Goal: Task Accomplishment & Management: Complete application form

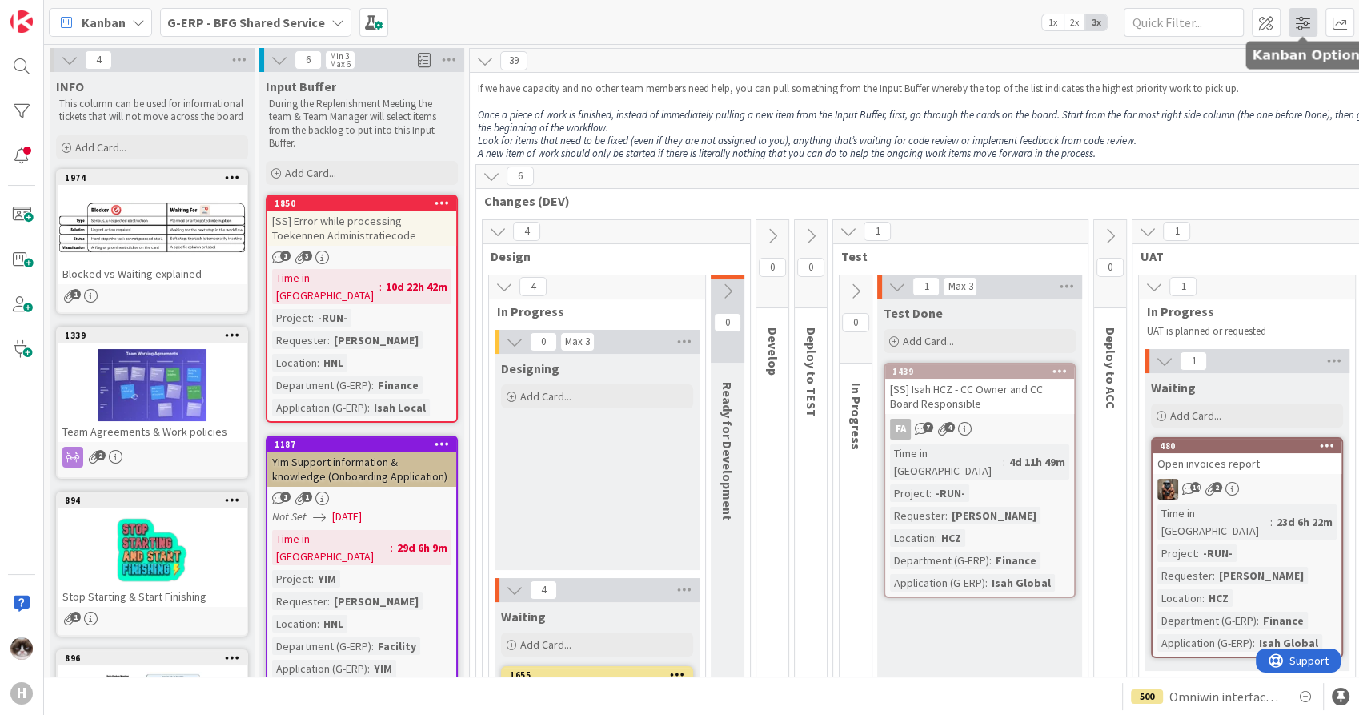
click at [1307, 18] on span at bounding box center [1303, 22] width 29 height 29
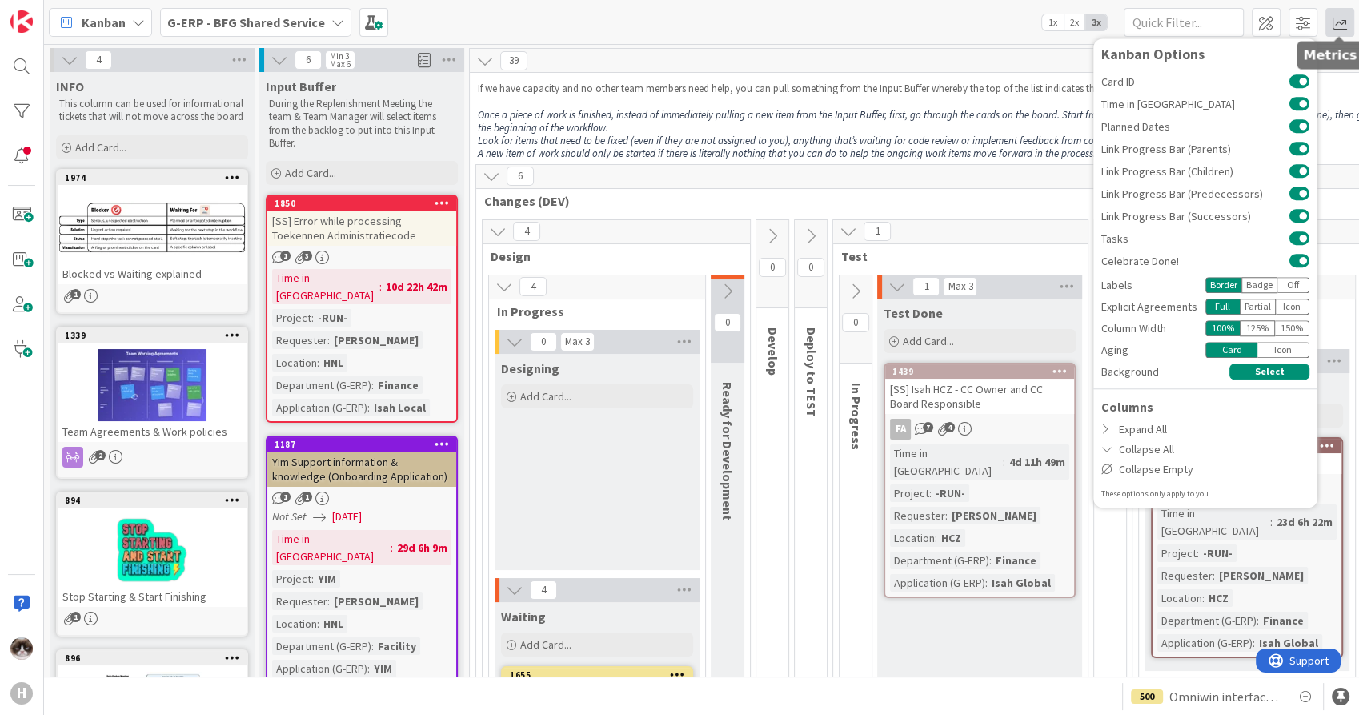
click at [1353, 26] on span at bounding box center [1339, 22] width 29 height 29
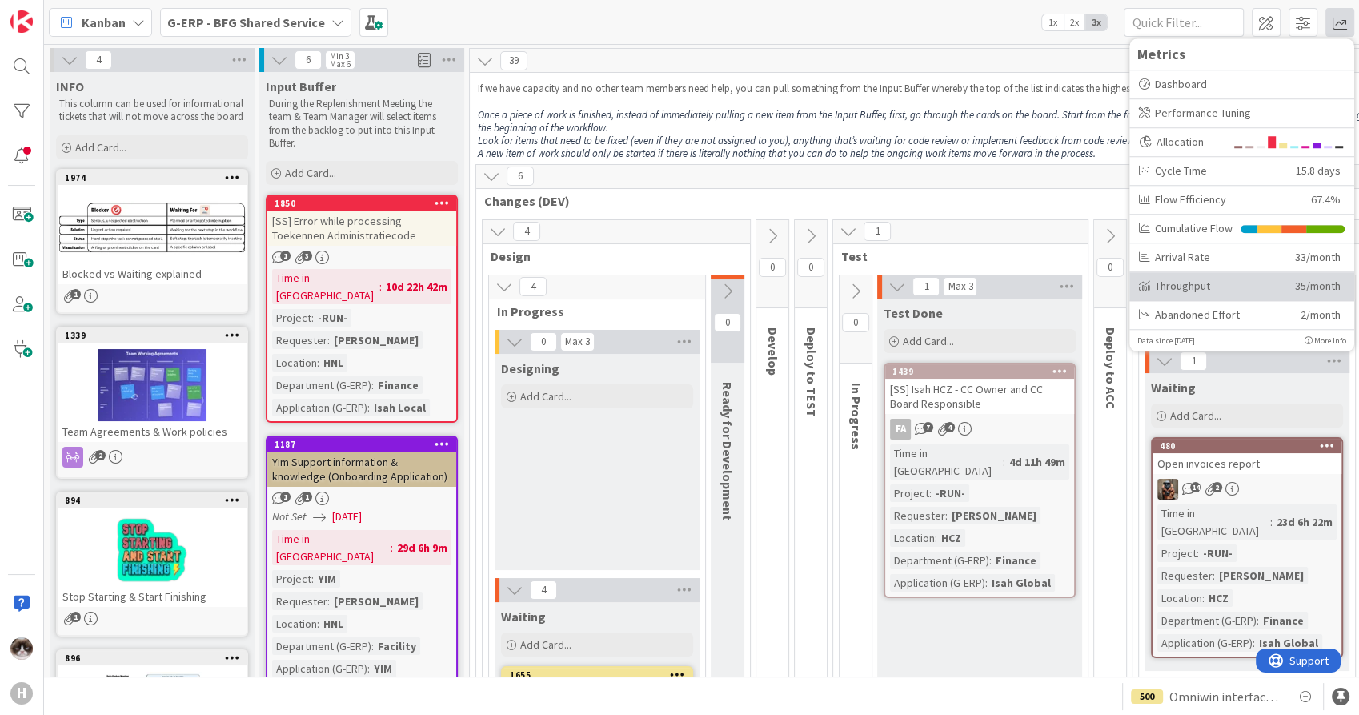
click at [1196, 295] on div "Throughput 35/month" at bounding box center [1241, 286] width 225 height 29
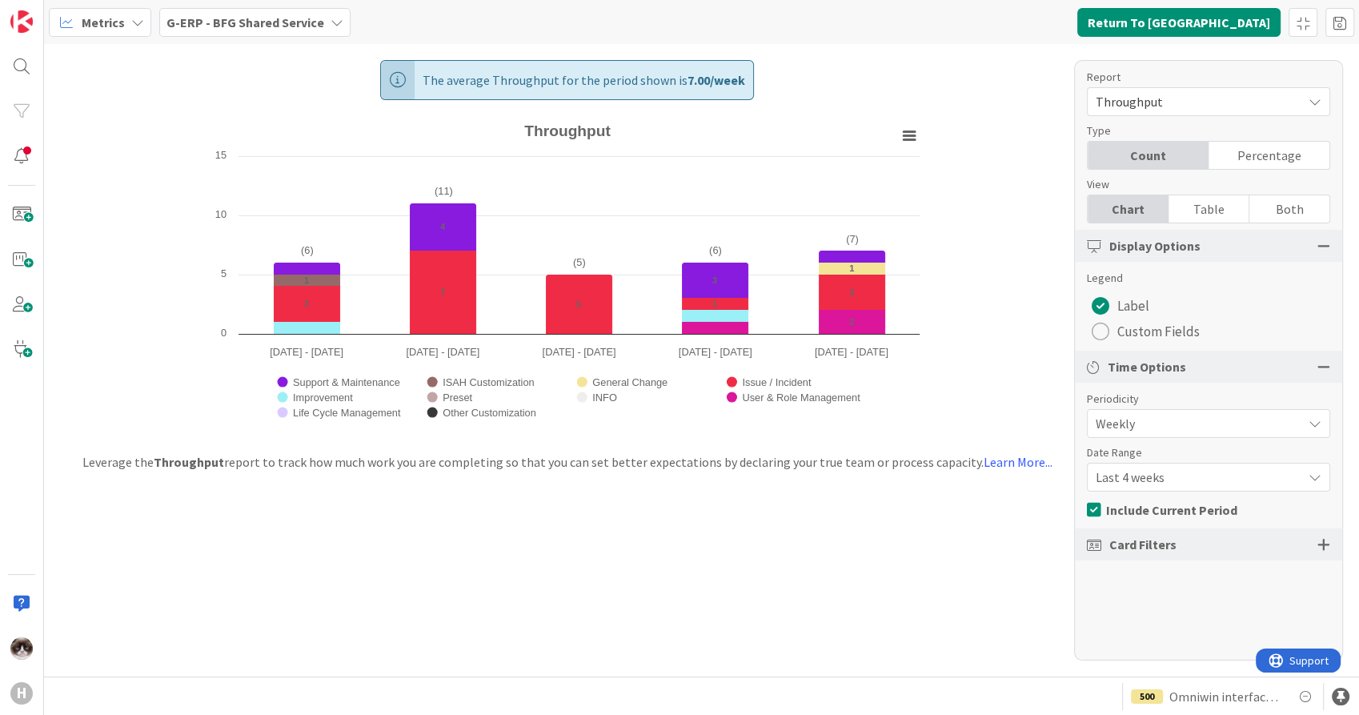
click at [1211, 475] on span "Last 4 weeks" at bounding box center [1195, 477] width 198 height 22
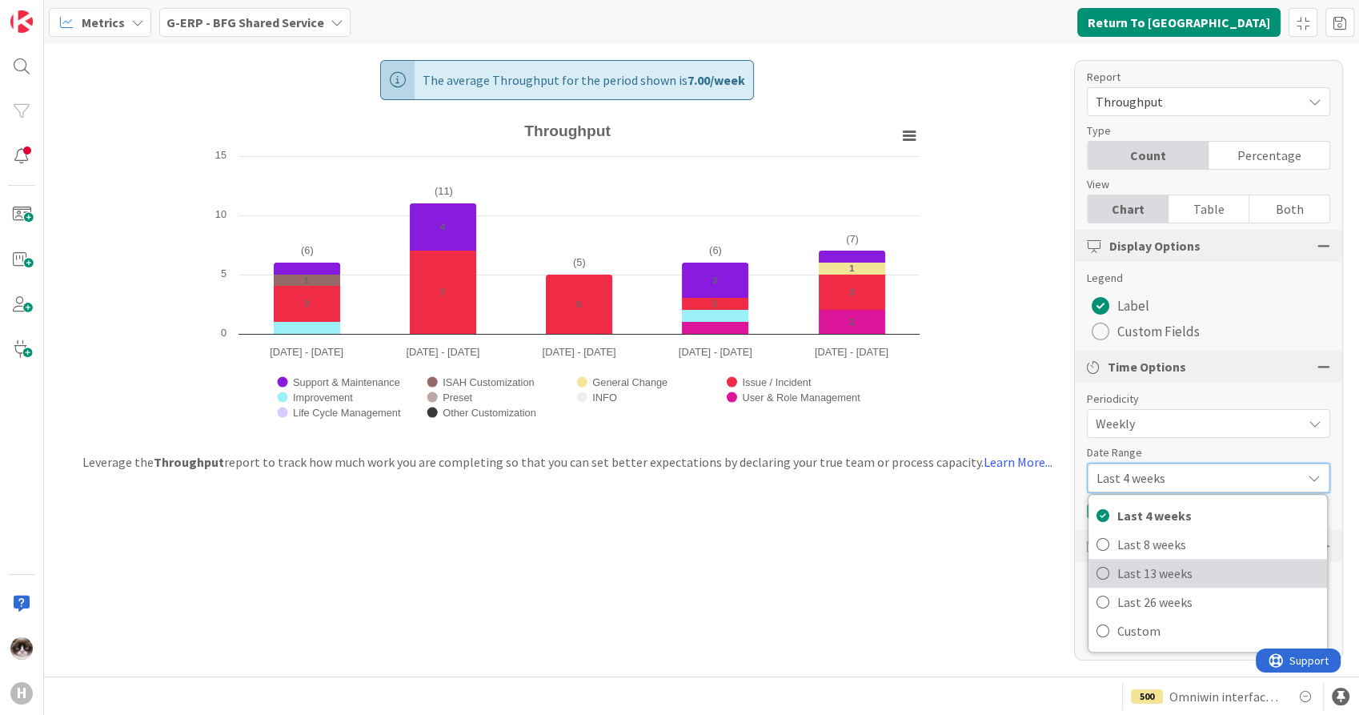
click at [1187, 575] on span "Last 13 weeks" at bounding box center [1218, 573] width 202 height 24
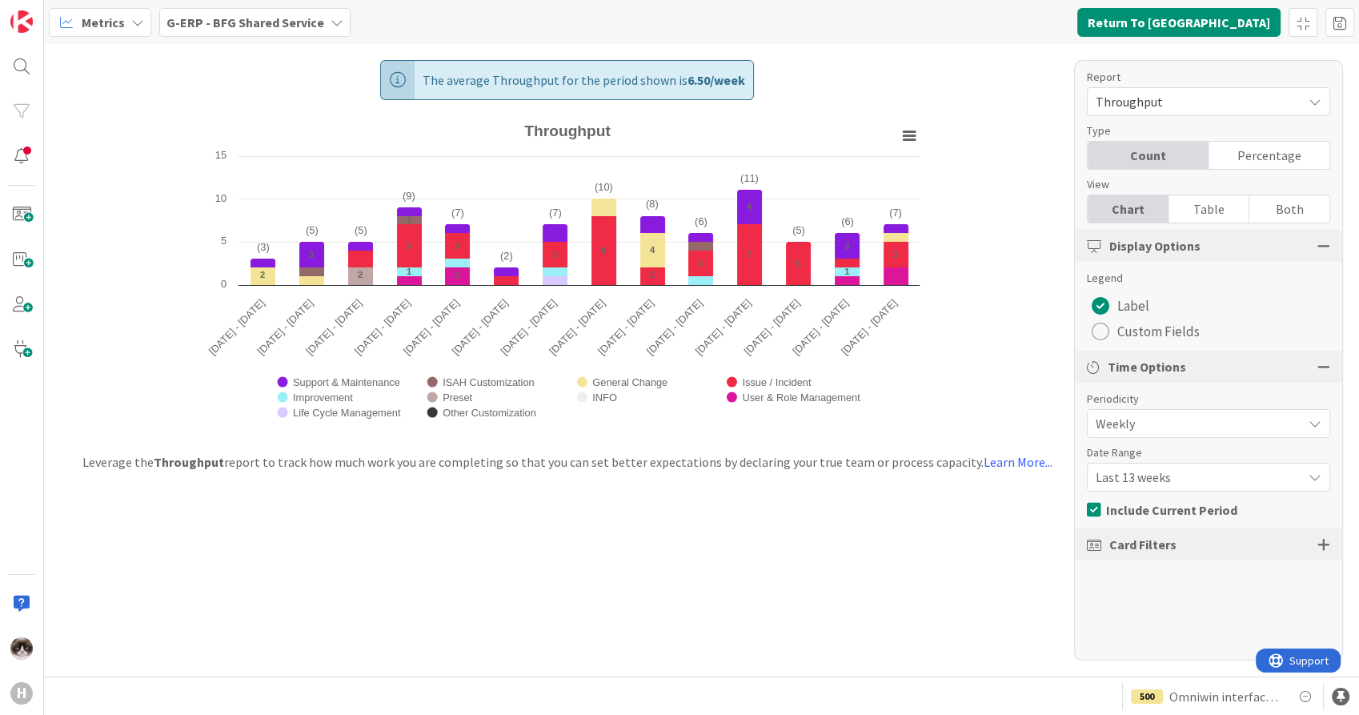
click at [220, 22] on b "G-ERP - BFG Shared Service" at bounding box center [245, 22] width 158 height 16
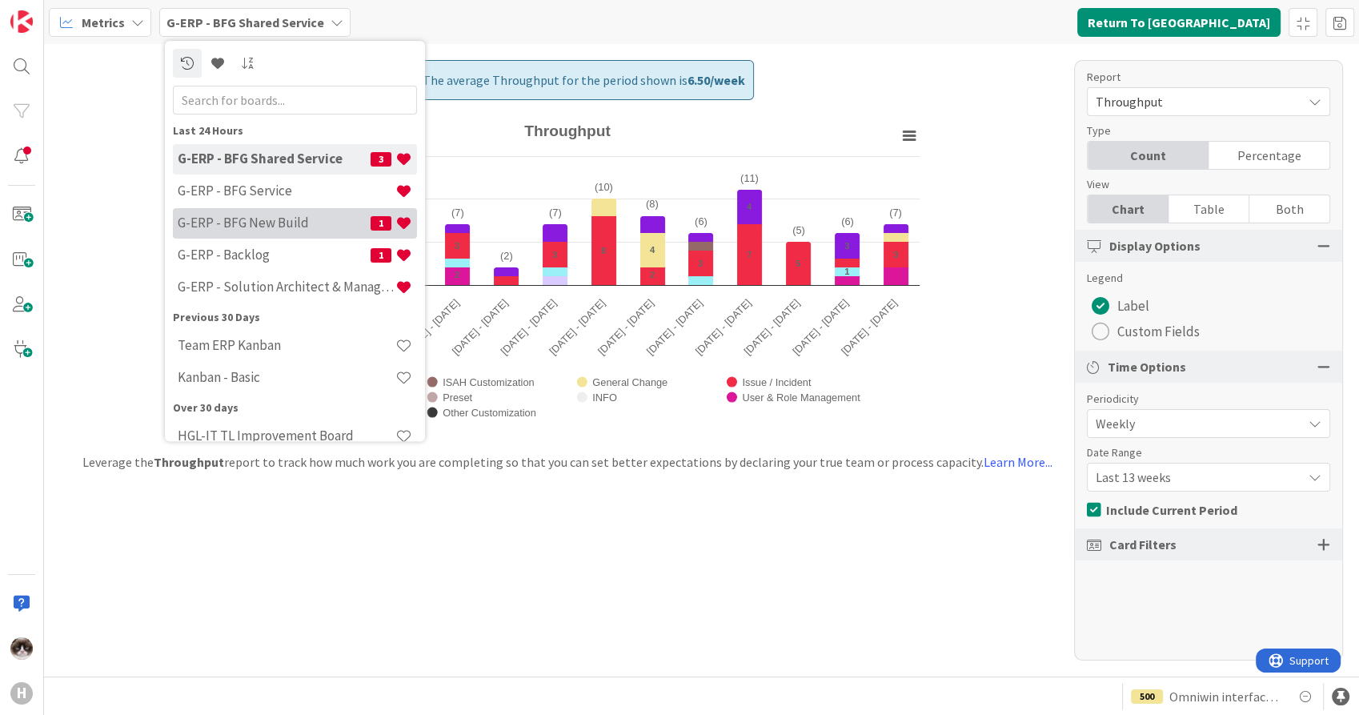
click at [295, 218] on h4 "G-ERP - BFG New Build" at bounding box center [274, 223] width 193 height 16
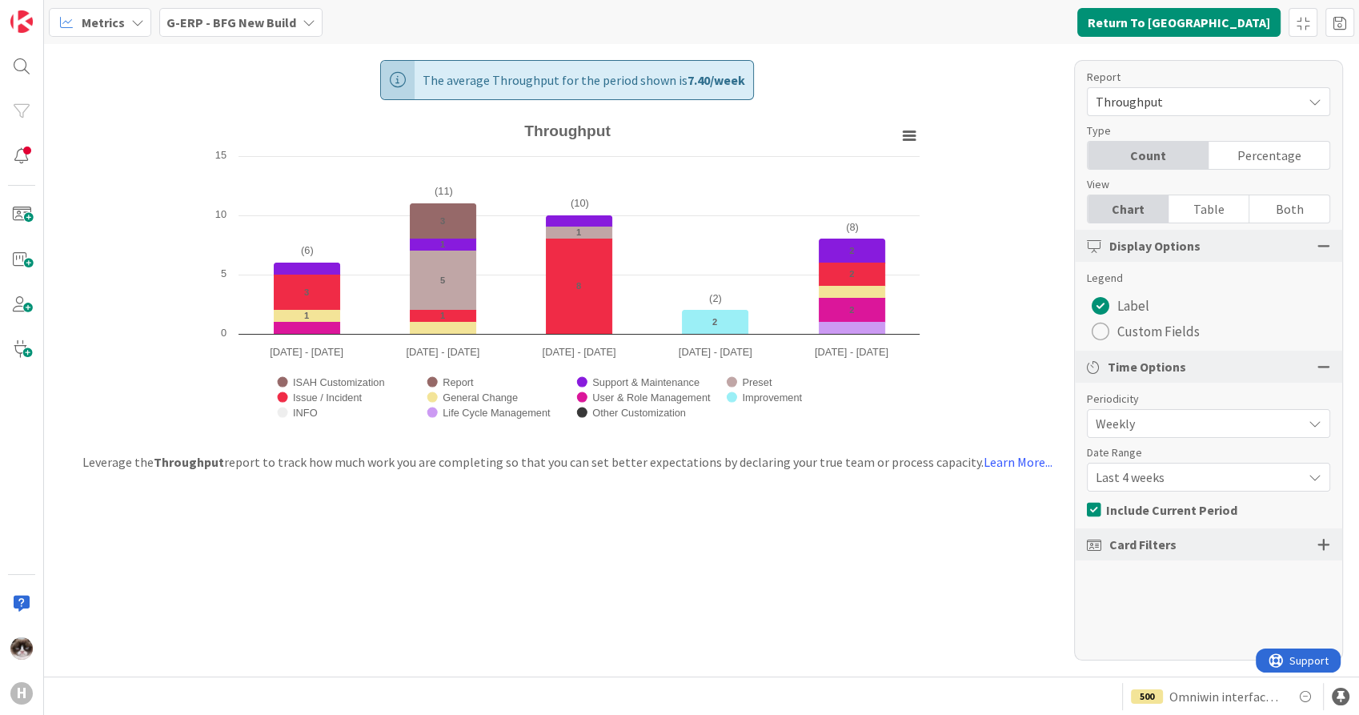
click at [271, 31] on span "G-ERP - BFG New Build" at bounding box center [231, 22] width 130 height 19
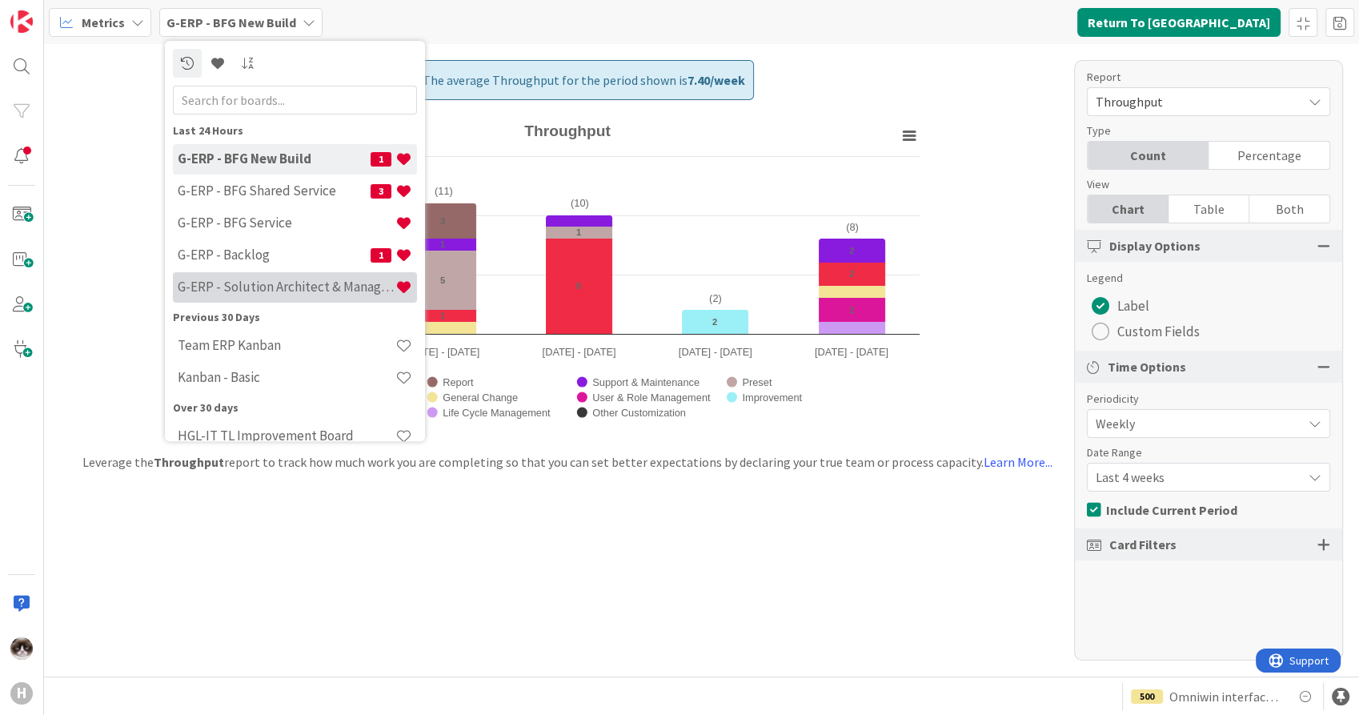
click at [269, 285] on h4 "G-ERP - Solution Architect & Management" at bounding box center [287, 287] width 218 height 16
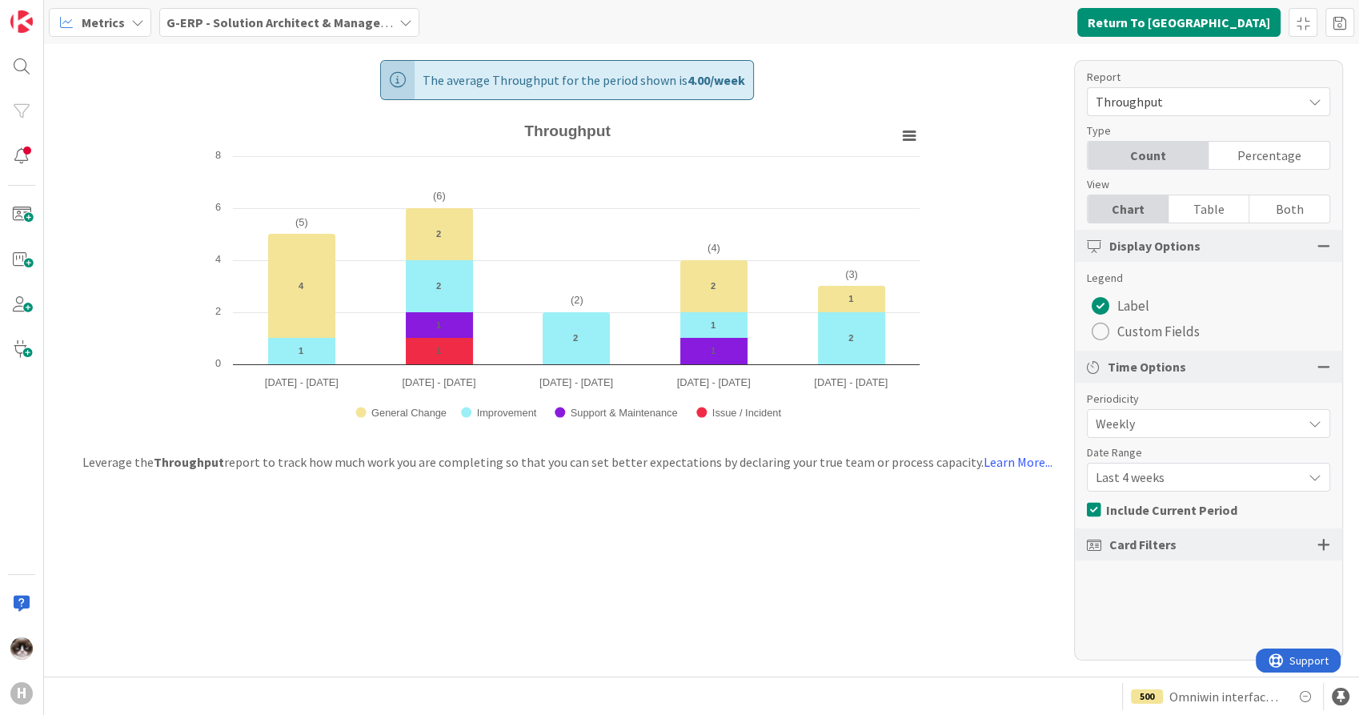
click at [1178, 475] on span "Last 4 weeks" at bounding box center [1195, 477] width 198 height 22
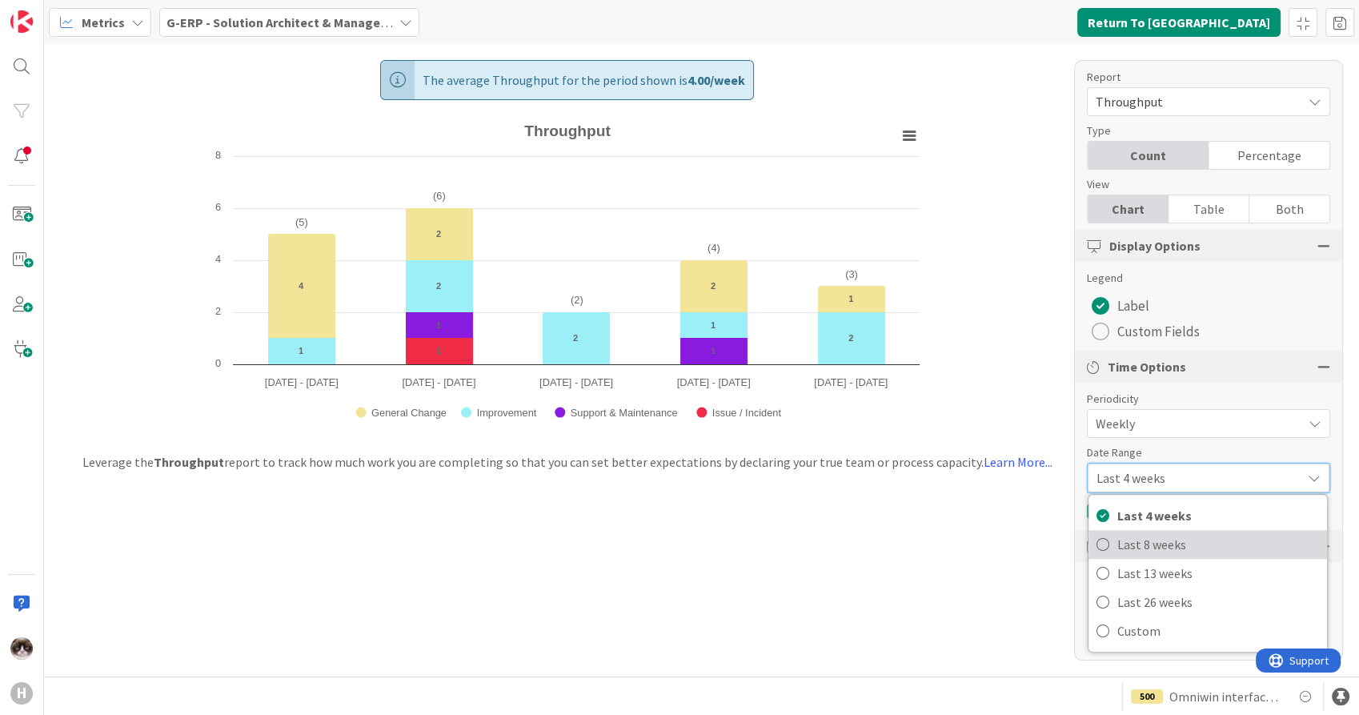
click at [1162, 546] on span "Last 8 weeks" at bounding box center [1218, 544] width 202 height 24
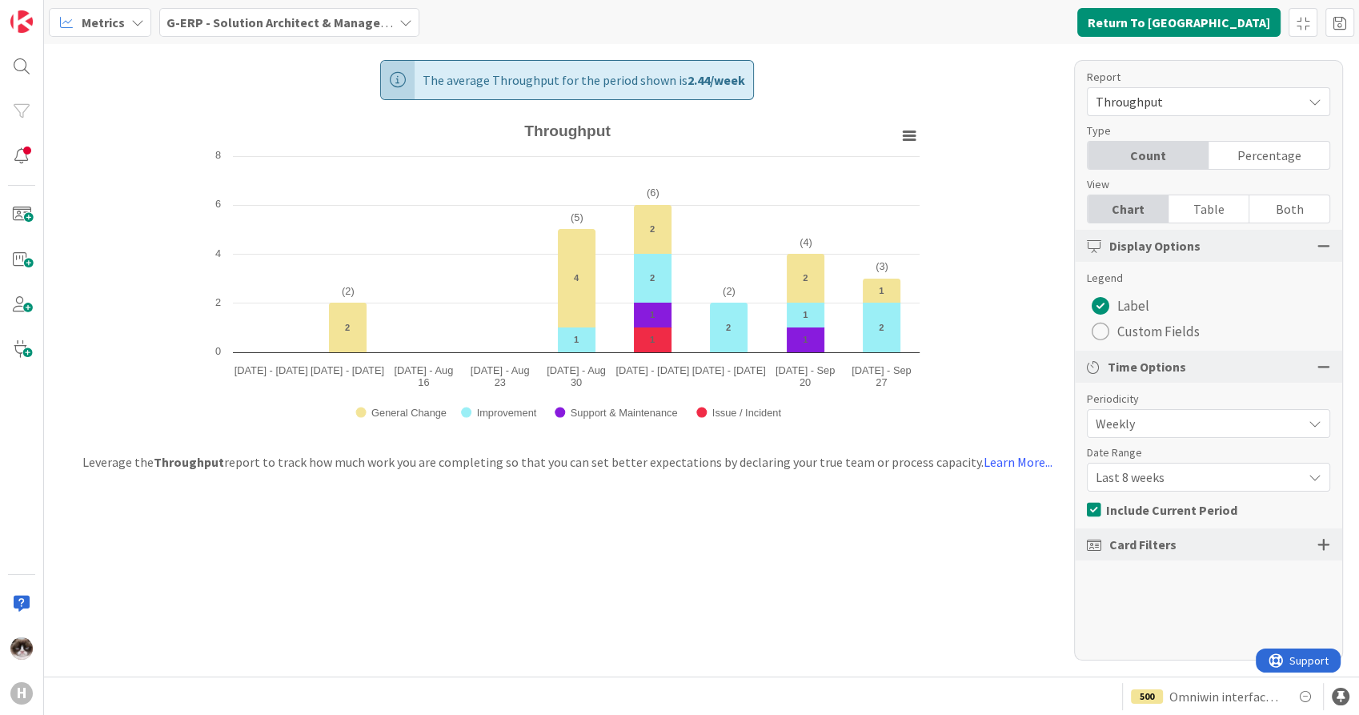
click at [1168, 482] on span "Last 8 weeks" at bounding box center [1195, 477] width 198 height 22
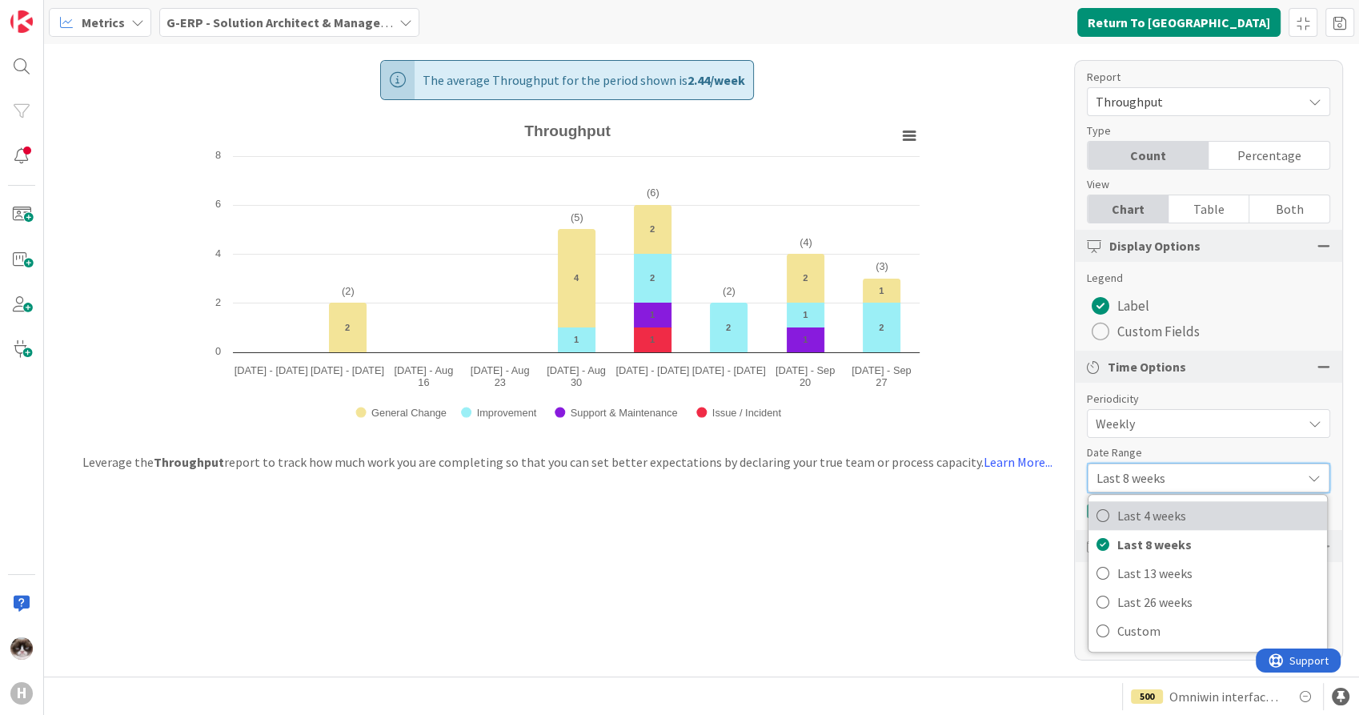
click at [1166, 522] on span "Last 4 weeks" at bounding box center [1218, 515] width 202 height 24
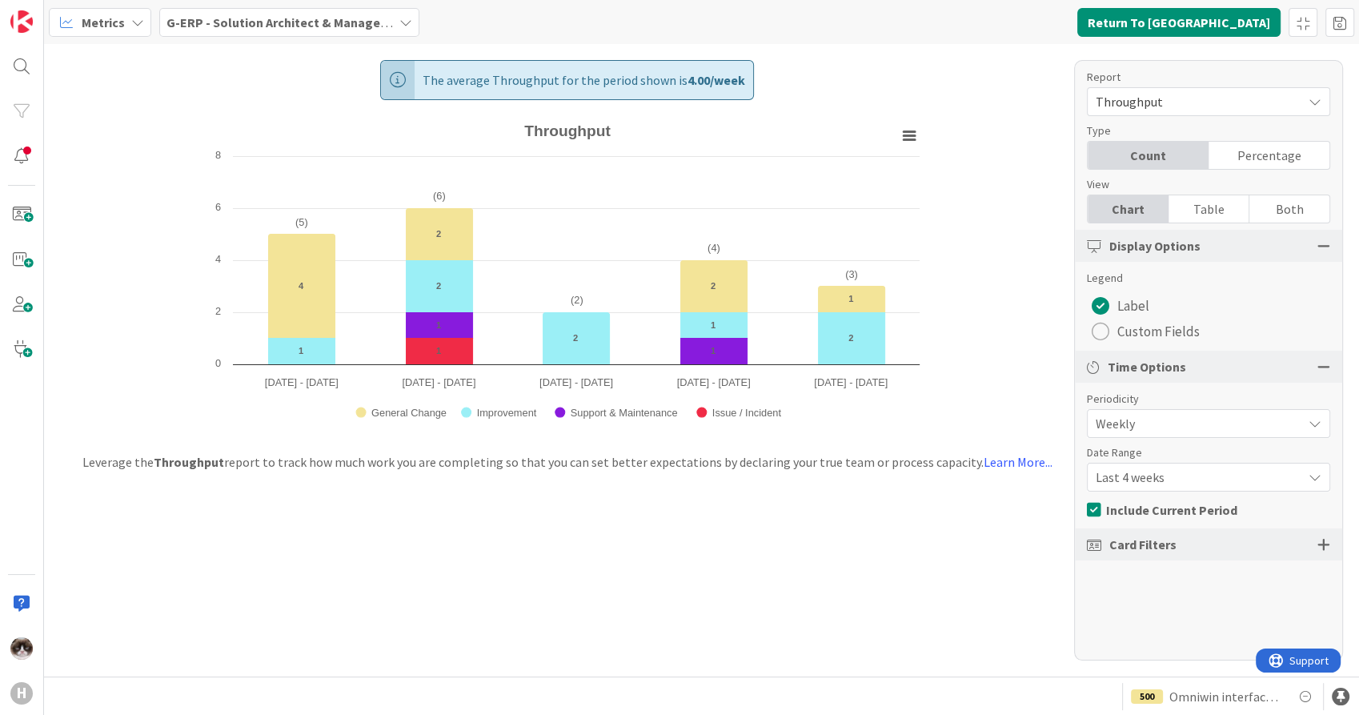
click at [1201, 552] on div "Card Filters" at bounding box center [1208, 544] width 267 height 32
click at [1327, 548] on div at bounding box center [1323, 544] width 13 height 14
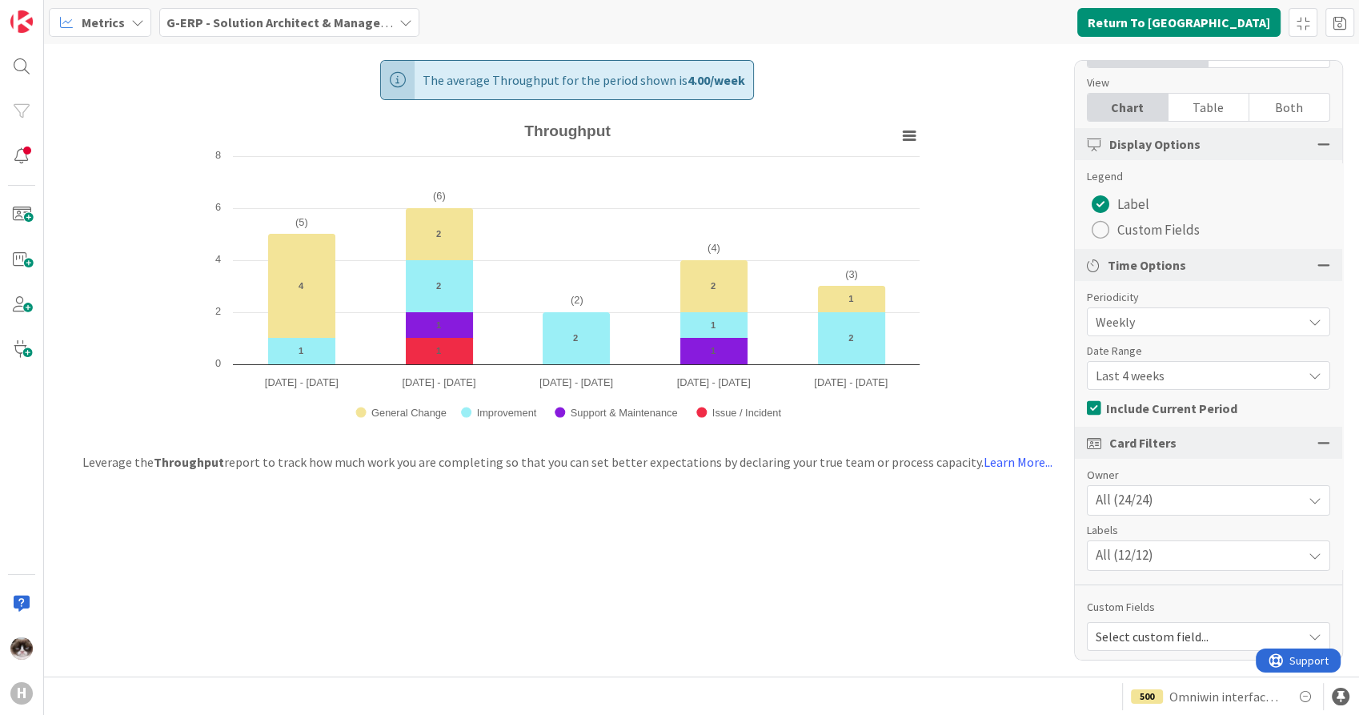
scroll to position [106, 0]
click at [1179, 497] on div "All (24/24)" at bounding box center [1209, 496] width 242 height 29
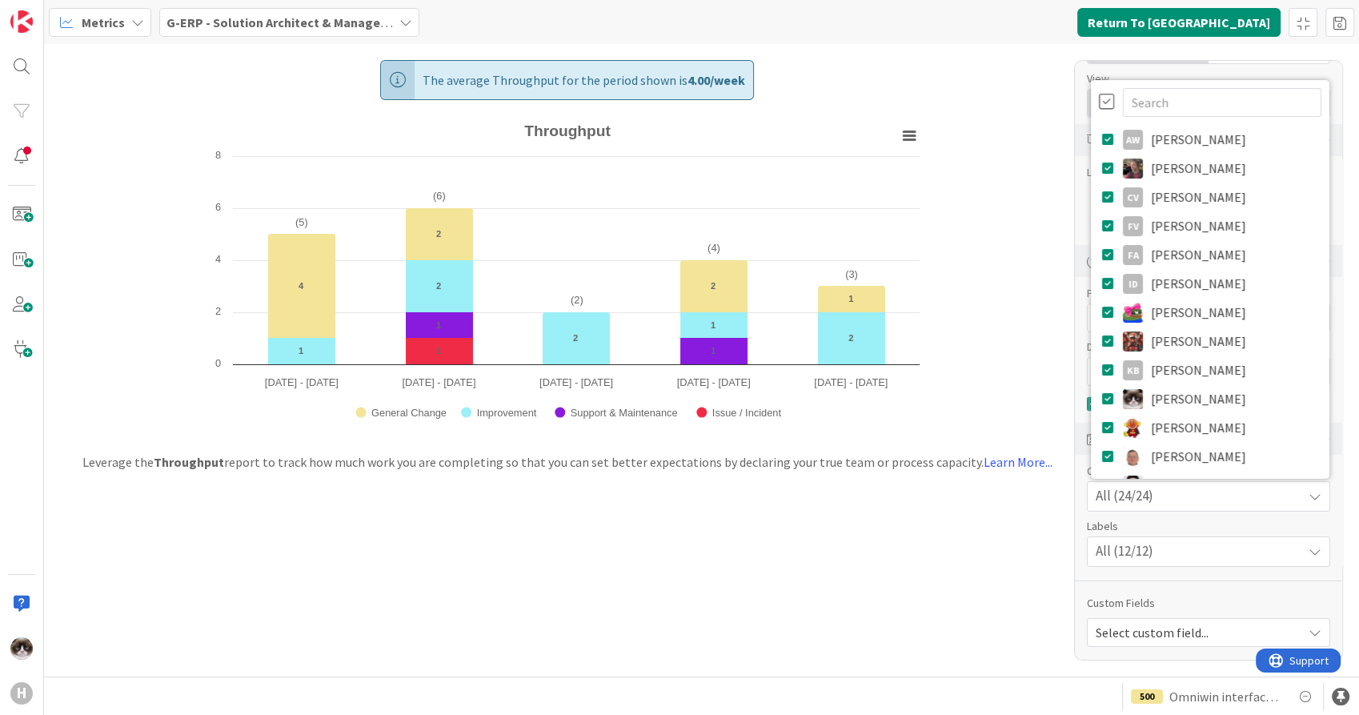
click at [1099, 102] on div at bounding box center [1107, 102] width 16 height 18
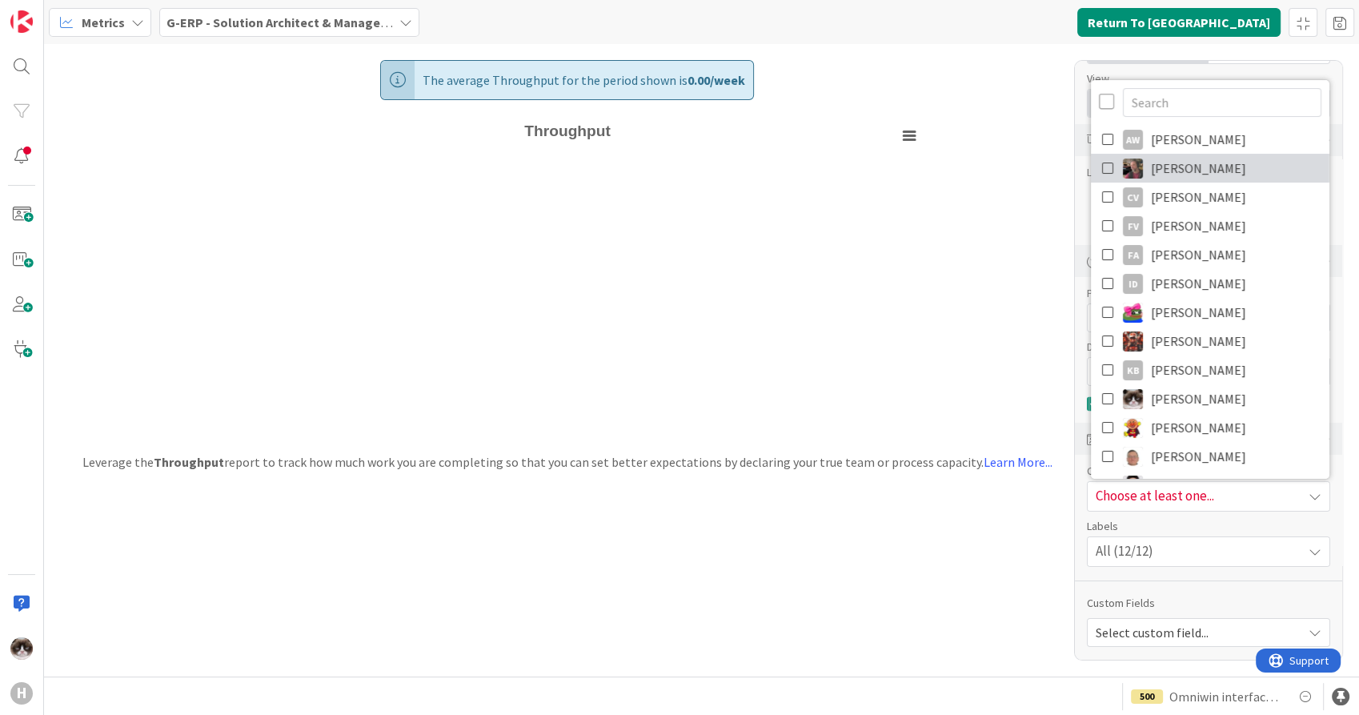
click at [1102, 167] on icon at bounding box center [1108, 168] width 13 height 24
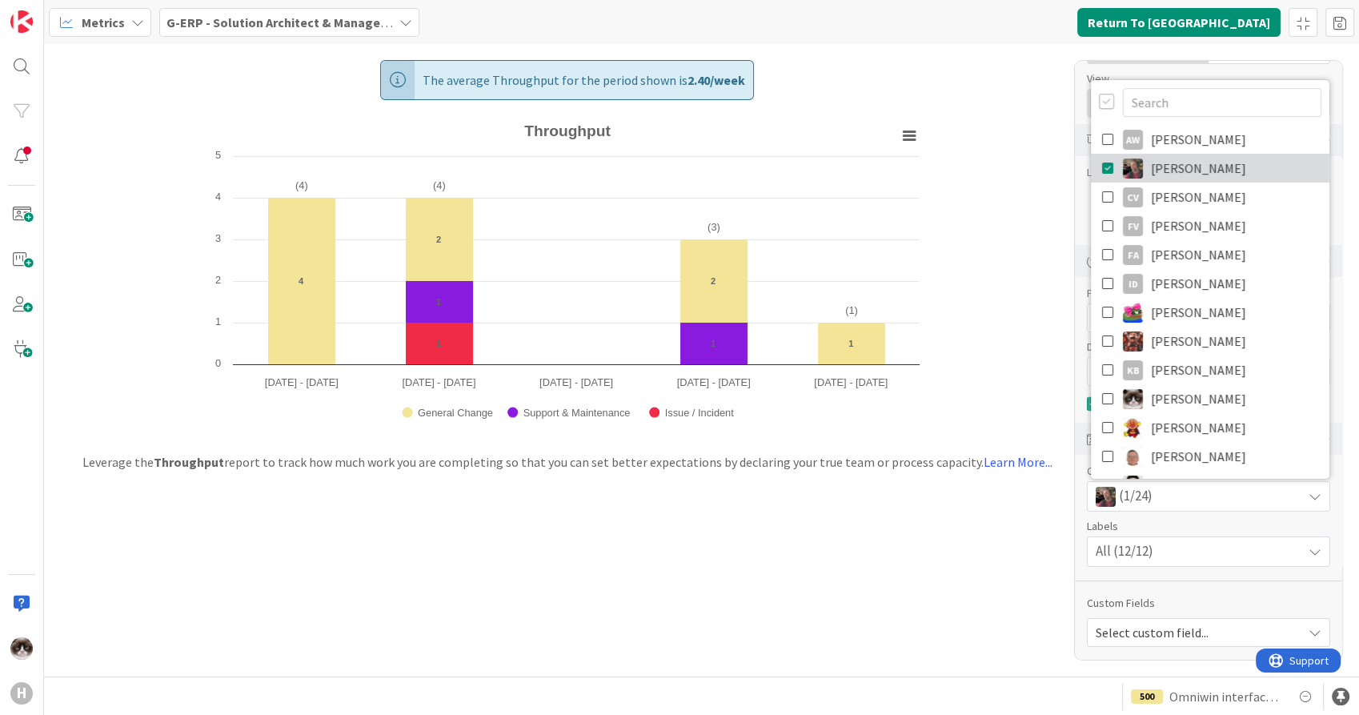
click at [1102, 167] on icon at bounding box center [1108, 168] width 13 height 24
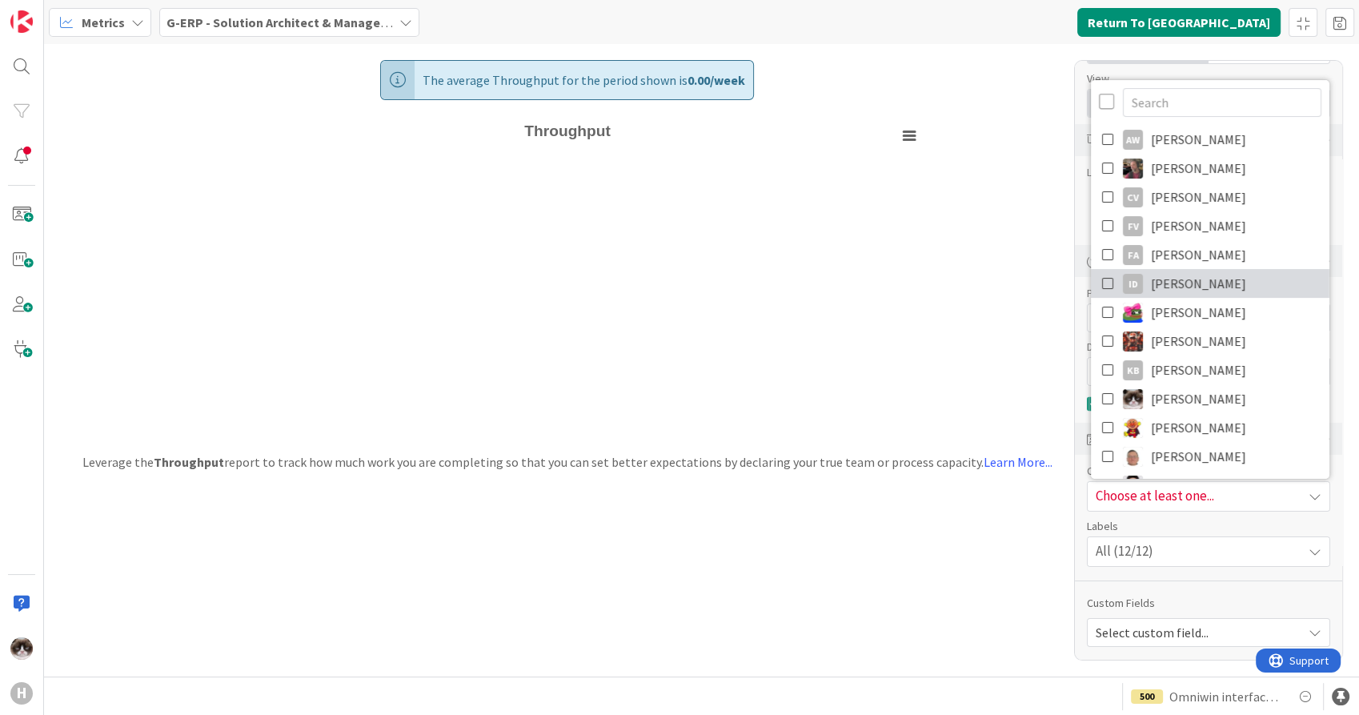
scroll to position [178, 0]
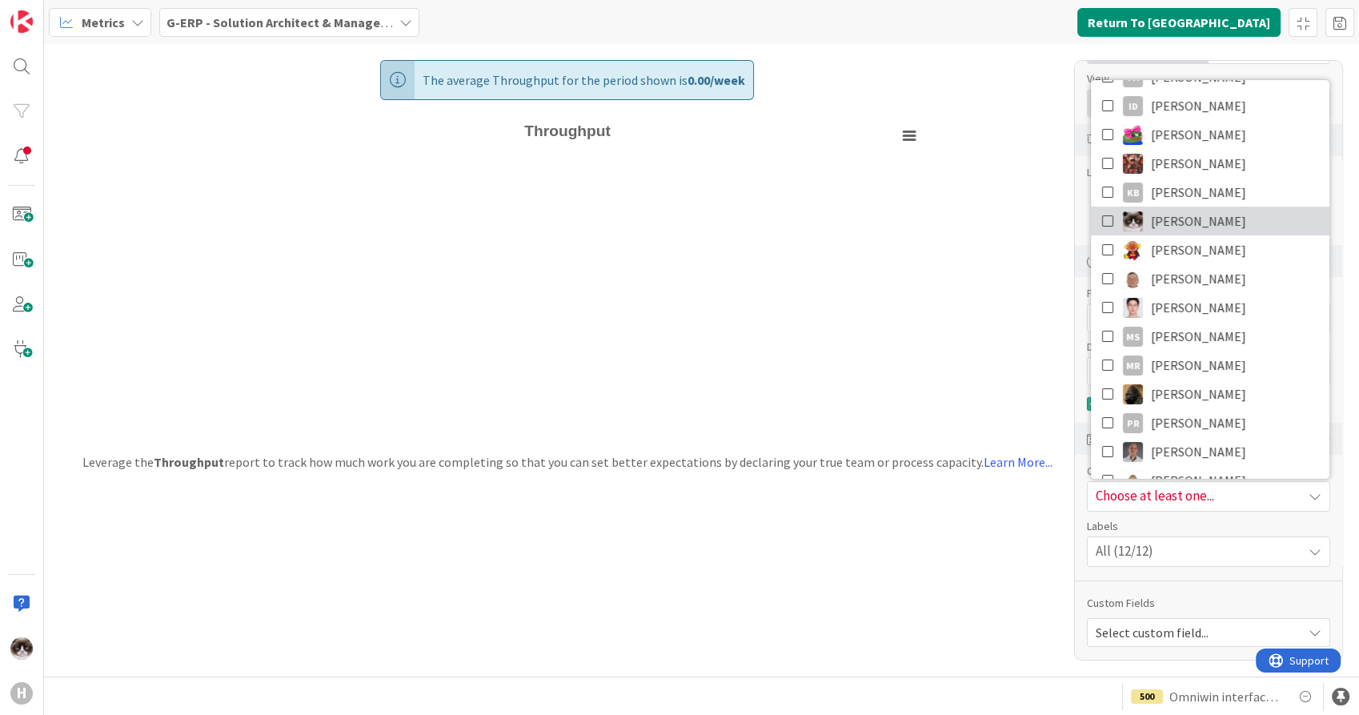
click at [1102, 223] on icon at bounding box center [1108, 221] width 13 height 24
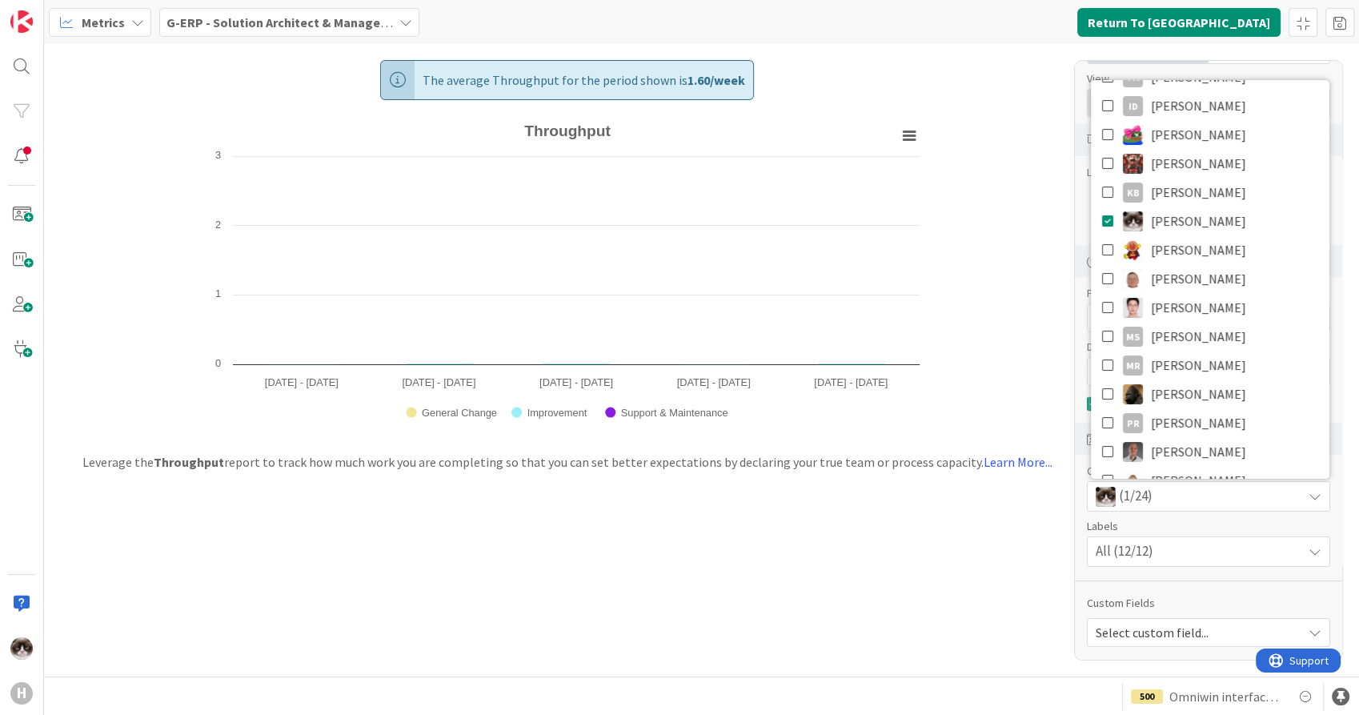
scroll to position [0, 0]
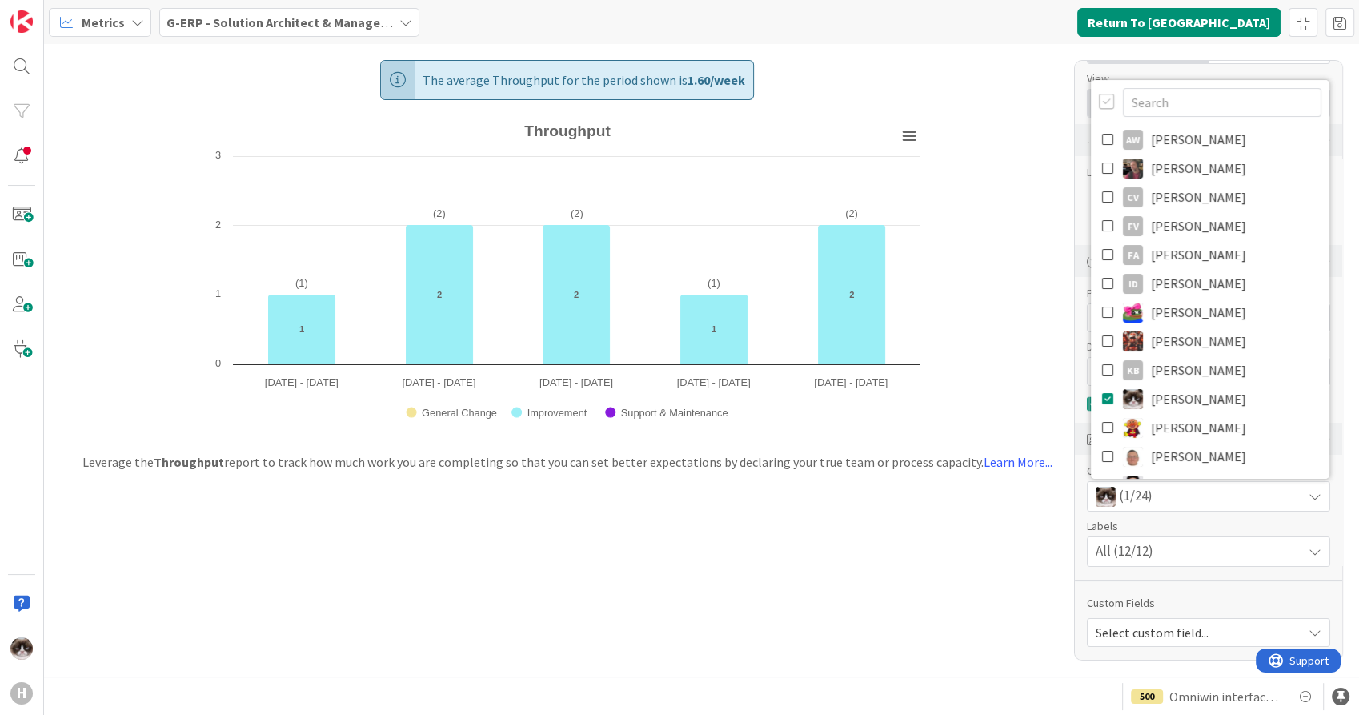
click at [971, 536] on div "The average Throughput for the period shown is 1.60 / week Created with Highcha…" at bounding box center [701, 360] width 1315 height 632
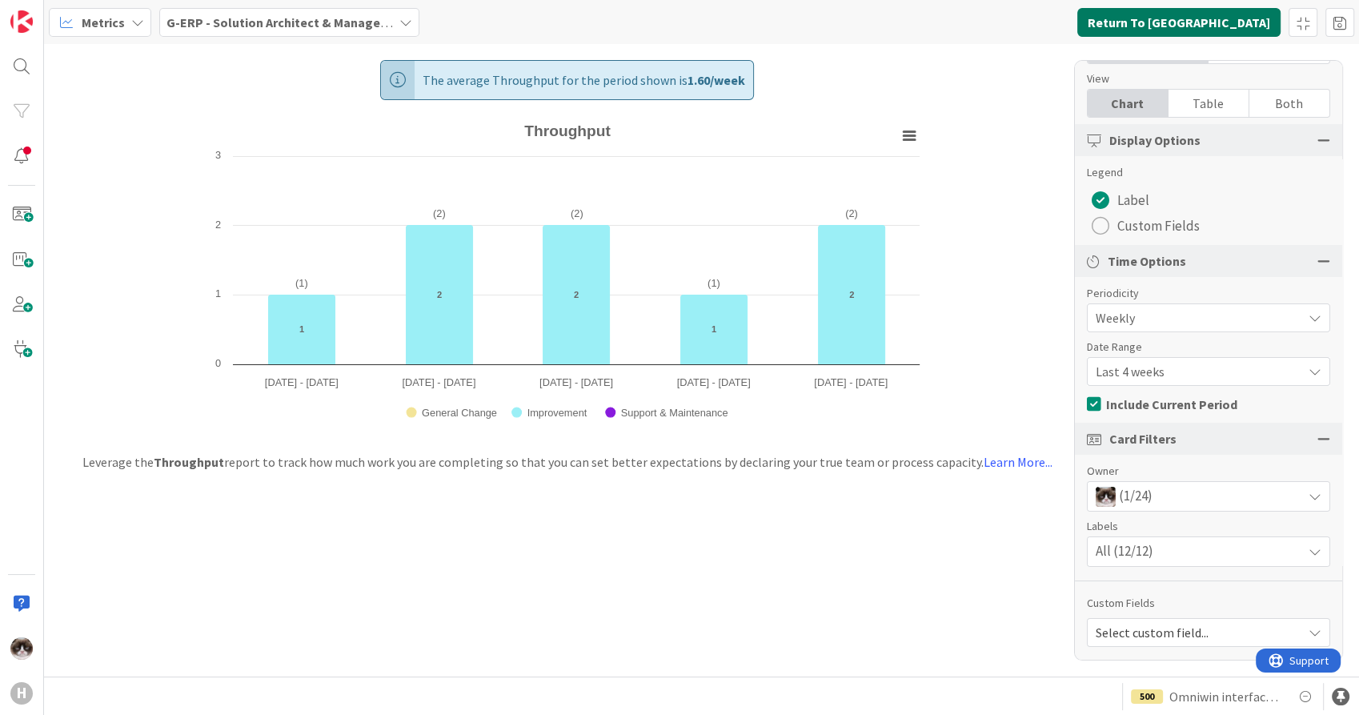
click at [1231, 32] on button "Return To [GEOGRAPHIC_DATA]" at bounding box center [1178, 22] width 203 height 29
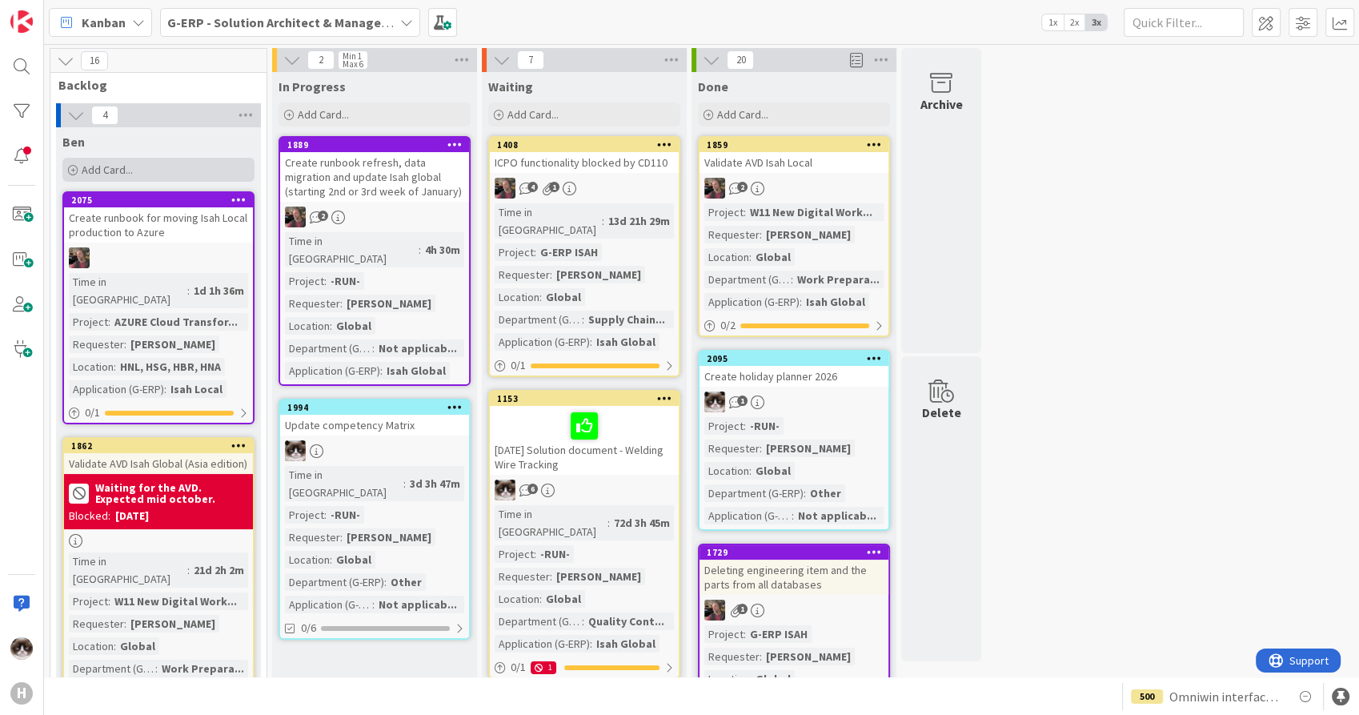
click at [130, 171] on span "Add Card..." at bounding box center [107, 169] width 51 height 14
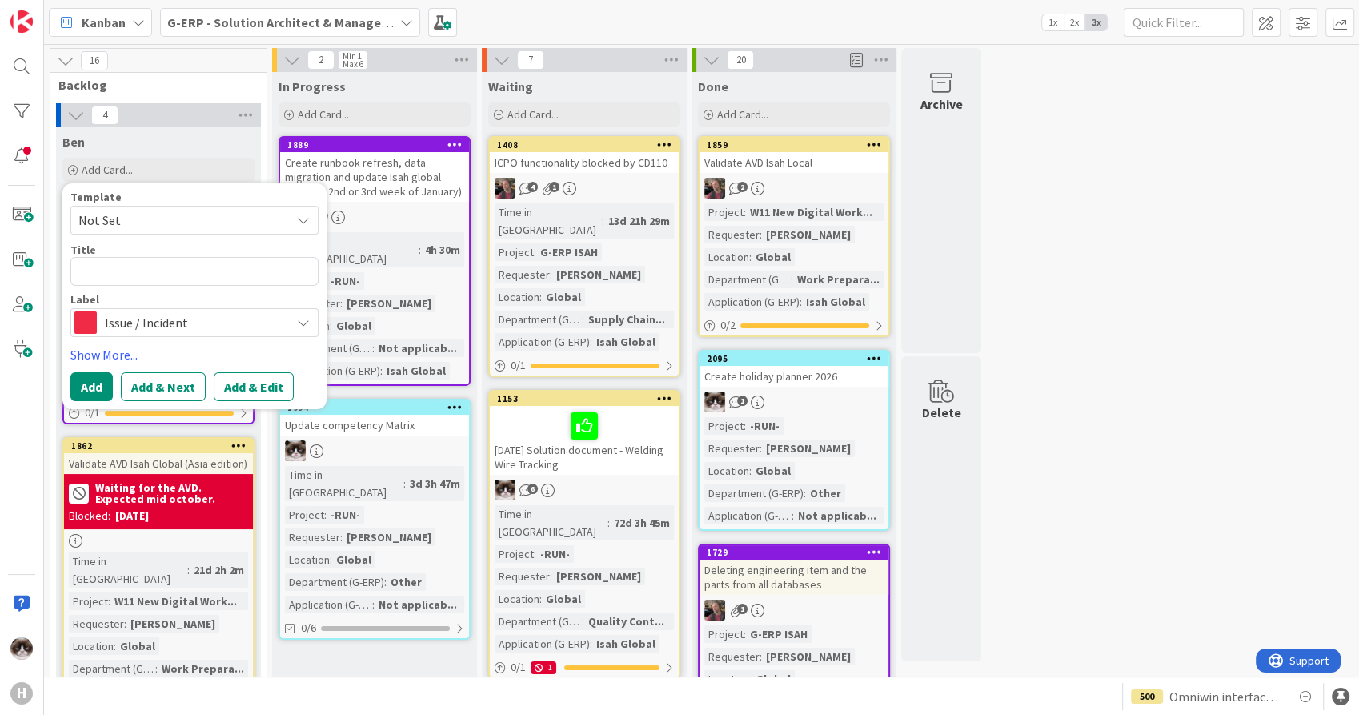
click at [150, 316] on span "Issue / Incident" at bounding box center [194, 322] width 178 height 22
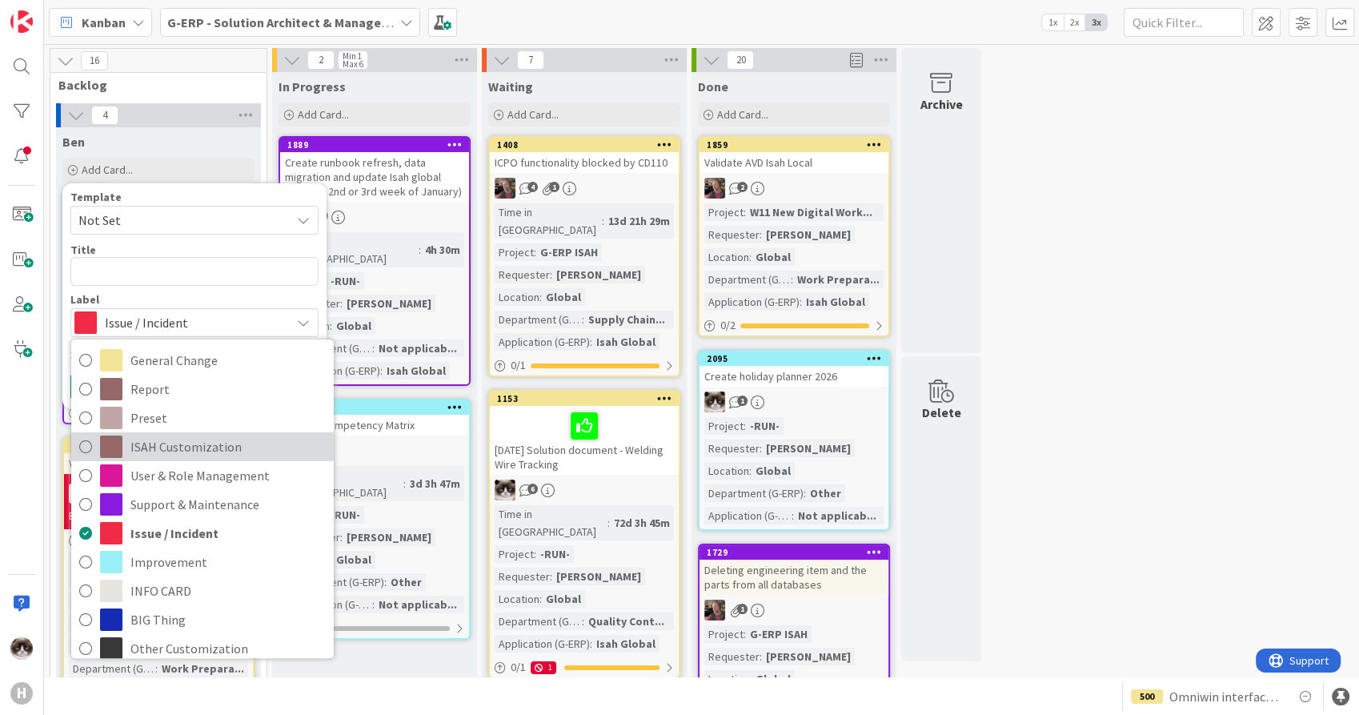
click at [234, 447] on span "ISAH Customization" at bounding box center [227, 447] width 195 height 24
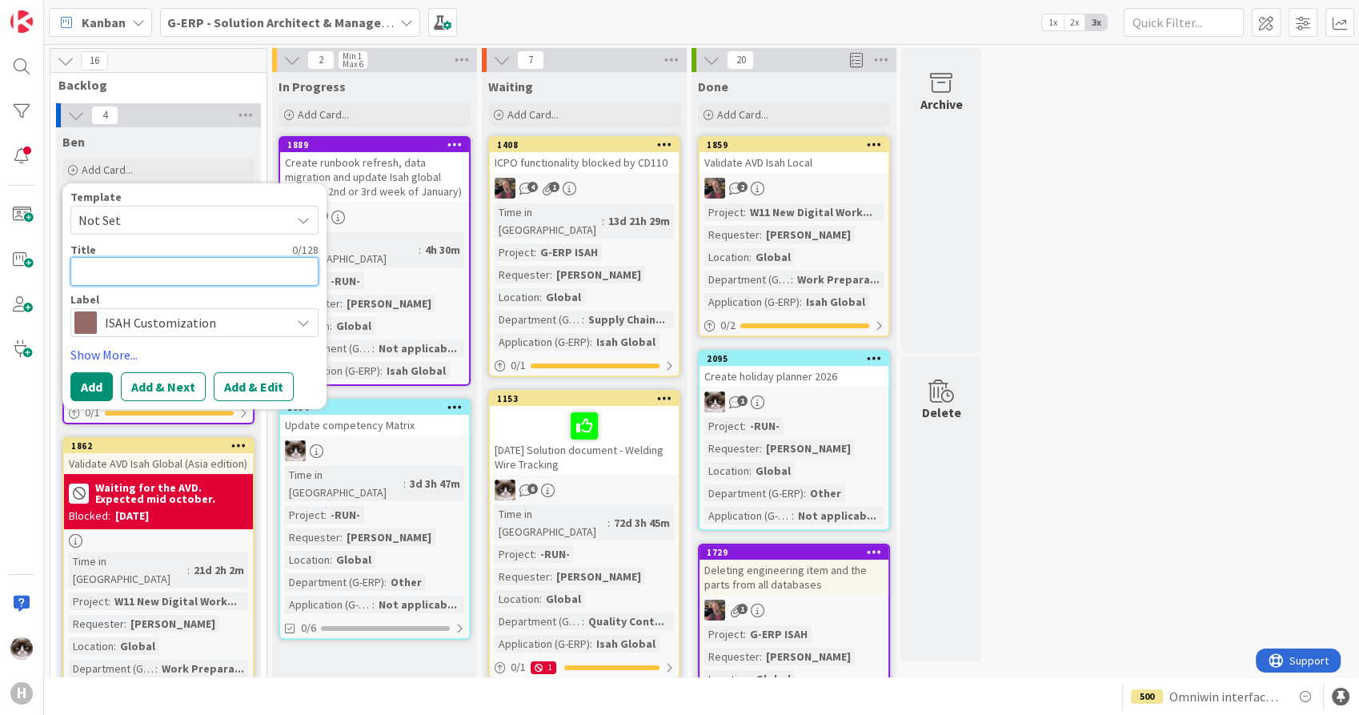
click at [182, 266] on textarea at bounding box center [194, 271] width 248 height 29
type textarea "x"
type textarea "I"
type textarea "x"
type textarea "Is"
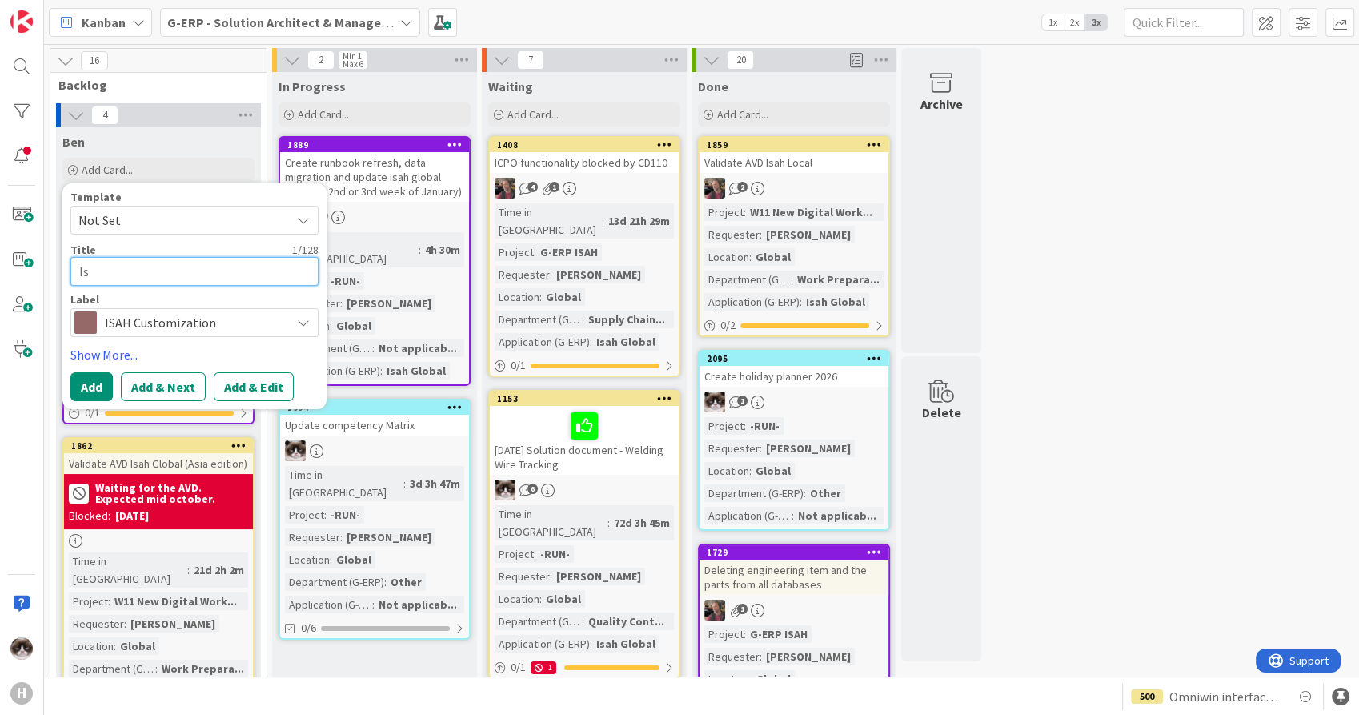
type textarea "x"
type textarea "Isa"
type textarea "x"
type textarea "Isah"
type textarea "x"
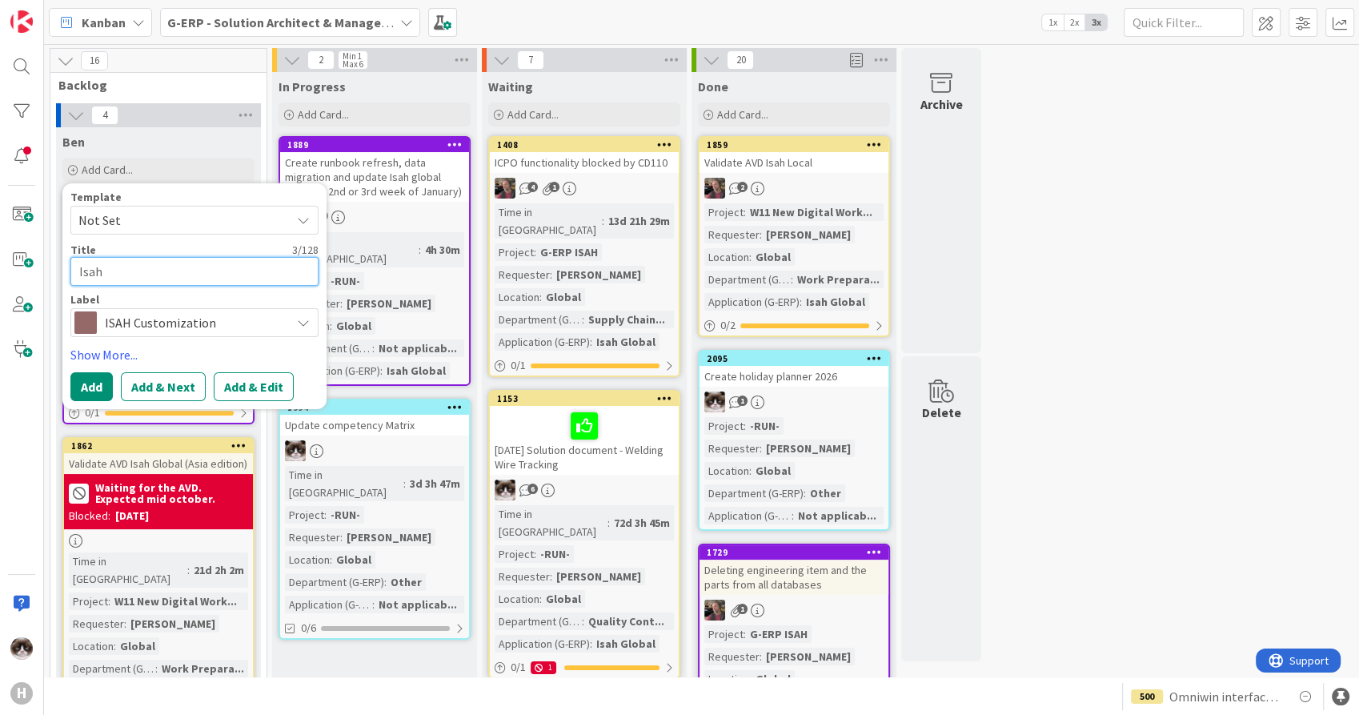
type textarea "Isah"
type textarea "x"
type textarea "[PERSON_NAME]"
type textarea "x"
type textarea "Isah Is"
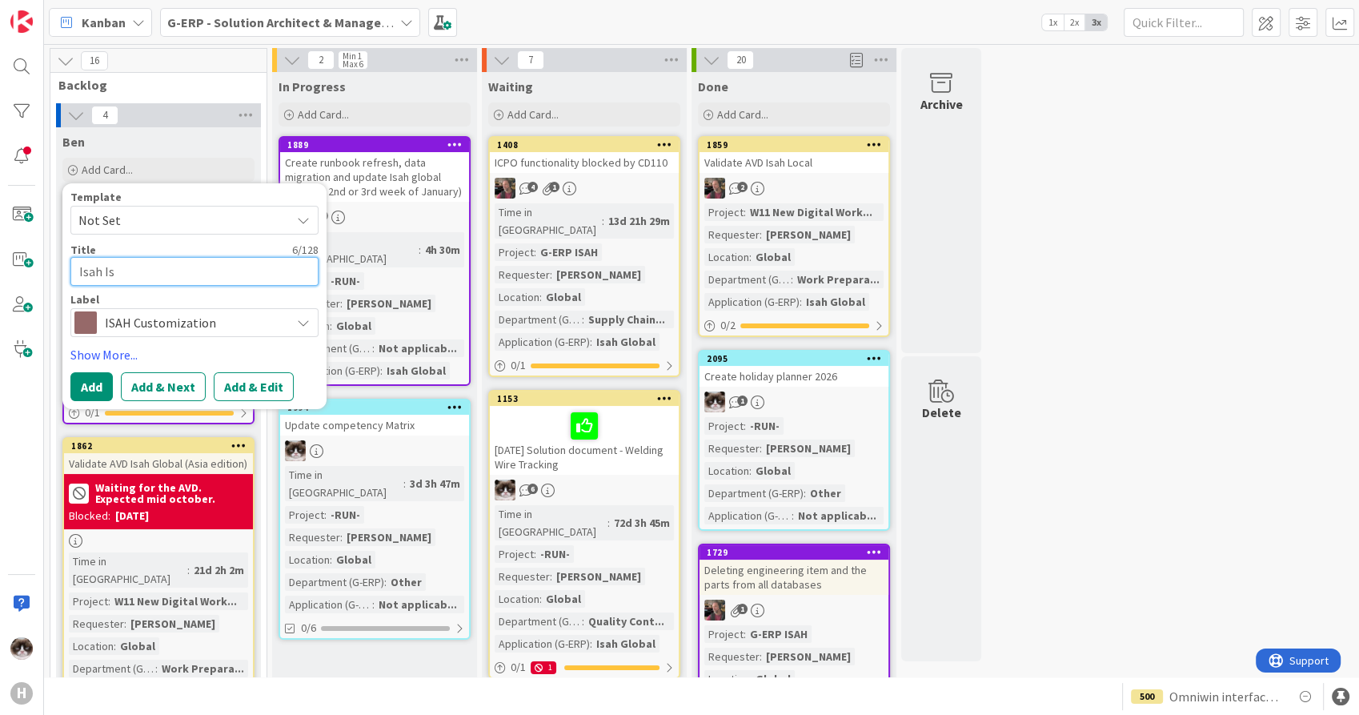
type textarea "x"
type textarea "Isah Iss"
type textarea "x"
type textarea "[PERSON_NAME]"
type textarea "x"
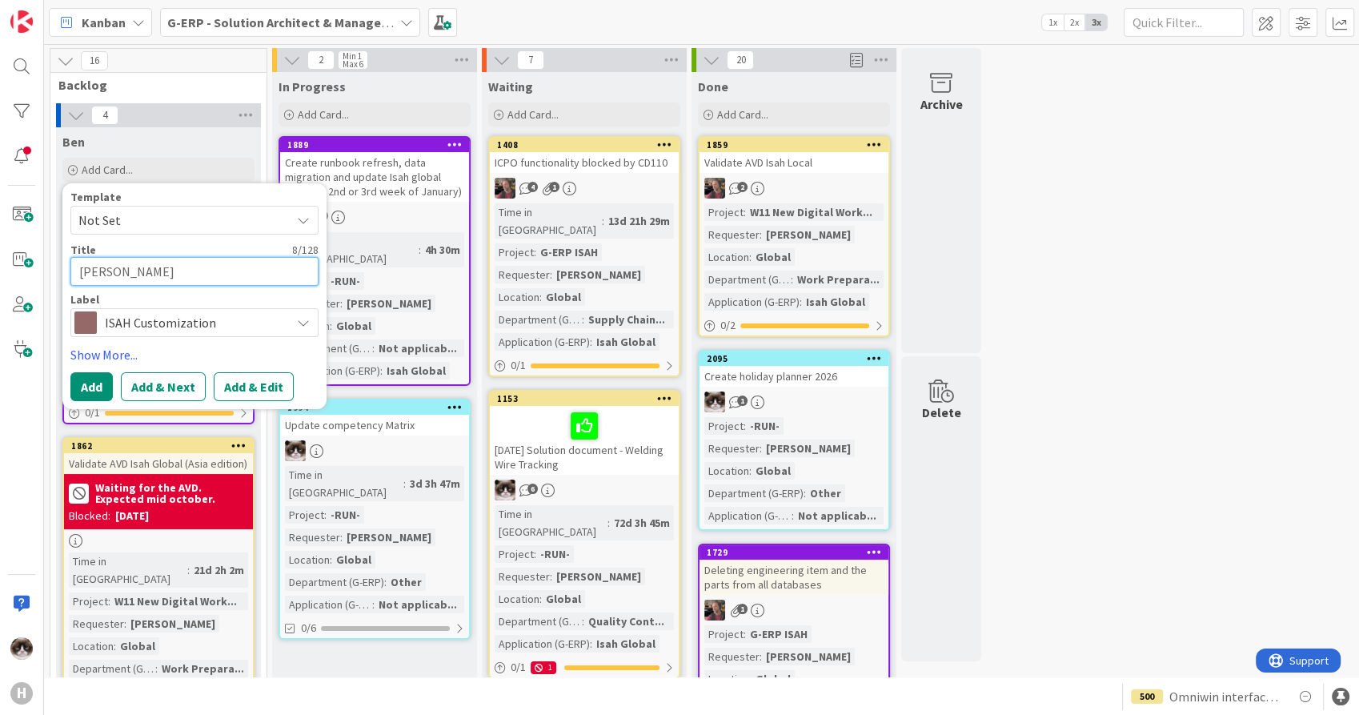
type textarea "Isah Issue"
type textarea "x"
type textarea "Isah Issue"
type textarea "x"
type textarea "Isah Issue 1"
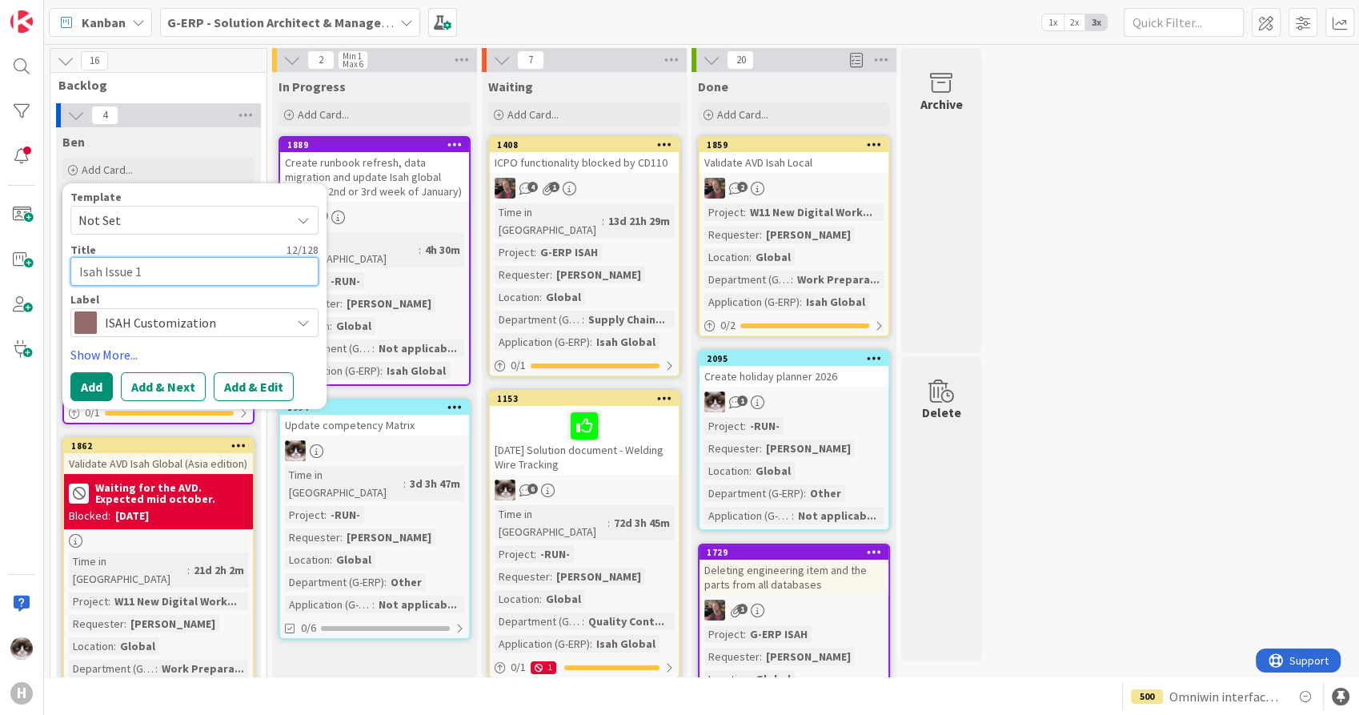
type textarea "x"
type textarea "Isah Issue 10"
type textarea "x"
type textarea "Isah Issue 100"
type textarea "x"
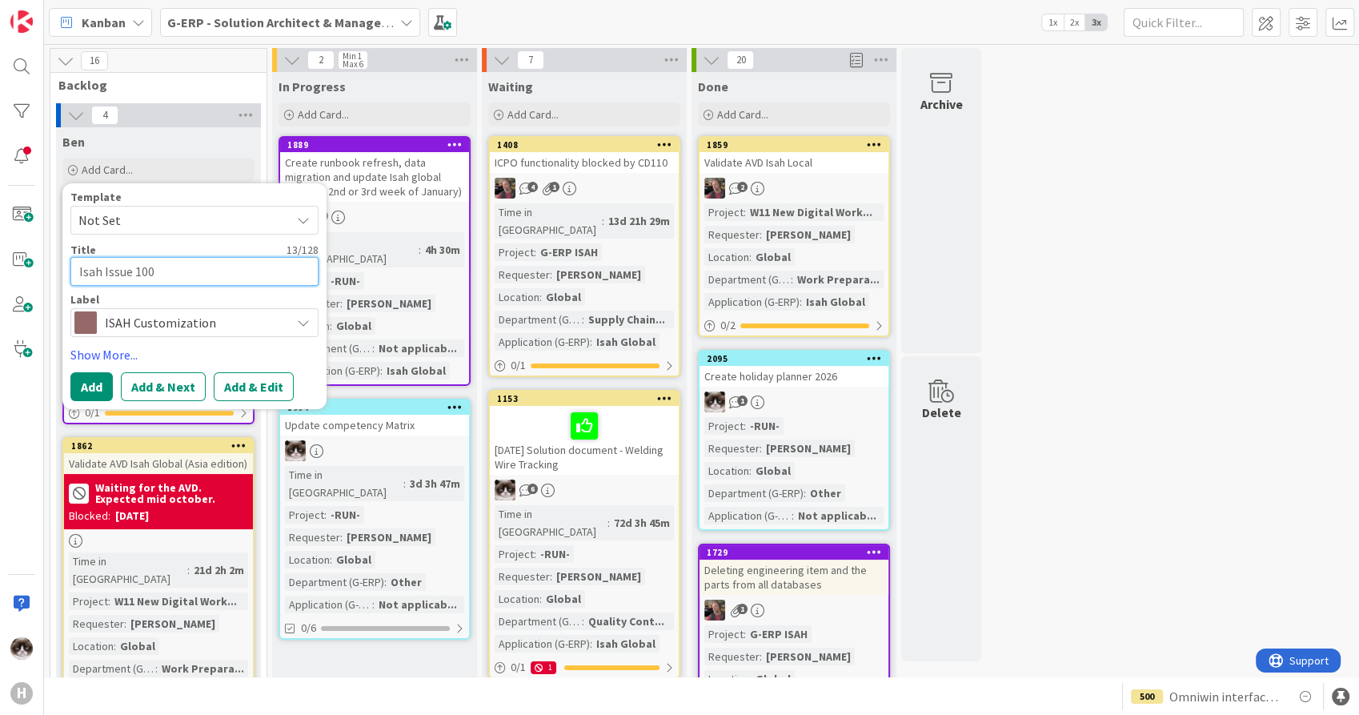
type textarea "Isah Issue 1004"
type textarea "x"
type textarea "Isah Issue 1004"
click at [230, 141] on div "Ben" at bounding box center [158, 142] width 192 height 16
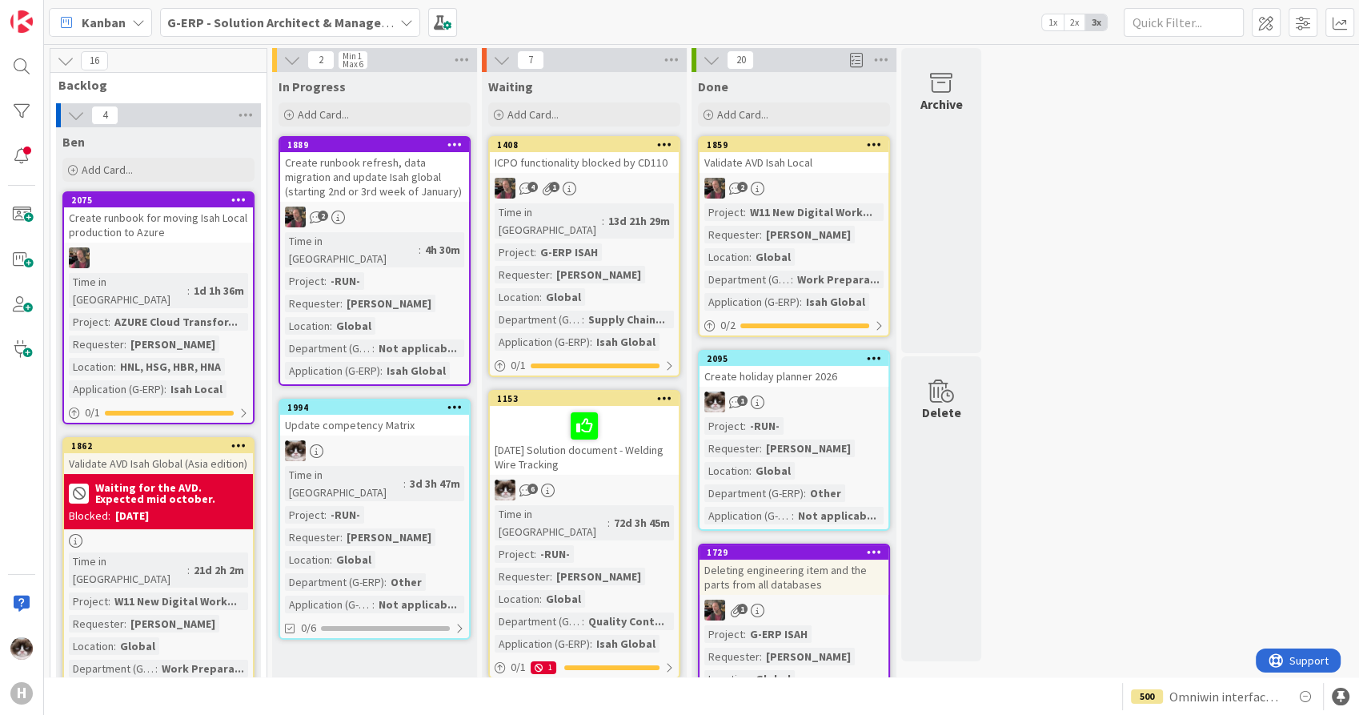
click at [197, 23] on b "G-ERP - Solution Architect & Management" at bounding box center [289, 22] width 245 height 16
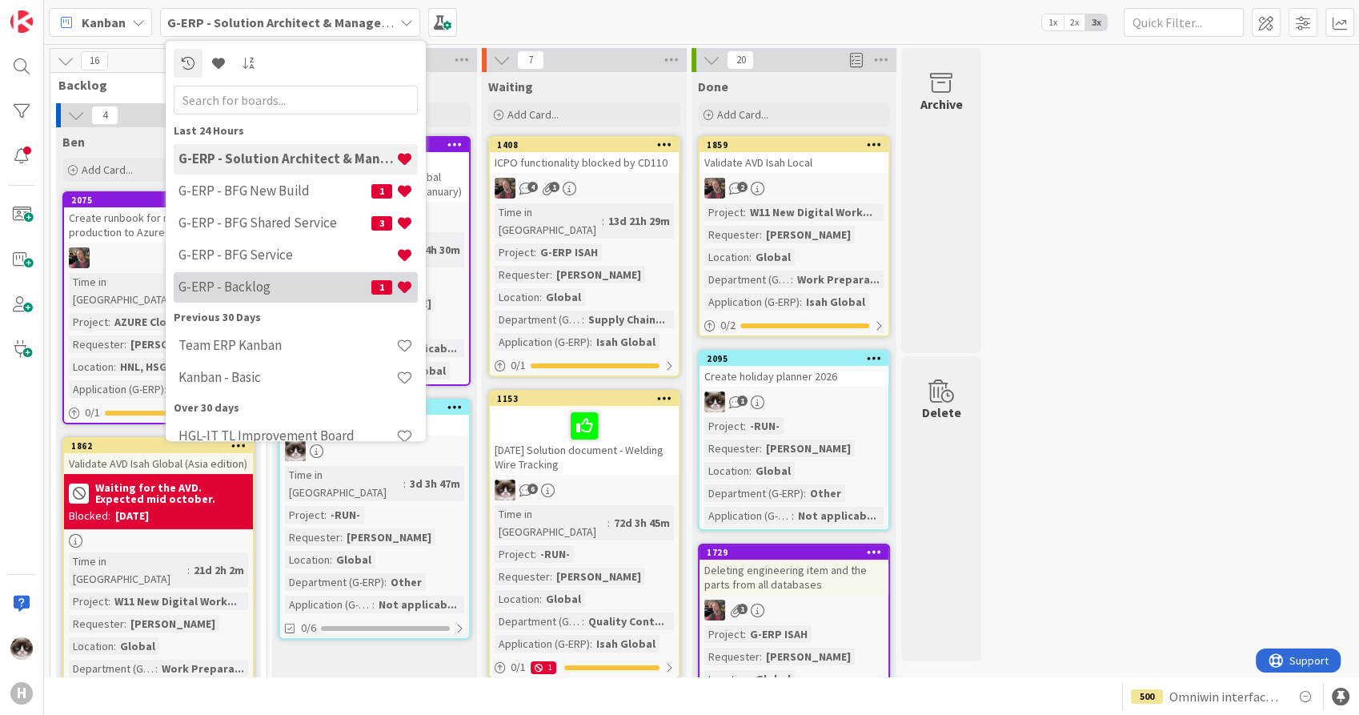
click at [252, 275] on div "G-ERP - Backlog 1" at bounding box center [296, 287] width 244 height 30
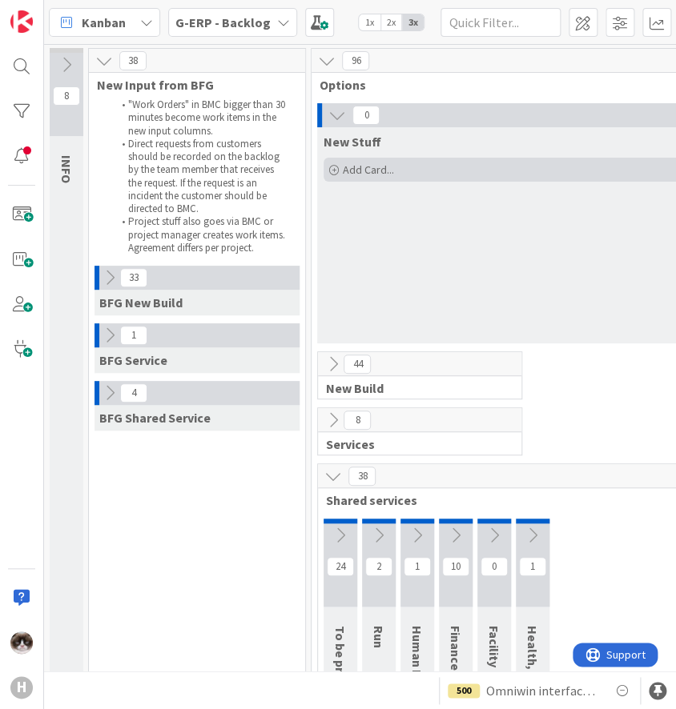
click at [379, 166] on span "Add Card..." at bounding box center [368, 169] width 51 height 14
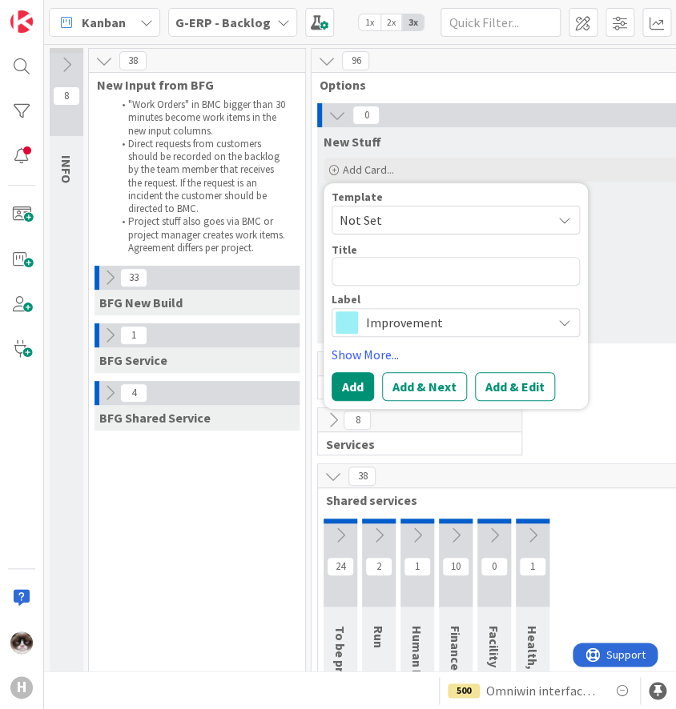
click at [405, 326] on span "Improvement" at bounding box center [455, 322] width 178 height 22
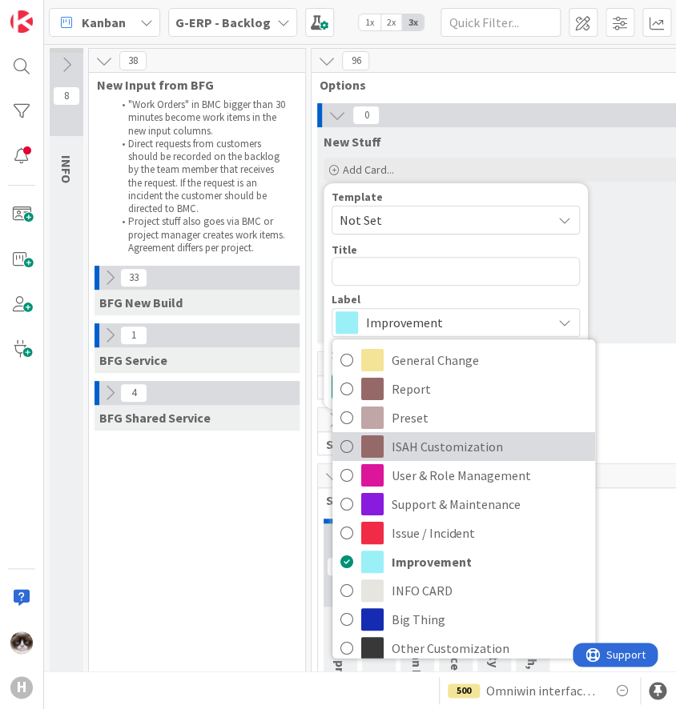
click at [470, 455] on span "ISAH Customization" at bounding box center [488, 447] width 195 height 24
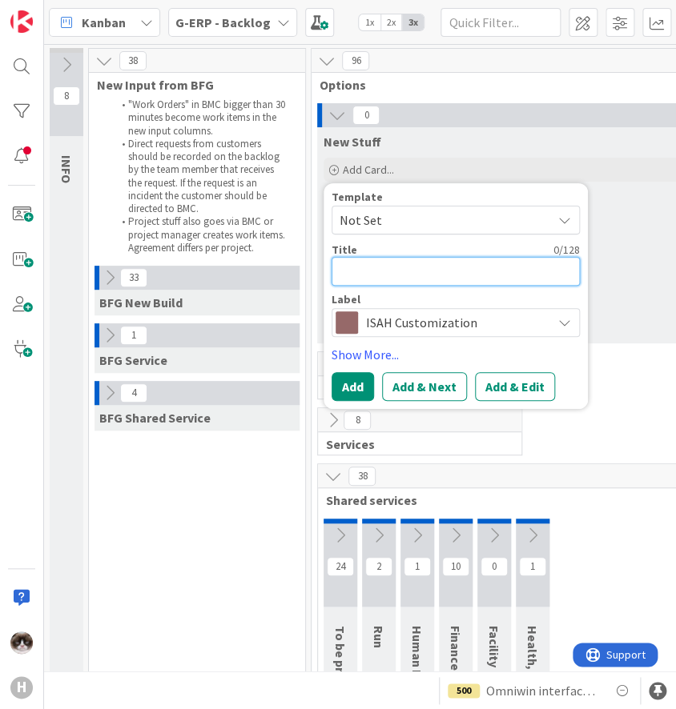
click at [398, 279] on textarea at bounding box center [455, 271] width 248 height 29
type textarea "x"
type textarea "C"
type textarea "x"
type textarea "CD"
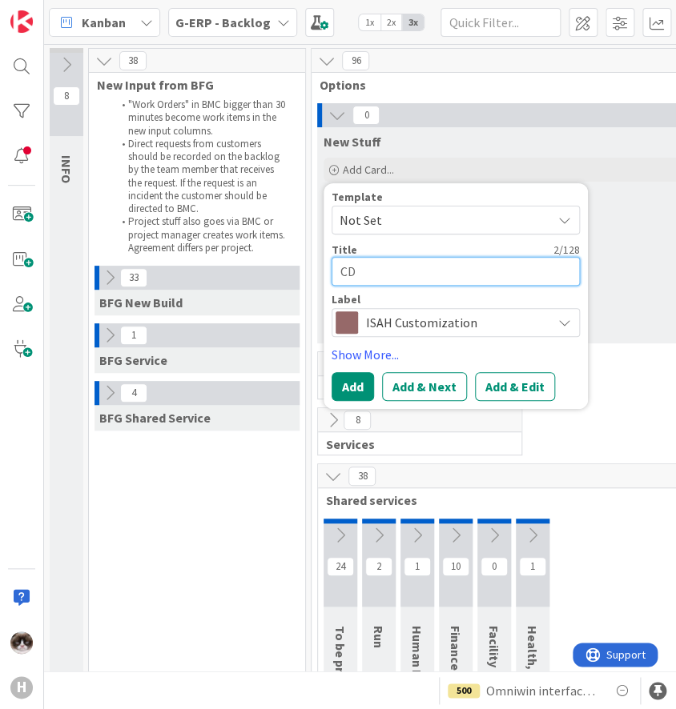
type textarea "x"
type textarea "CD_"
type textarea "x"
type textarea "CD_0"
type textarea "x"
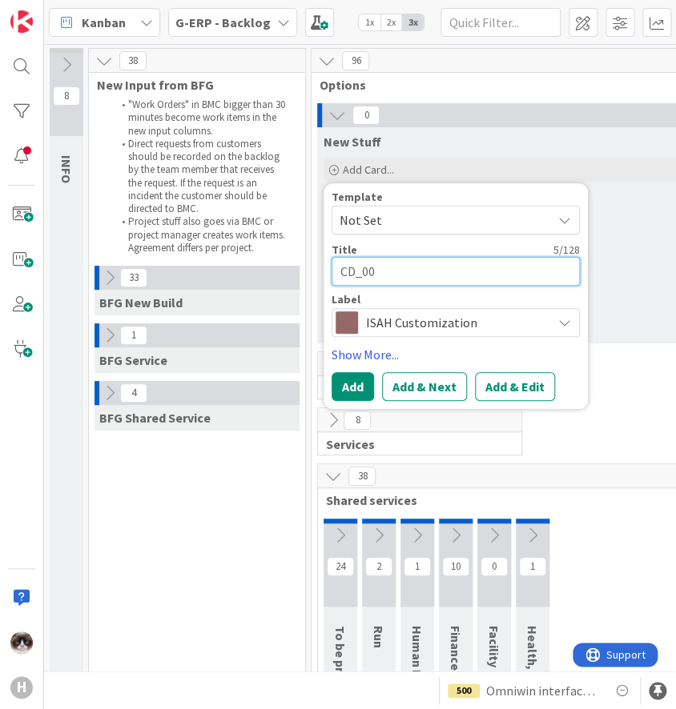
type textarea "CD_003"
type textarea "x"
type textarea "CD_003"
type textarea "x"
type textarea "CD_003 P"
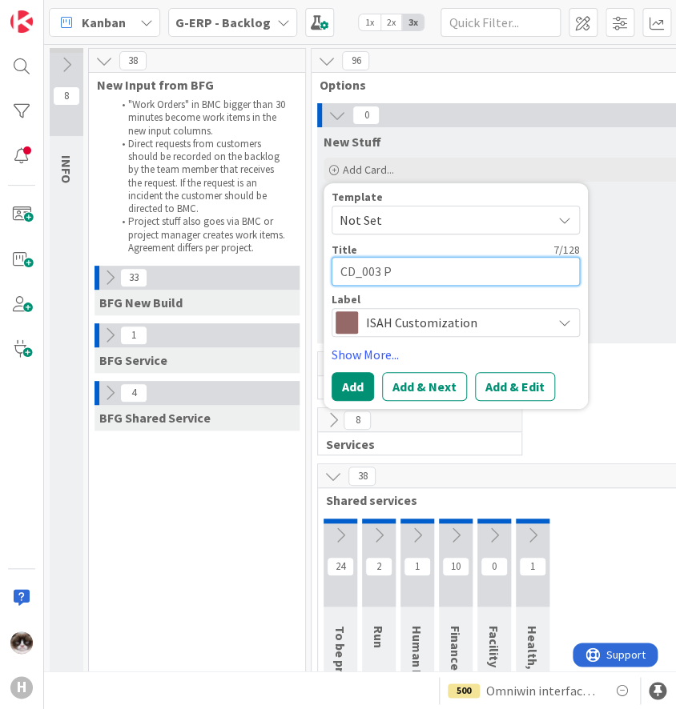
type textarea "x"
type textarea "CD_003 PL"
type textarea "x"
type textarea "CD_003 PLM"
type textarea "x"
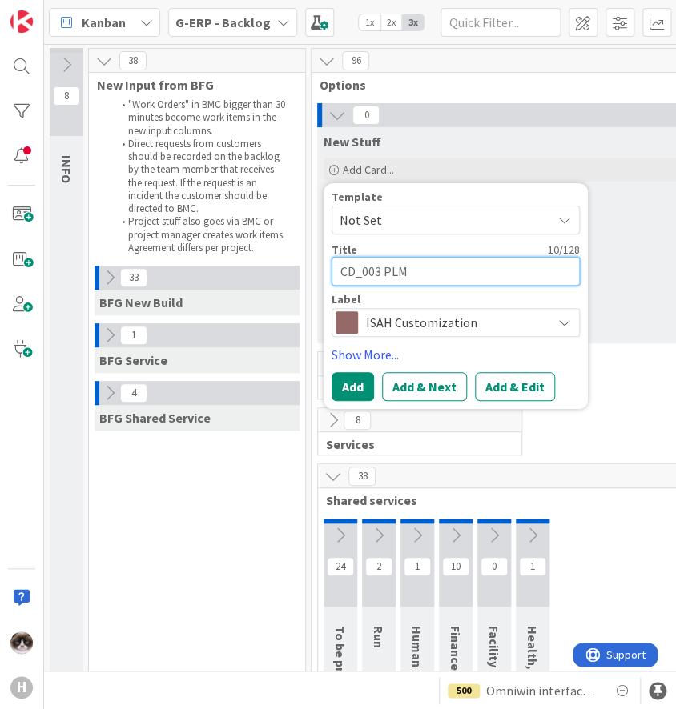
type textarea "CD_003 PLM"
type textarea "x"
type textarea "CD_003 PLM I"
type textarea "x"
type textarea "CD_003 PLM In"
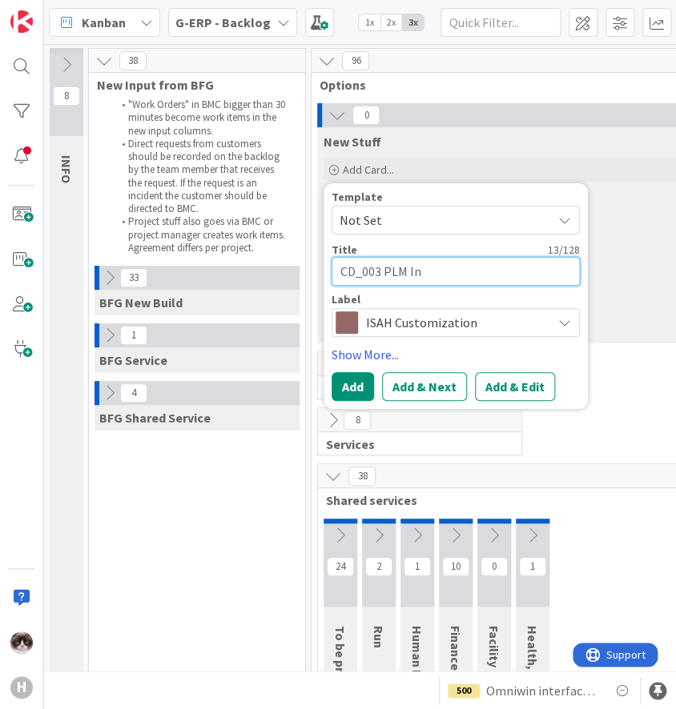
type textarea "x"
type textarea "CD_003 PLM Int"
type textarea "x"
type textarea "CD_003 PLM Inte"
type textarea "x"
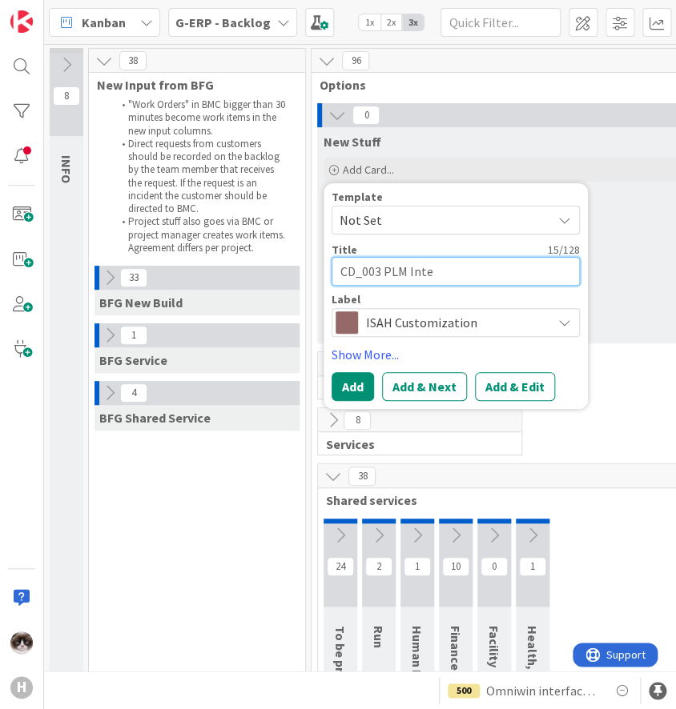
type textarea "CD_003 PLM Inter"
type textarea "x"
type textarea "CD_003 PLM Interf"
type textarea "x"
type textarea "CD_003 PLM Interfa"
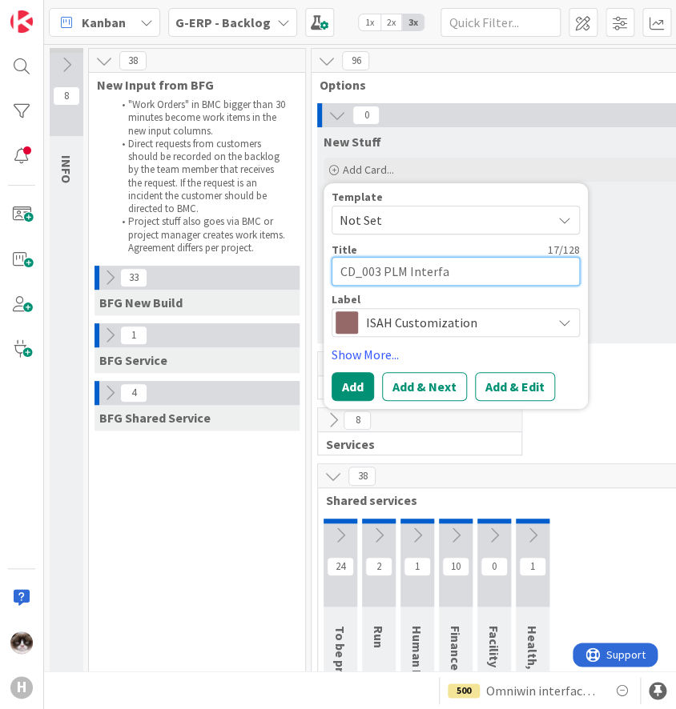
type textarea "x"
type textarea "CD_003 PLM Interfac"
type textarea "x"
type textarea "CD_003 PLM Interface"
type textarea "x"
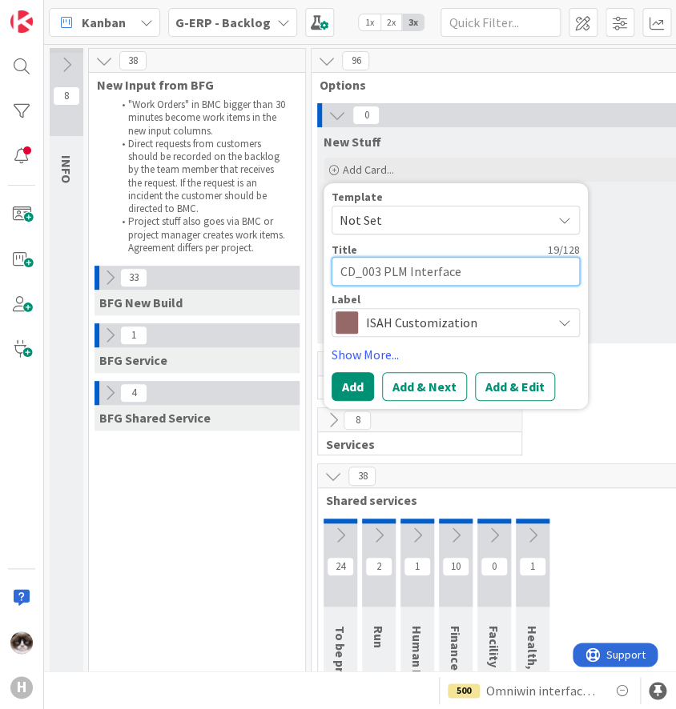
type textarea "CD_003 PLM Interface"
type textarea "x"
type textarea "CD_003 PLM Interface v"
type textarea "x"
type textarea "CD_003 PLM Interface v3"
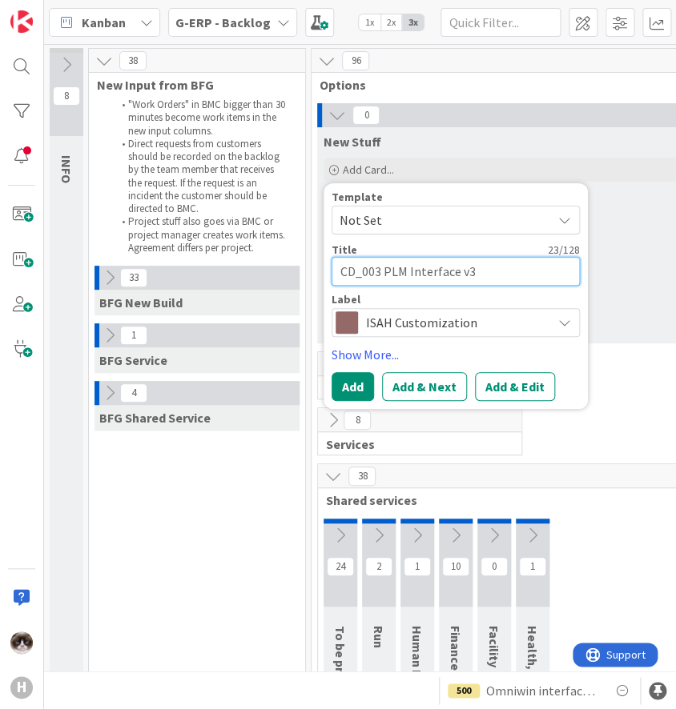
type textarea "x"
type textarea "CD_003 PLM Interface v3."
type textarea "x"
type textarea "CD_003 PLM Interface v3.5"
type textarea "x"
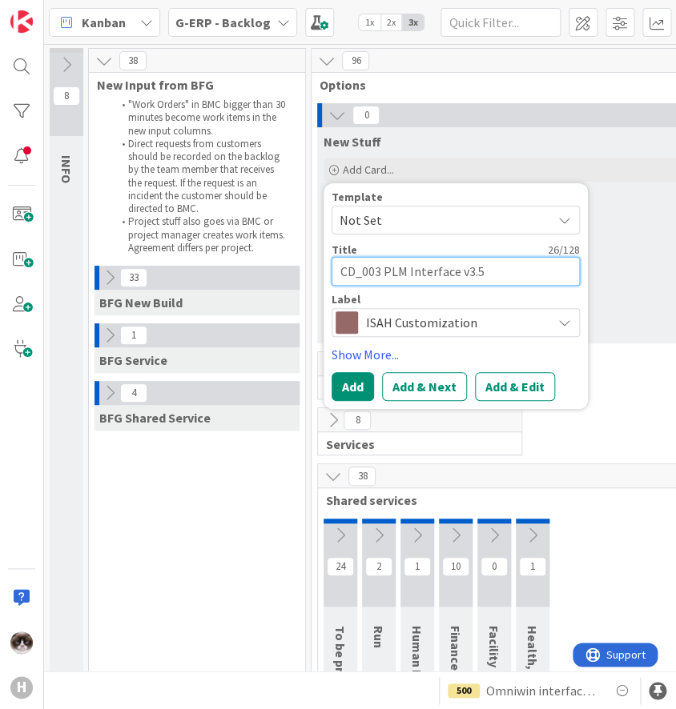
type textarea "CD_003 PLM Interface v3.5"
click at [515, 267] on textarea "CD_003 PLM Interface v3.5" at bounding box center [455, 271] width 248 height 29
type textarea "x"
type textarea "CD_003 PLM Interface v3.5 Ch"
type textarea "x"
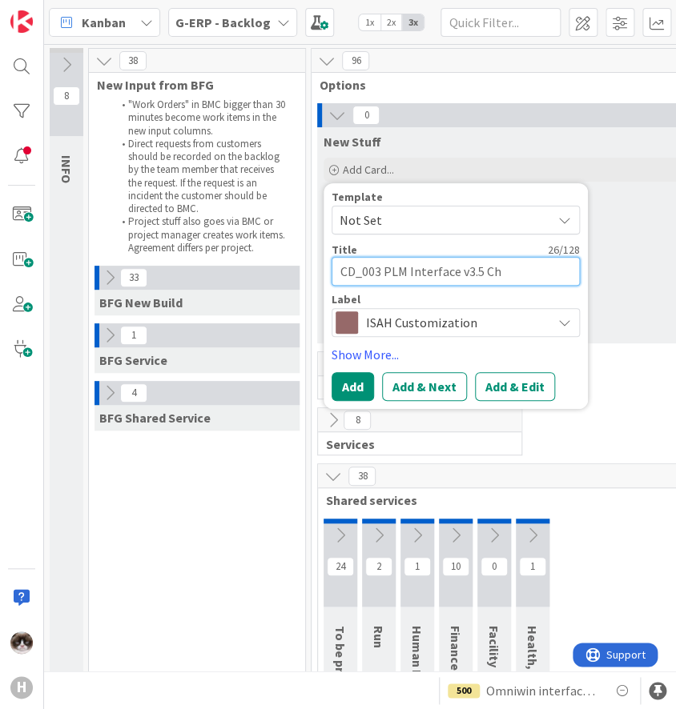
type textarea "CD_003 PLM Interface v3.5 Cha"
type textarea "x"
type textarea "CD_003 PLM Interface v3.5 Chan"
type textarea "x"
type textarea "CD_003 PLM Interface v3.5 [PERSON_NAME]"
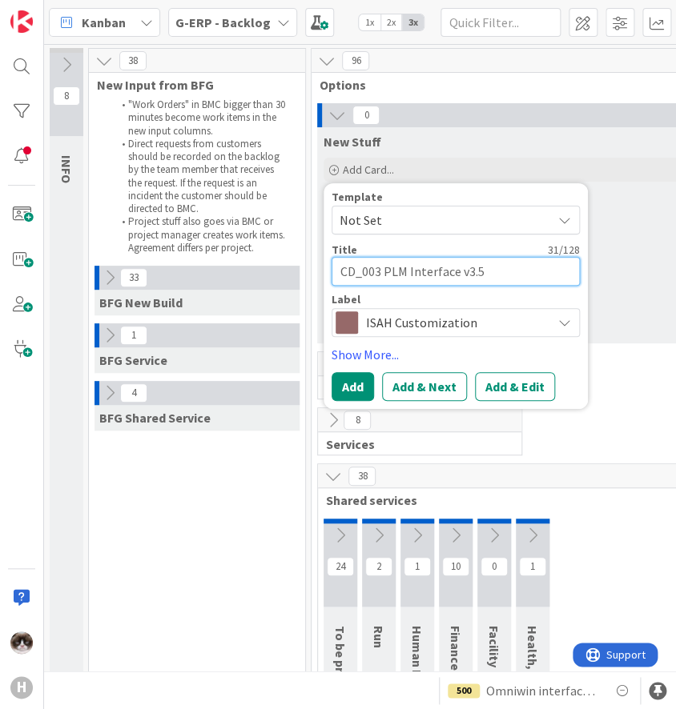
type textarea "x"
type textarea "CD_003 PLM Interface v3.5 Change"
type textarea "x"
type textarea "CD_003 PLM Interface v3.5 Change"
type textarea "x"
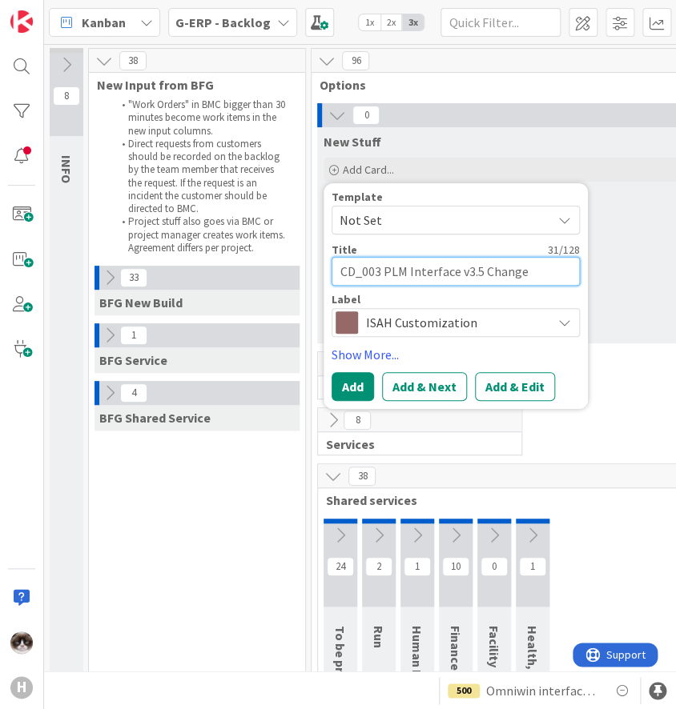
type textarea "CD_003 PLM Interface v3.5 Change r"
type textarea "x"
type textarea "CD_003 PLM Interface v3.5 Change res"
type textarea "x"
type textarea "CD_003 PLM Interface v3.5 Change resp"
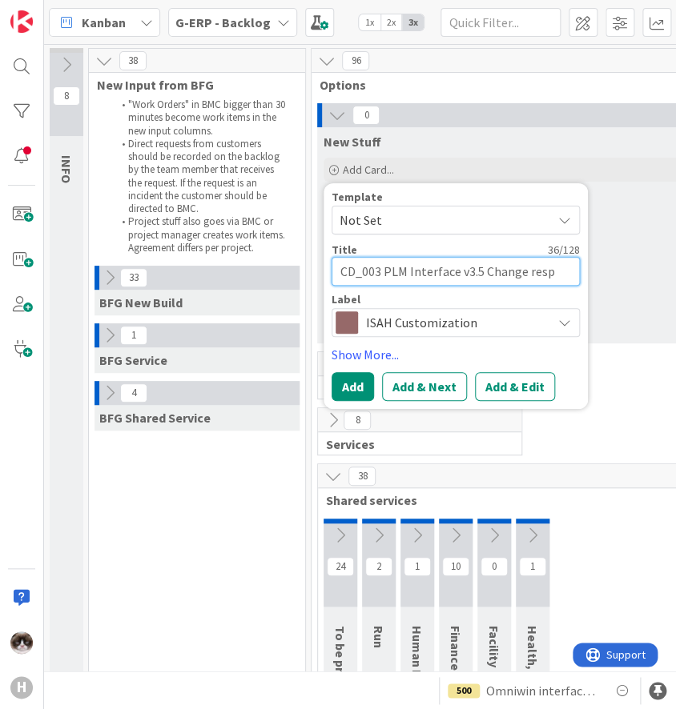
type textarea "x"
type textarea "CD_003 PLM Interface v3.5 Change respo"
type textarea "x"
type textarea "CD_003 PLM Interface v3.5 Change respon"
type textarea "x"
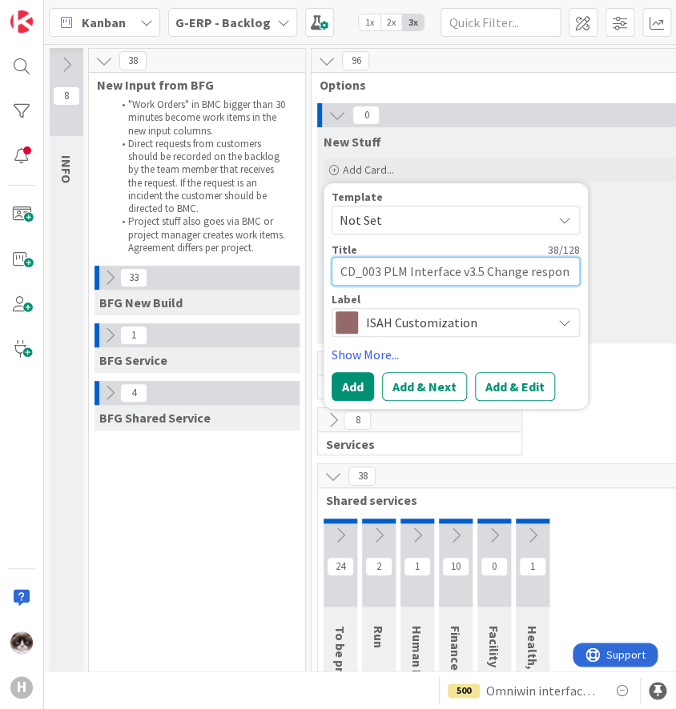
type textarea "CD_003 PLM Interface v3.5 Change respons"
type textarea "x"
type textarea "CD_003 PLM Interface v3.5 Change response"
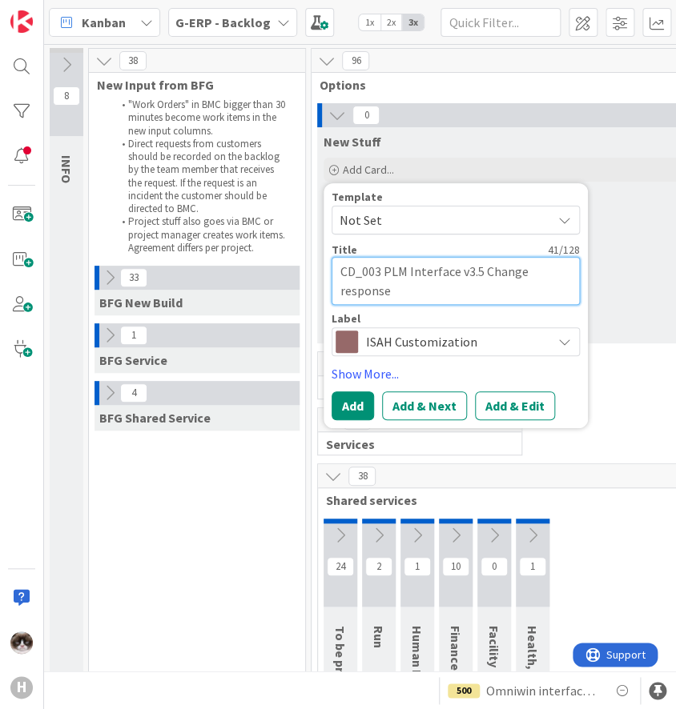
type textarea "x"
type textarea "CD_003 PLM Interface v3.5 Change response"
type textarea "x"
type textarea "CD_003 PLM Interface v3.5 Change response t"
type textarea "x"
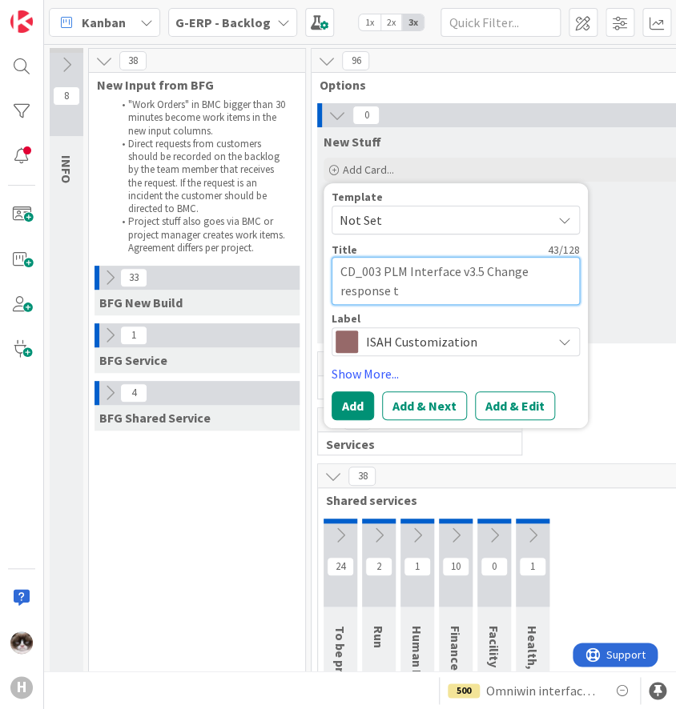
type textarea "CD_003 PLM Interface v3.5 Change response to"
type textarea "x"
type textarea "CD_003 PLM Interface v3.5 Change response to"
type textarea "x"
type textarea "CD_003 PLM Interface v3.5 Change response to W"
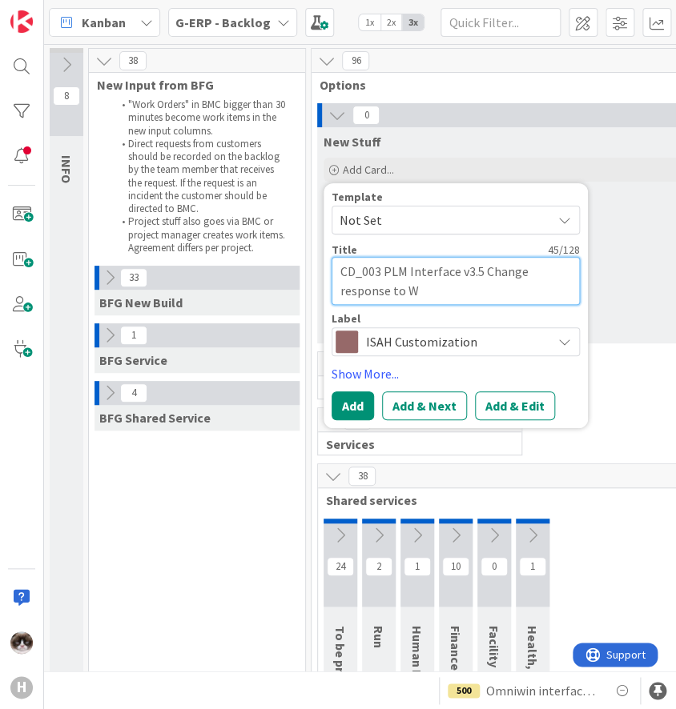
type textarea "x"
type textarea "CD_003 PLM Interface v3.5 Change response to Wi"
type textarea "x"
type textarea "CD_003 PLM Interface v3.5 Change response to Win"
type textarea "x"
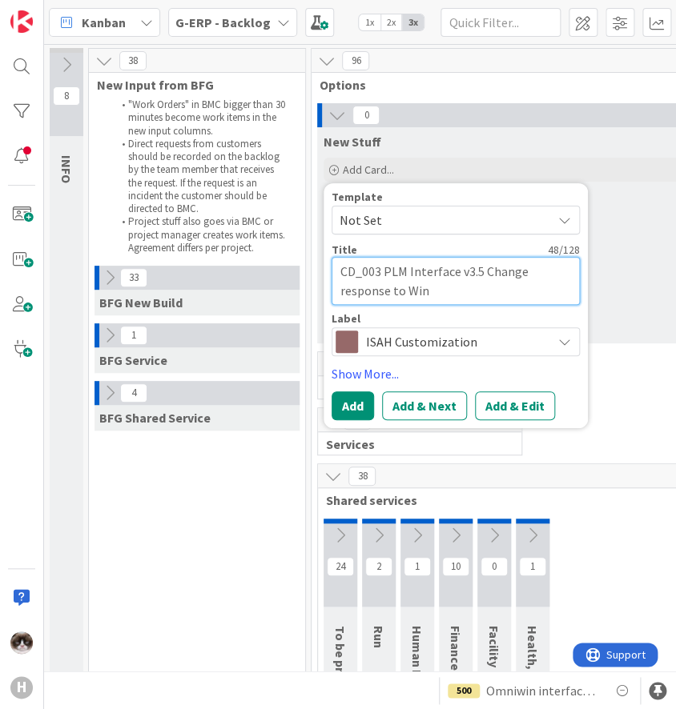
type textarea "CD_003 PLM Interface v3.5 Change response to Wind"
type textarea "x"
type textarea "CD_003 PLM Interface v3.5 Change response to Windc"
type textarea "x"
type textarea "CD_003 PLM Interface v3.5 Change response to Windch"
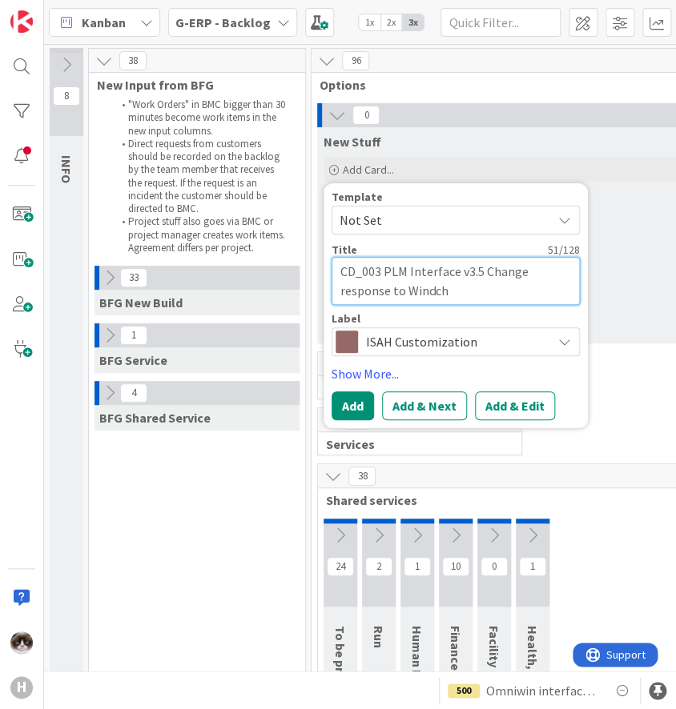
type textarea "x"
type textarea "CD_003 PLM Interface v3.5 Change response to Windchi"
type textarea "x"
type textarea "CD_003 PLM Interface v3.5 Change response to Windchil"
type textarea "x"
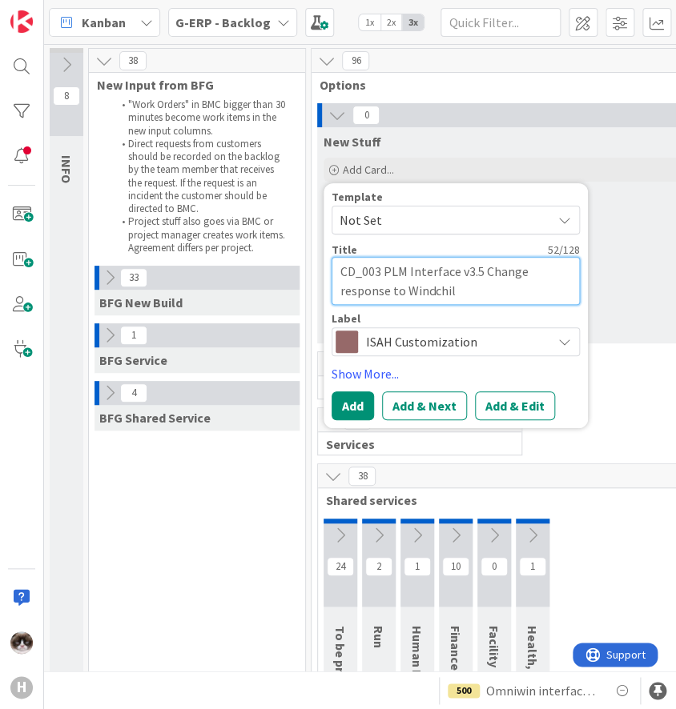
type textarea "CD_003 PLM Interface v3.5 Change response to Windchill"
type textarea "x"
type textarea "CD_003 PLM Interface v3.5 Change response to Windchill"
type textarea "x"
type textarea "CD_003 PLM Interface v3.5 Change response to [PERSON_NAME] ("
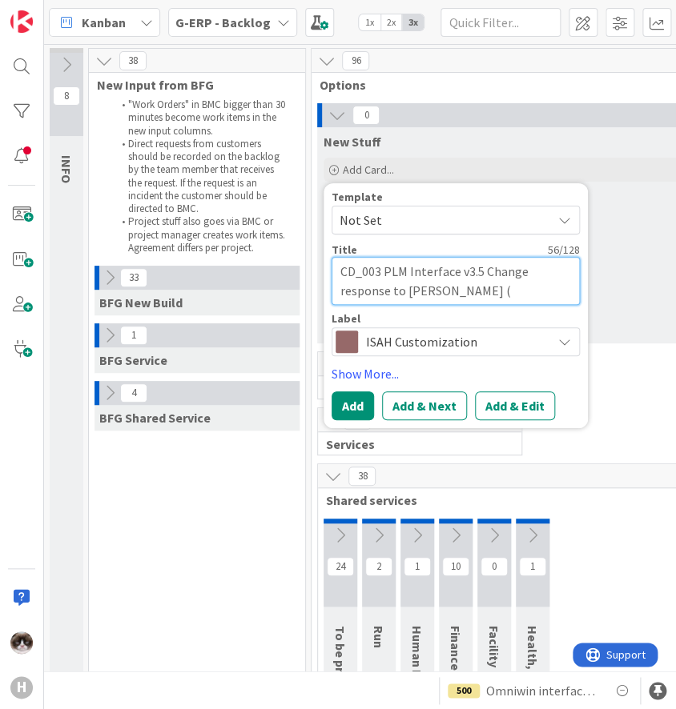
type textarea "x"
type textarea "CD_003 PLM Interface v3.5 Change response to Windchill (I"
type textarea "x"
type textarea "CD_003 PLM Interface v3.5 Change response to [PERSON_NAME] (Is"
type textarea "x"
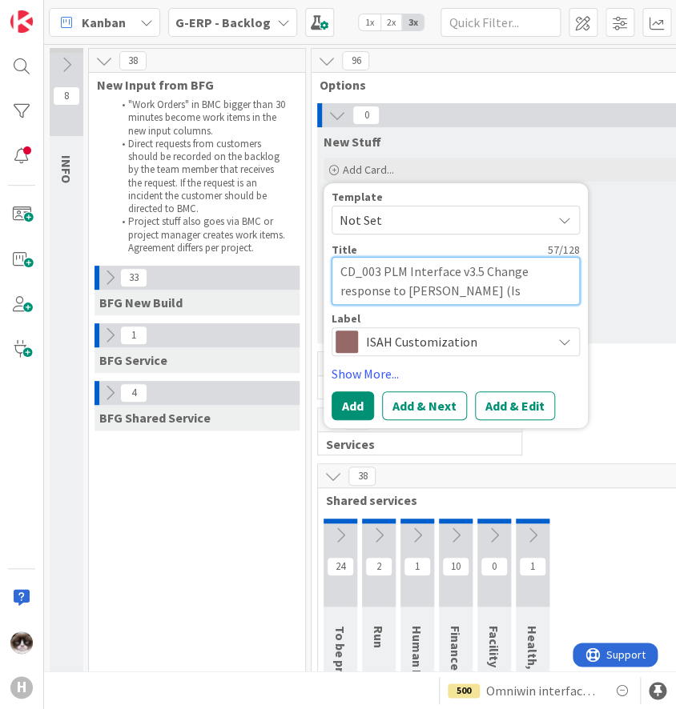
type textarea "CD_003 PLM Interface v3.5 Change response to Windchill (Iss"
type textarea "x"
type textarea "CD_003 PLM Interface v3.5 Change response to [PERSON_NAME] (Issu"
type textarea "x"
type textarea "CD_003 PLM Interface v3.5 Change response to Windchill (Issue"
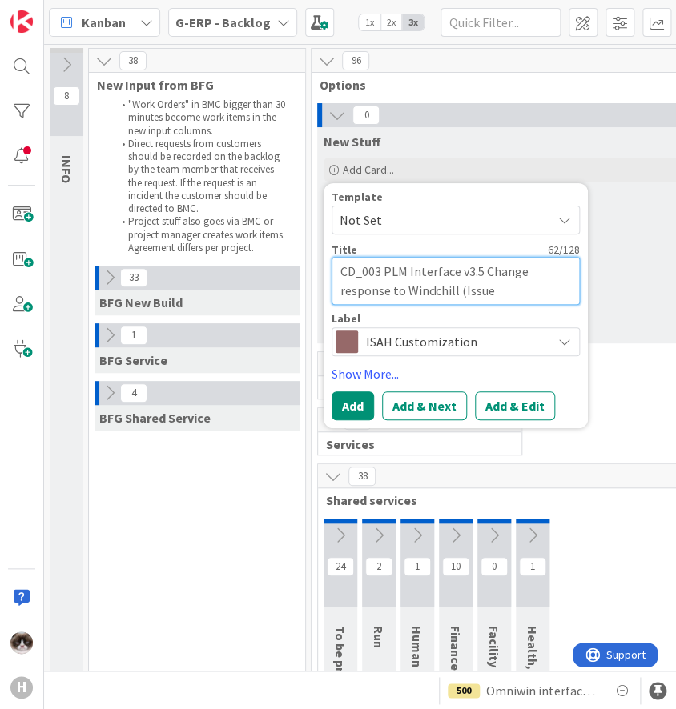
type textarea "x"
type textarea "CD_003 PLM Interface v3.5 Change response to Windchill (Issue 1"
type textarea "x"
type textarea "CD_003 PLM Interface v3.5 Change response to Windchill (Issue 10"
type textarea "x"
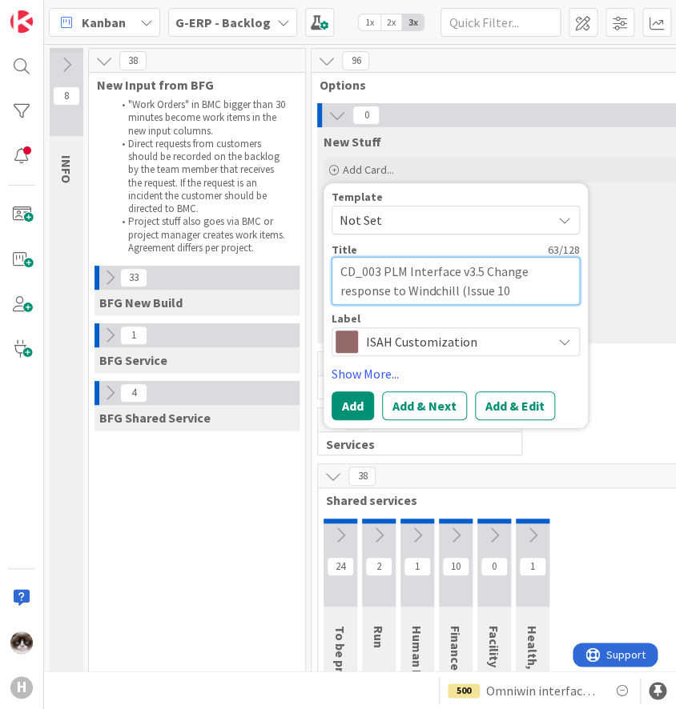
type textarea "CD_003 PLM Interface v3.5 Change response to Windchill (Issue 102"
type textarea "x"
type textarea "CD_003 PLM Interface v3.5 Change response to [PERSON_NAME] (Issue 1029"
type textarea "x"
type textarea "CD_003 PLM Interface v3.5 Change response to Windchill (Issue 102"
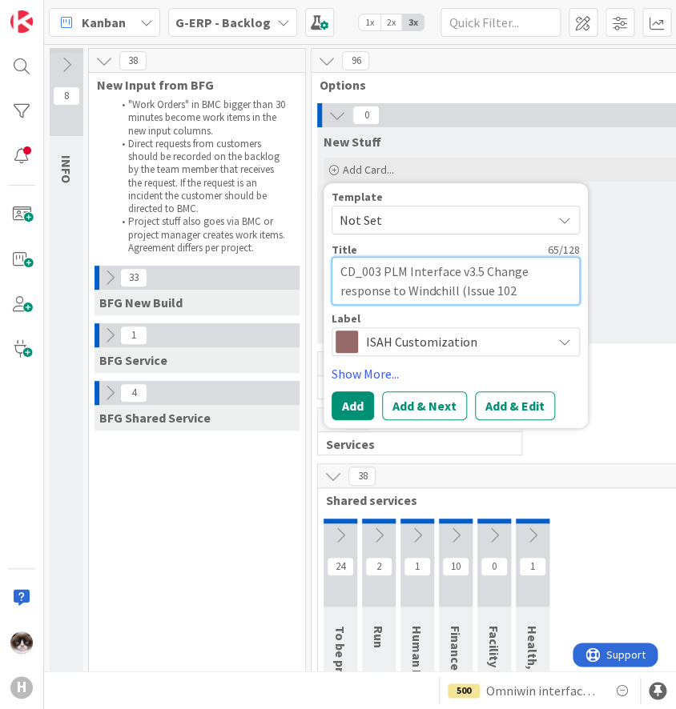
type textarea "x"
type textarea "CD_003 PLM Interface v3.5 Change response to Windchill (Issue 1028"
type textarea "x"
type textarea "CD_003 PLM Interface v3.5 Change response to [PERSON_NAME] (Issue 1028)"
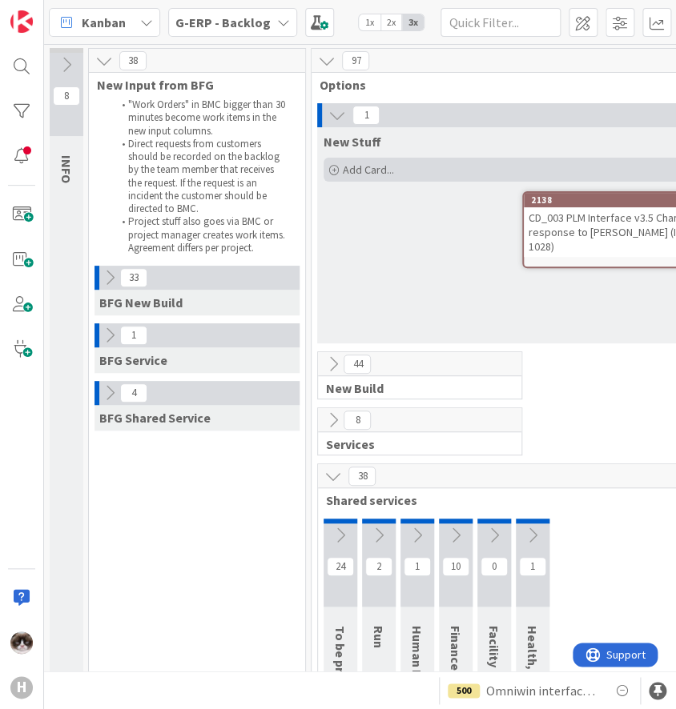
click at [403, 176] on div "Add Card..." at bounding box center [518, 170] width 391 height 24
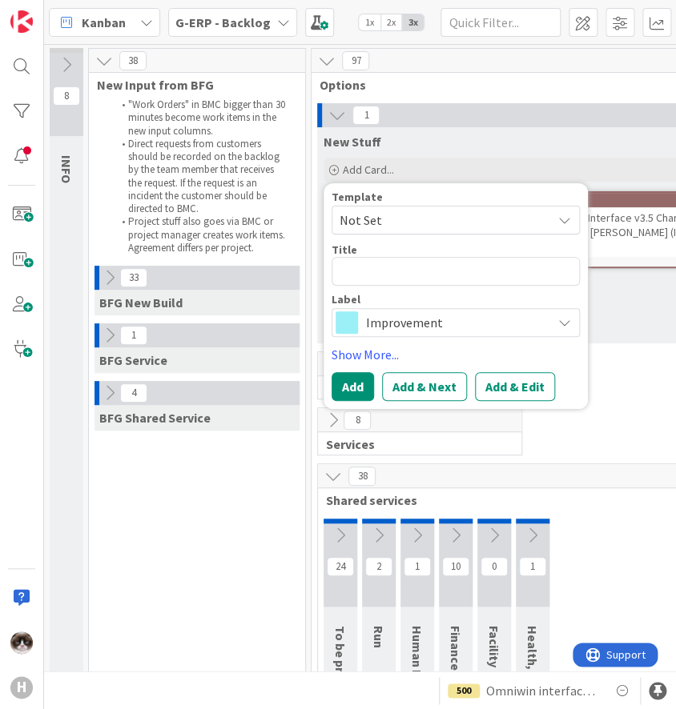
click at [413, 322] on span "Improvement" at bounding box center [455, 322] width 178 height 22
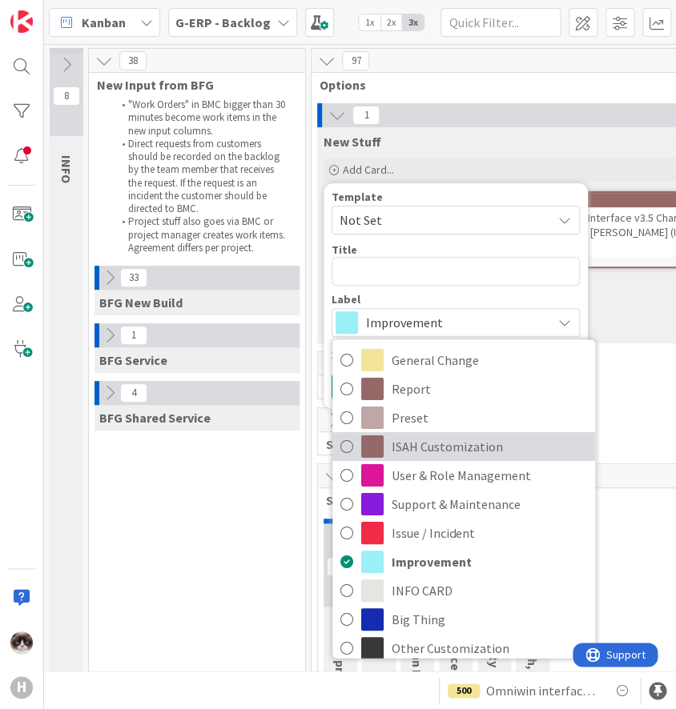
click at [427, 449] on span "ISAH Customization" at bounding box center [488, 447] width 195 height 24
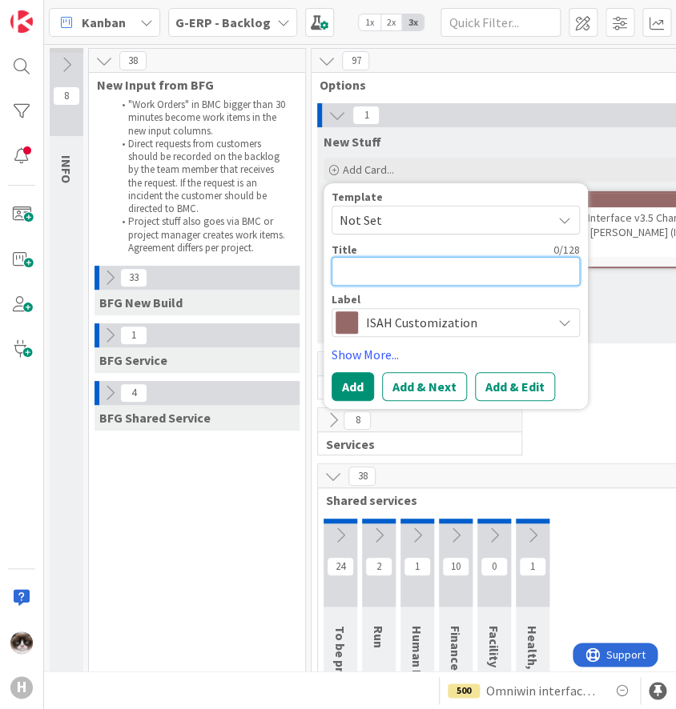
click at [385, 270] on textarea at bounding box center [455, 271] width 248 height 29
type textarea "x"
type textarea "C"
type textarea "x"
type textarea "CD"
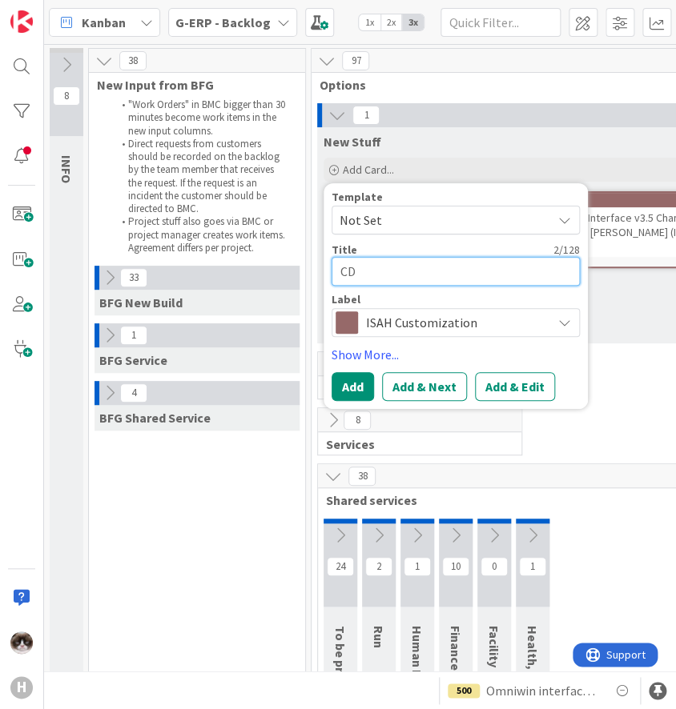
type textarea "x"
type textarea "CD_"
type textarea "x"
type textarea "CD_1"
type textarea "x"
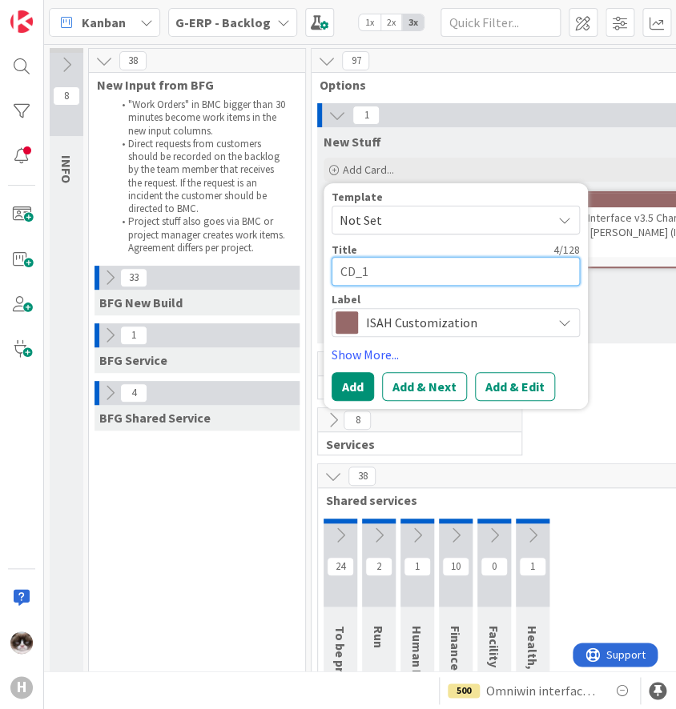
type textarea "CD_16"
type textarea "x"
type textarea "CD_168"
type textarea "x"
type textarea "CD_168"
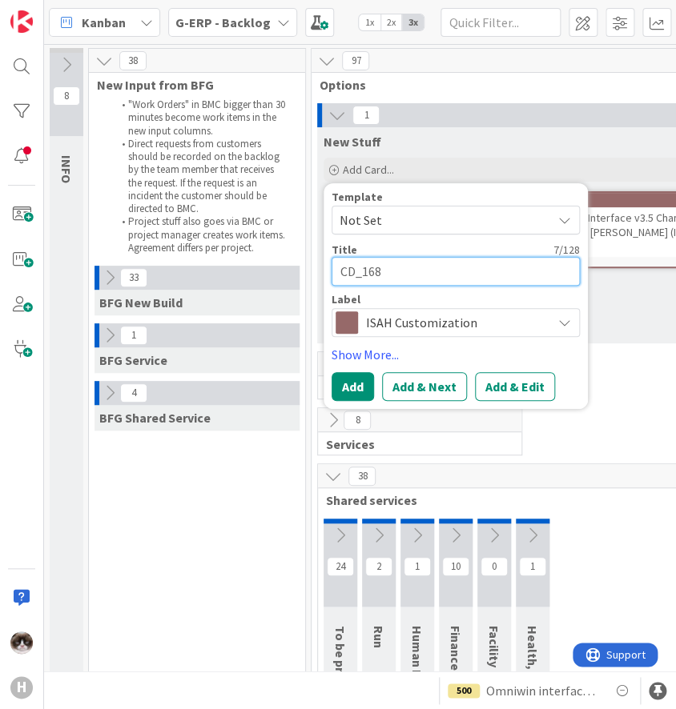
type textarea "x"
type textarea "CD_168 v"
type textarea "x"
type textarea "CD_168 v1"
type textarea "x"
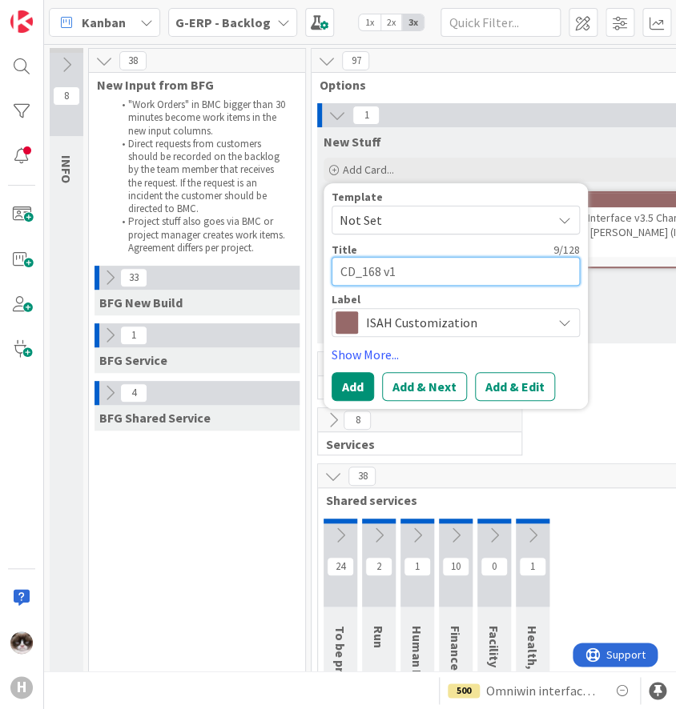
type textarea "CD_168 v1."
type textarea "x"
type textarea "CD_168 v1."
type textarea "x"
type textarea "CD_168 v1."
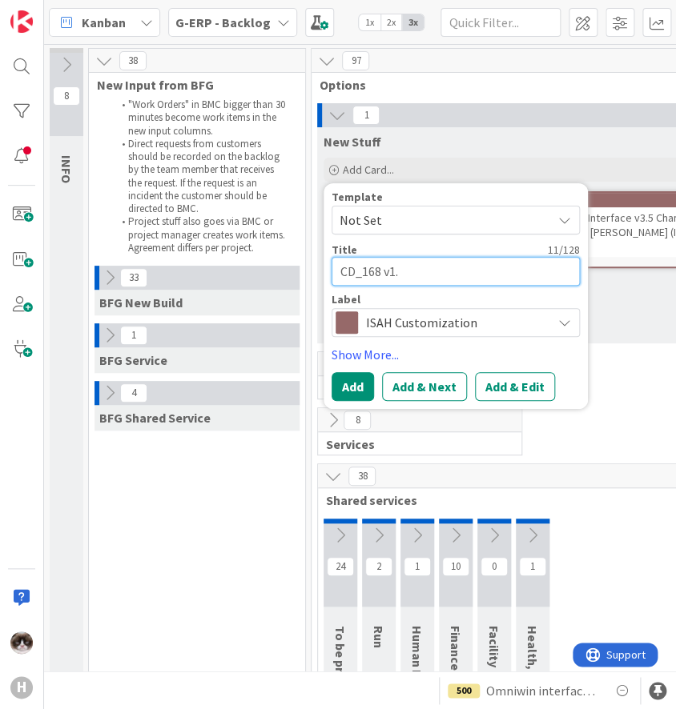
type textarea "x"
type textarea "CD_168 v1.0"
type textarea "x"
type textarea "CD_168 v1.0"
type textarea "x"
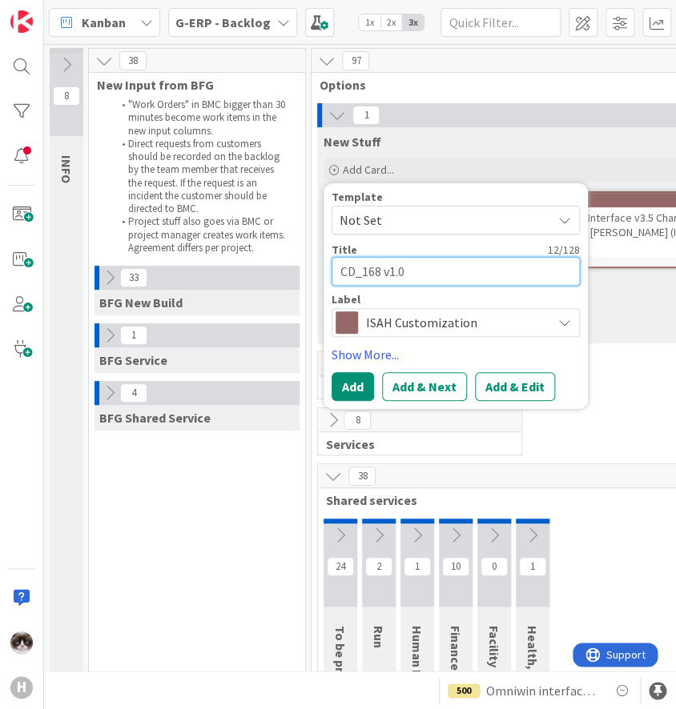
type textarea "CD_168 v1.0 W"
type textarea "x"
type textarea "CD_168 v1.0 Wi"
type textarea "x"
type textarea "CD_168 v1.0 Win"
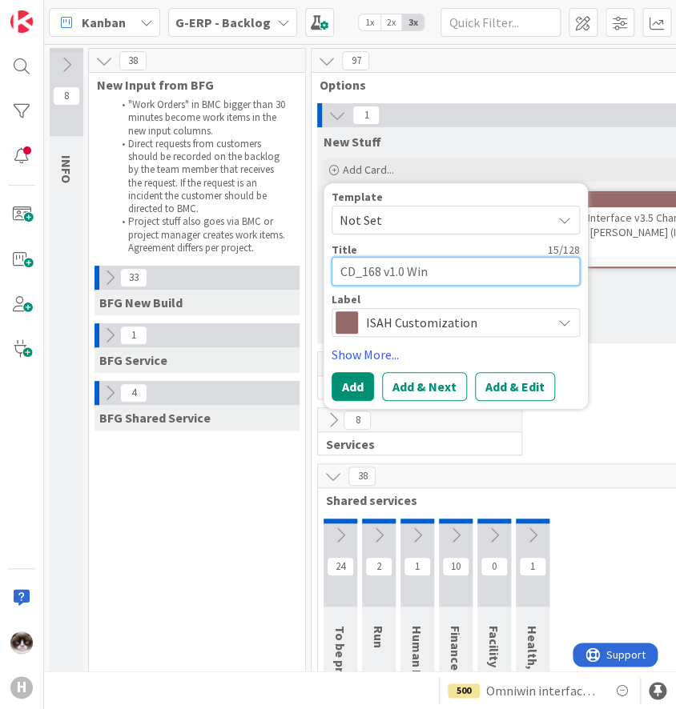
type textarea "x"
type textarea "CD_168 v1.0 Wind"
type textarea "x"
type textarea "CD_168 v1.0 Windc"
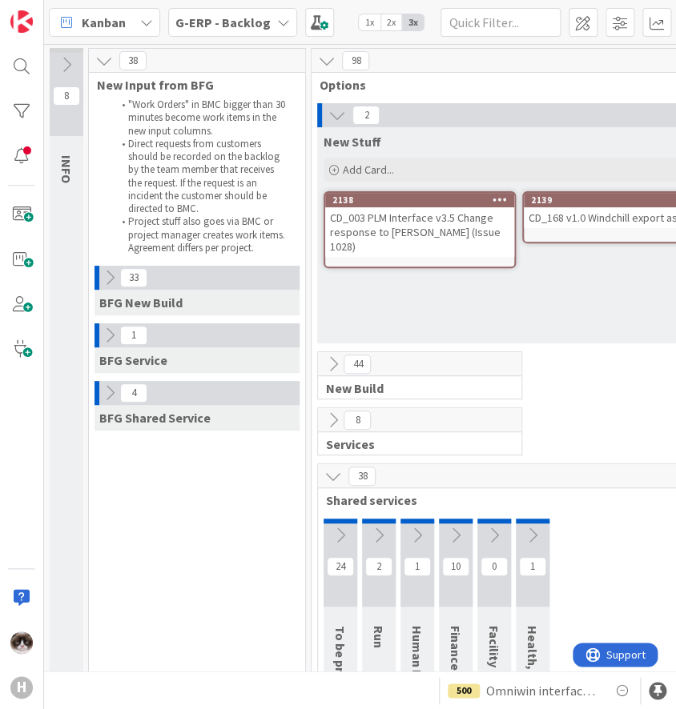
click at [567, 225] on div "CD_168 v1.0 Windchill export as-built" at bounding box center [617, 217] width 189 height 21
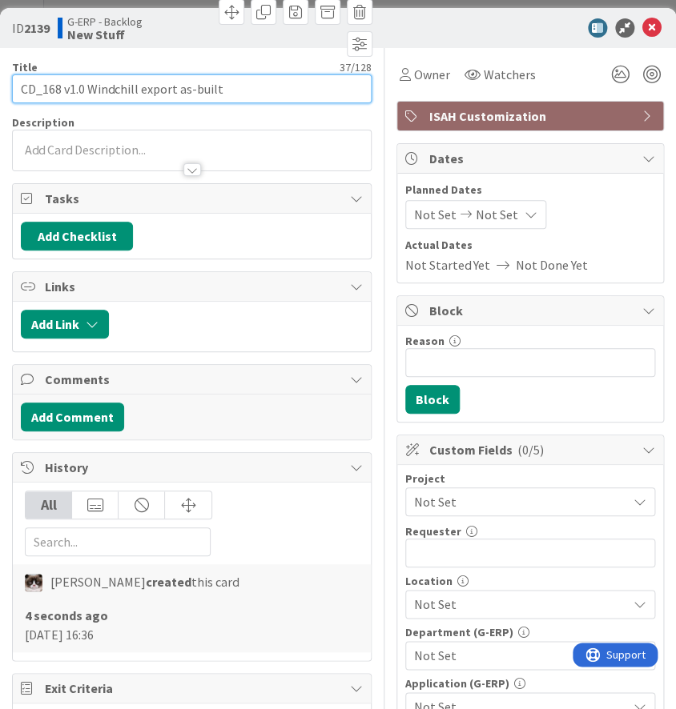
click at [238, 87] on input "CD_168 v1.0 Windchill export as-built" at bounding box center [191, 88] width 359 height 29
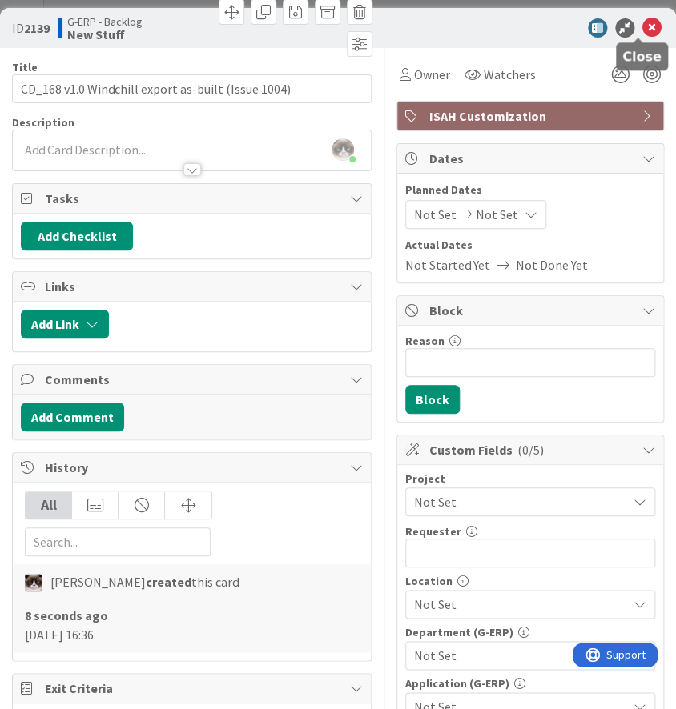
click at [642, 22] on icon at bounding box center [651, 27] width 19 height 19
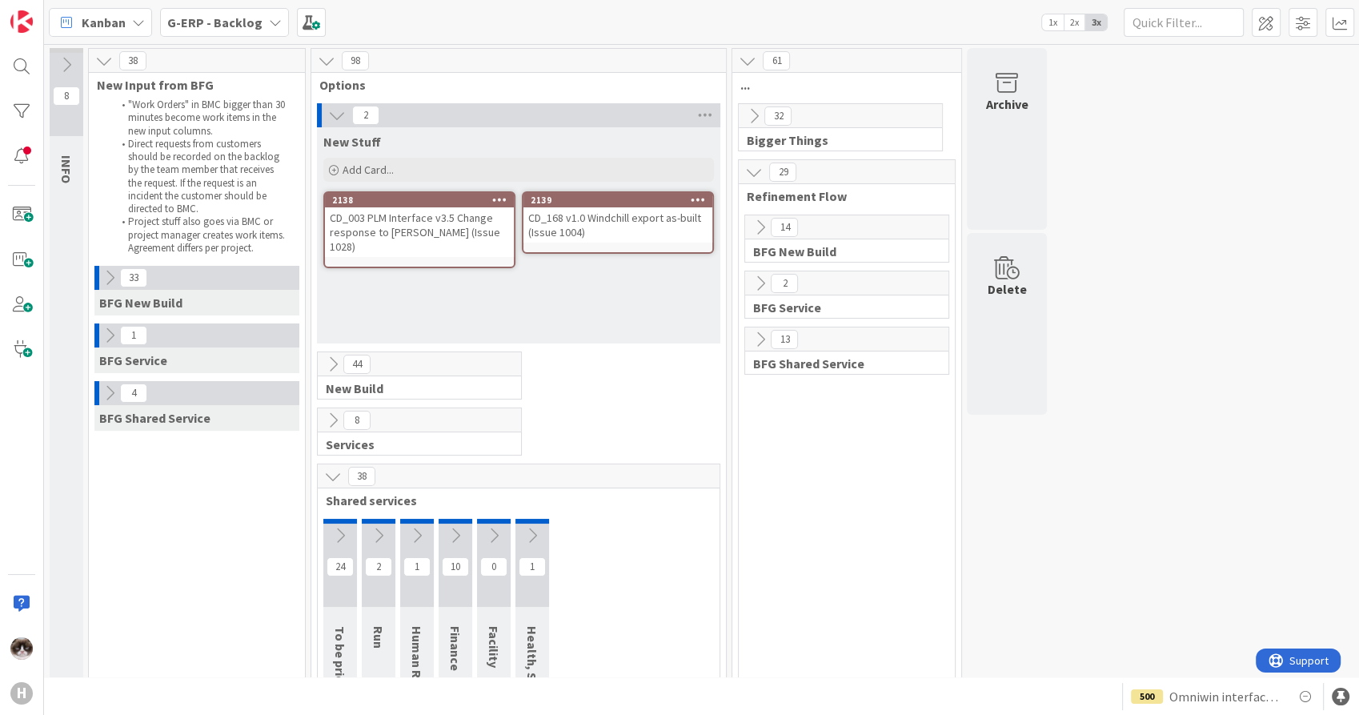
click at [636, 233] on div "CD_168 v1.0 Windchill export as-built (Issue 1004)" at bounding box center [617, 224] width 189 height 35
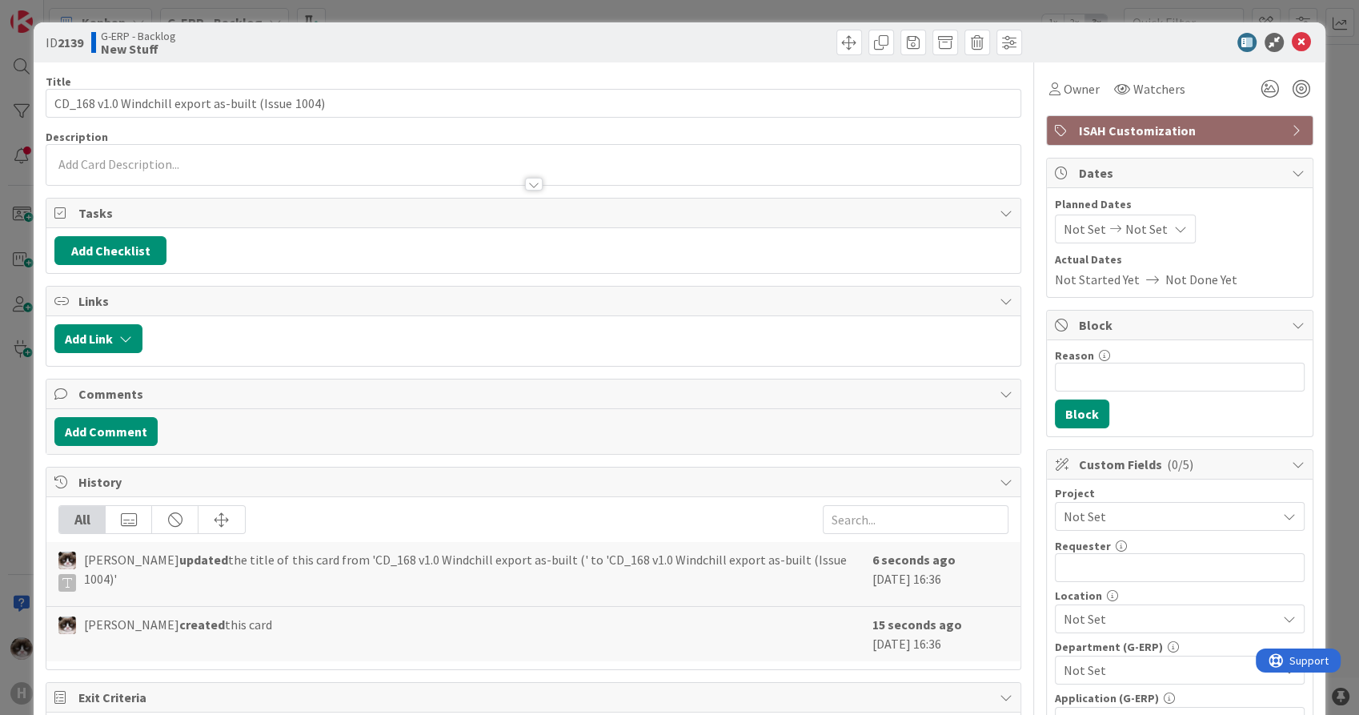
click at [1115, 508] on span "Not Set" at bounding box center [1166, 516] width 205 height 22
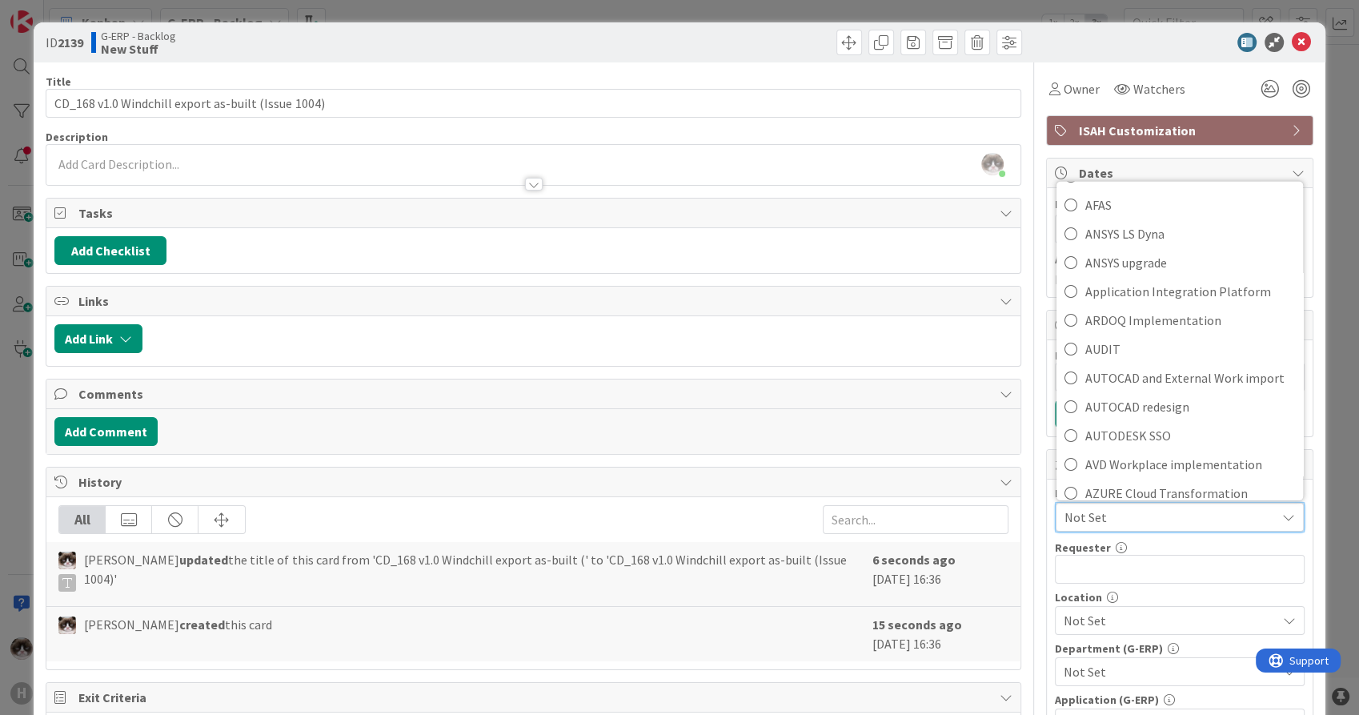
scroll to position [533, 0]
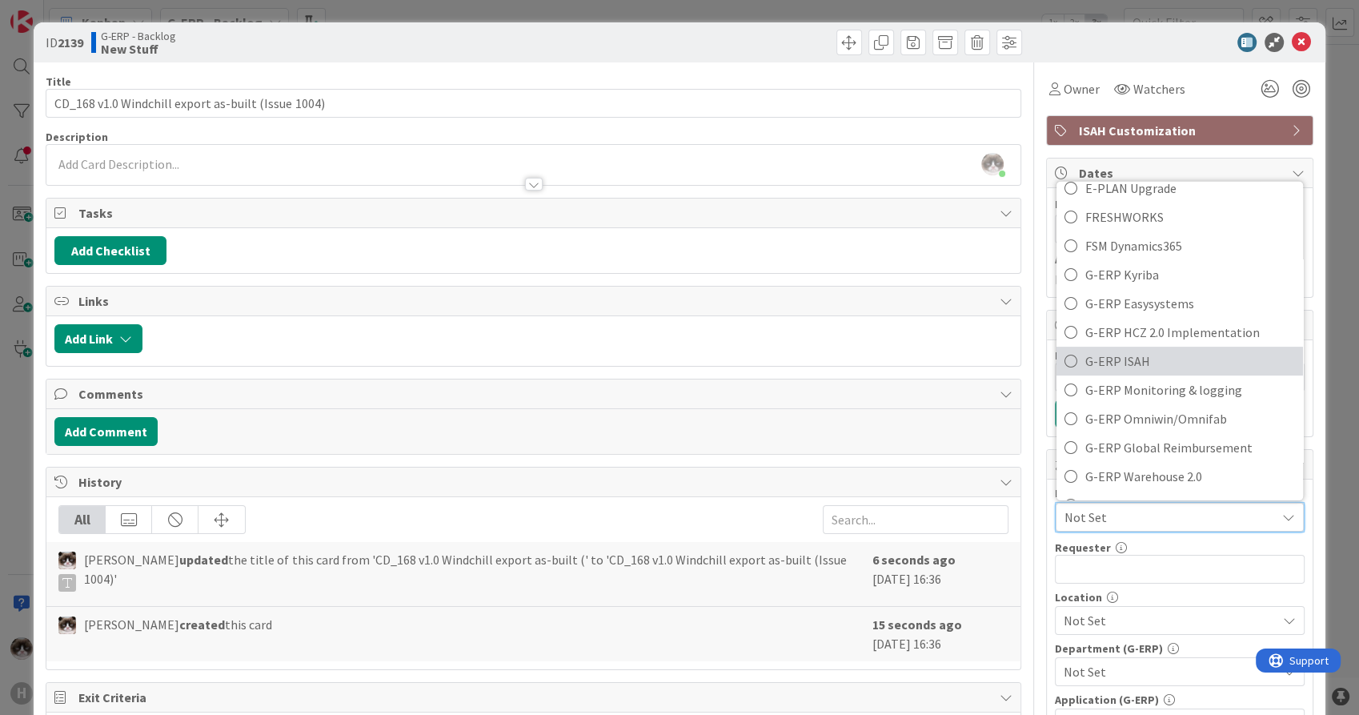
click at [1157, 354] on span "G-ERP ISAH" at bounding box center [1190, 361] width 210 height 24
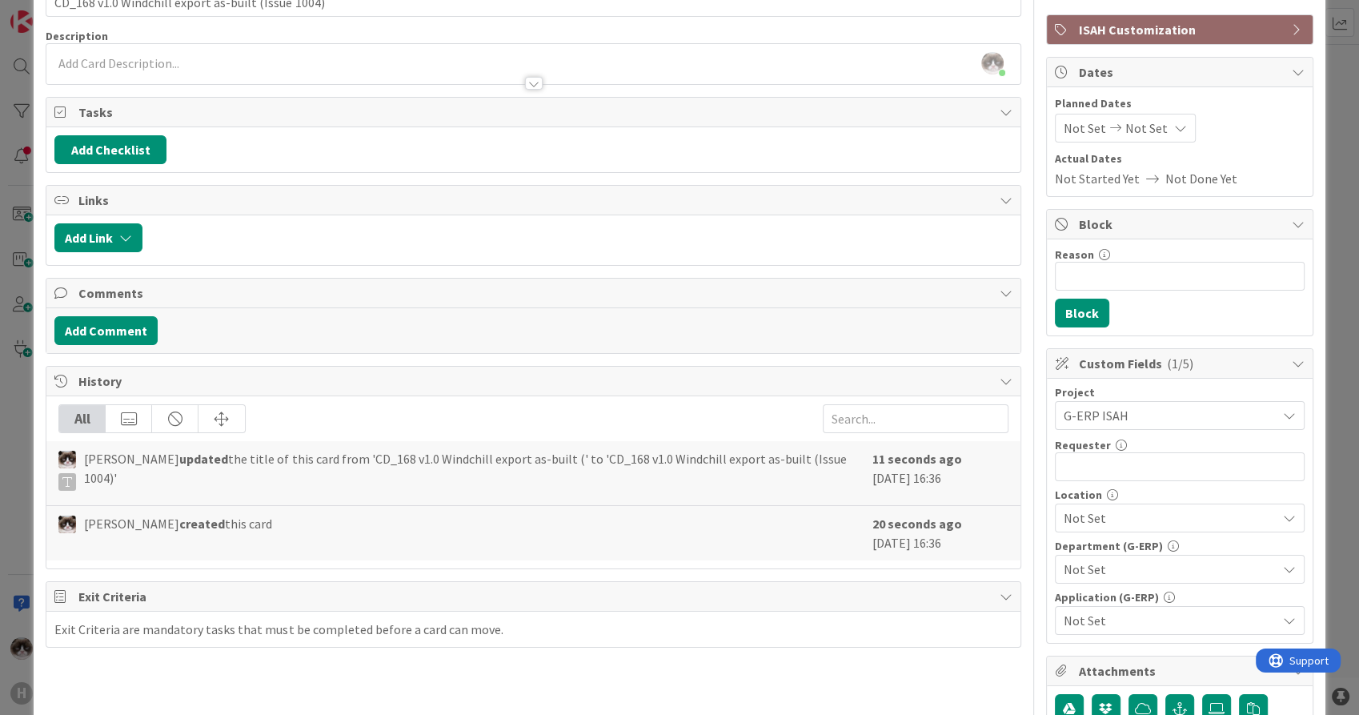
scroll to position [178, 0]
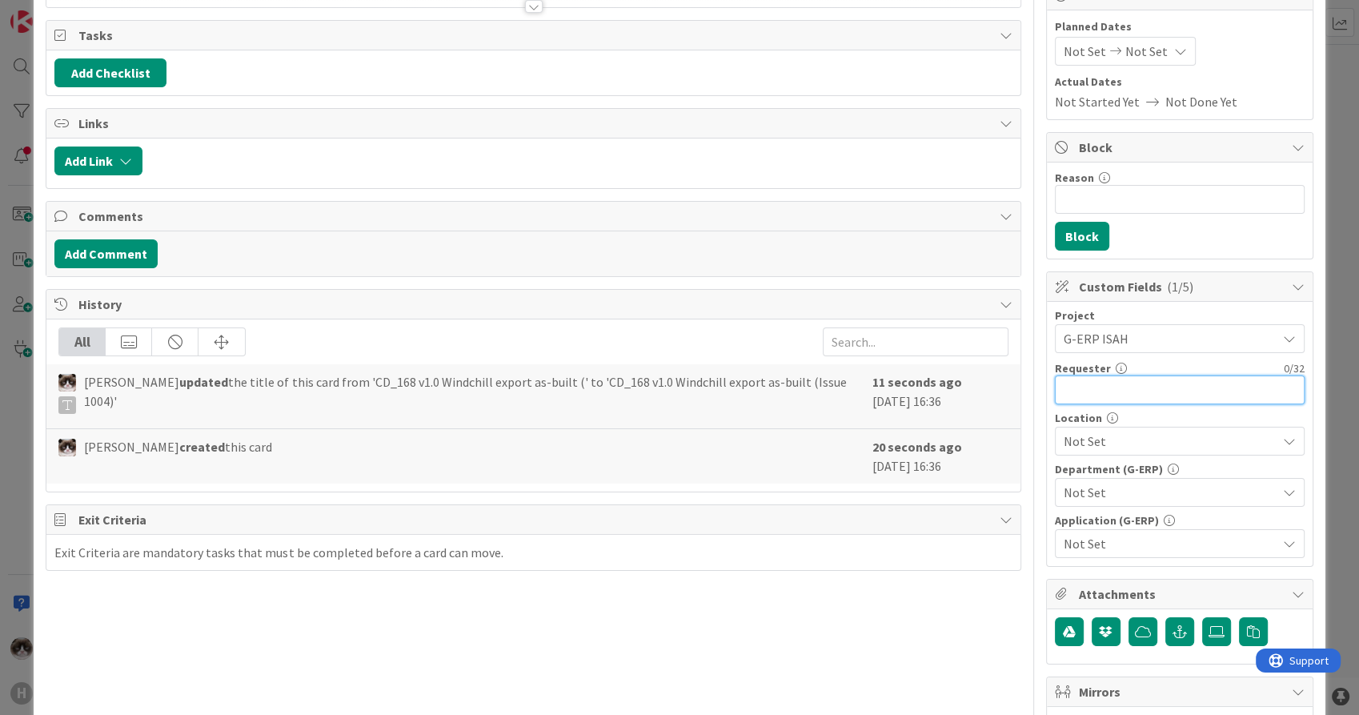
click at [1109, 386] on input "text" at bounding box center [1180, 389] width 250 height 29
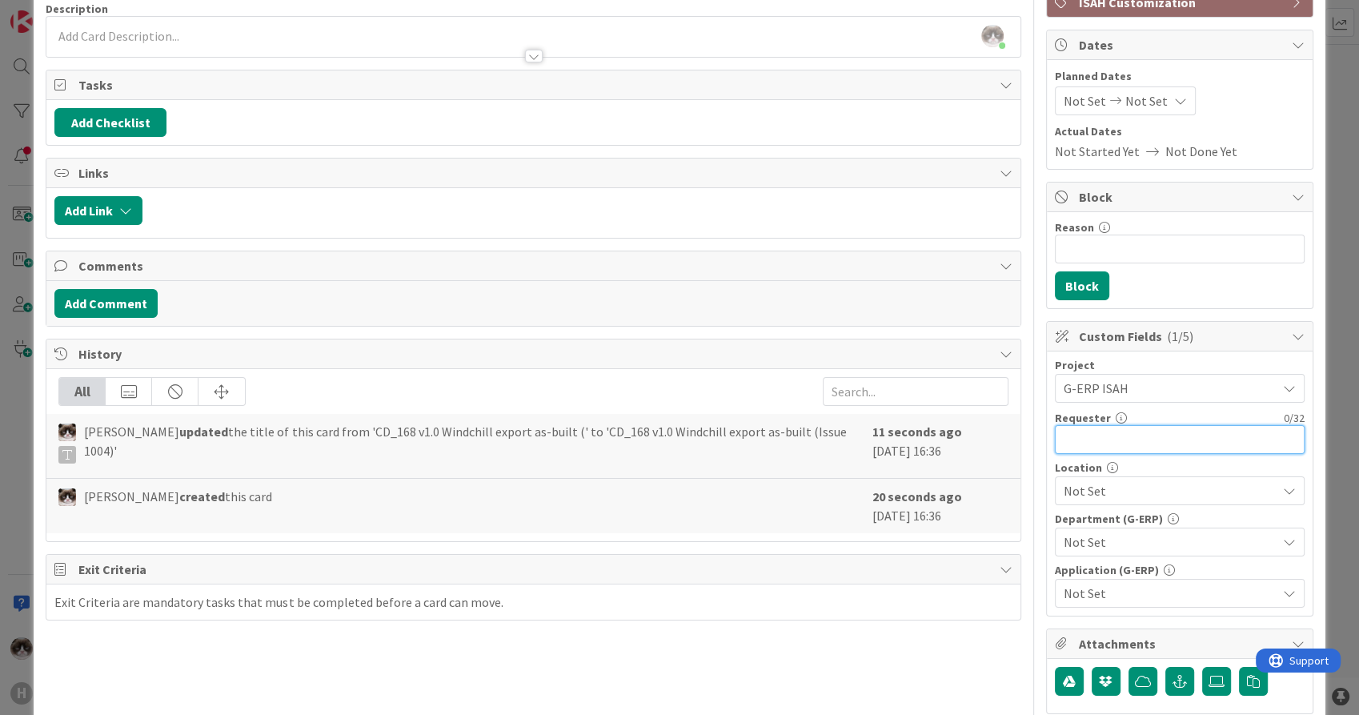
scroll to position [89, 0]
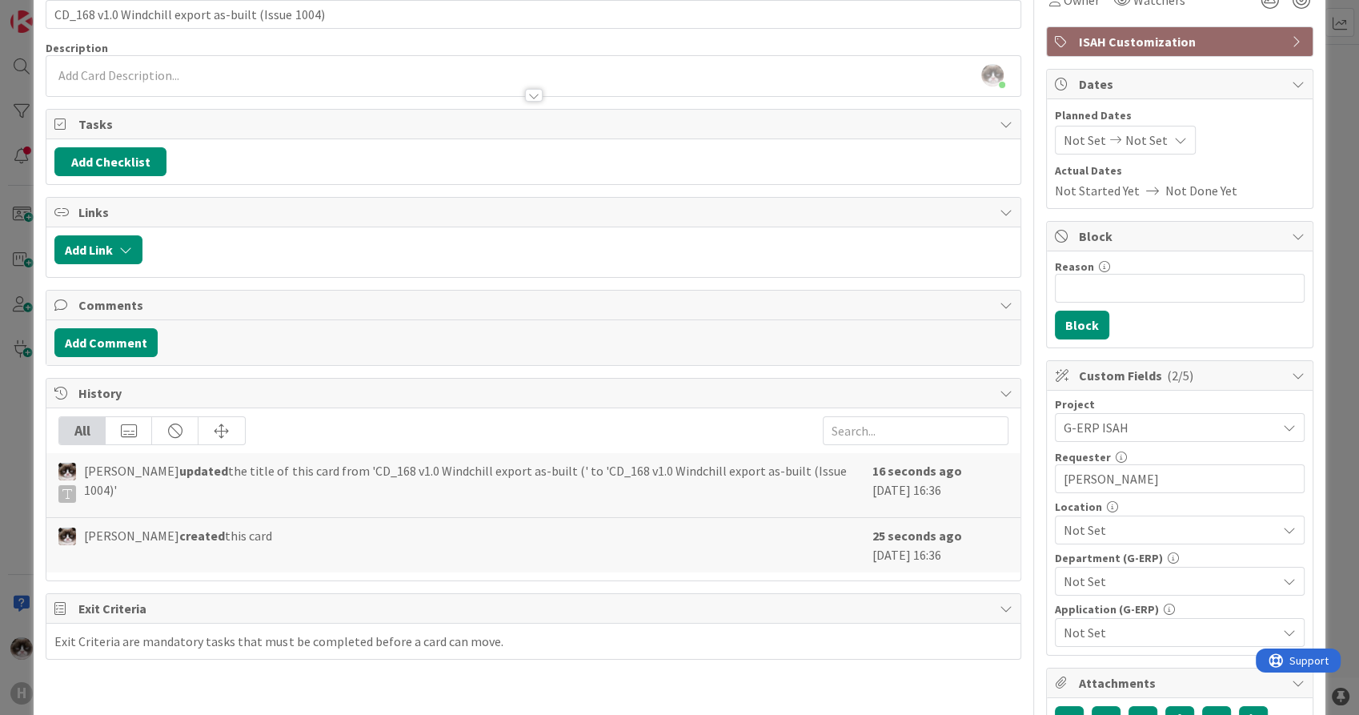
click at [1097, 533] on span "Not Set" at bounding box center [1170, 529] width 213 height 19
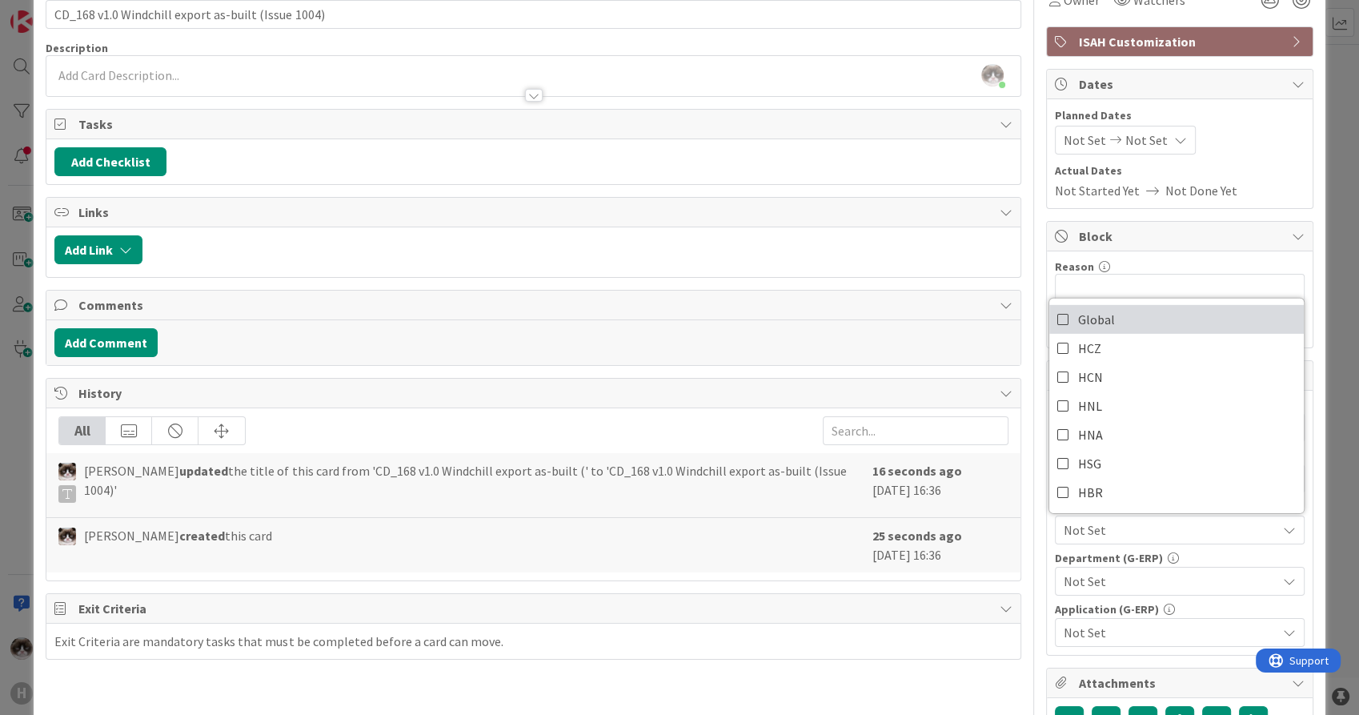
click at [1129, 315] on link "Global" at bounding box center [1176, 319] width 255 height 29
click at [1106, 574] on span "Not Set" at bounding box center [1170, 580] width 213 height 19
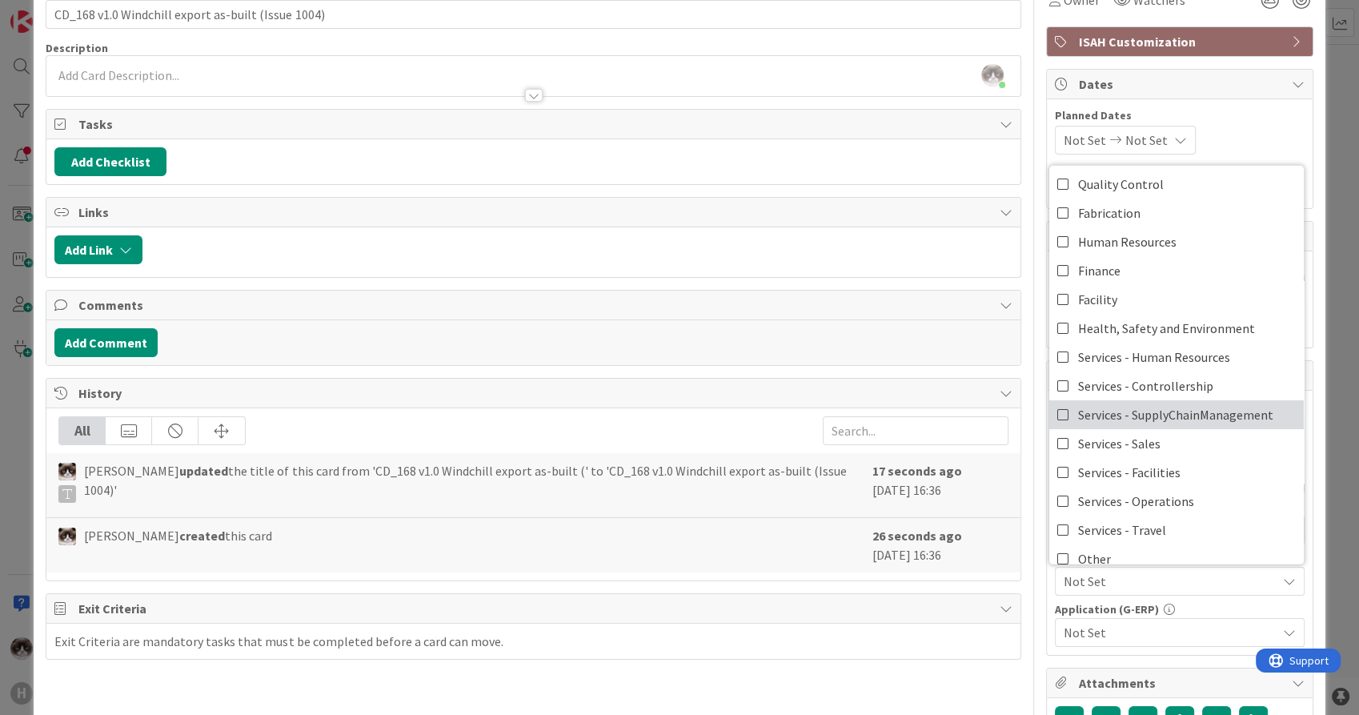
click at [1185, 411] on span "Services - SupplyChainManagement" at bounding box center [1175, 415] width 195 height 24
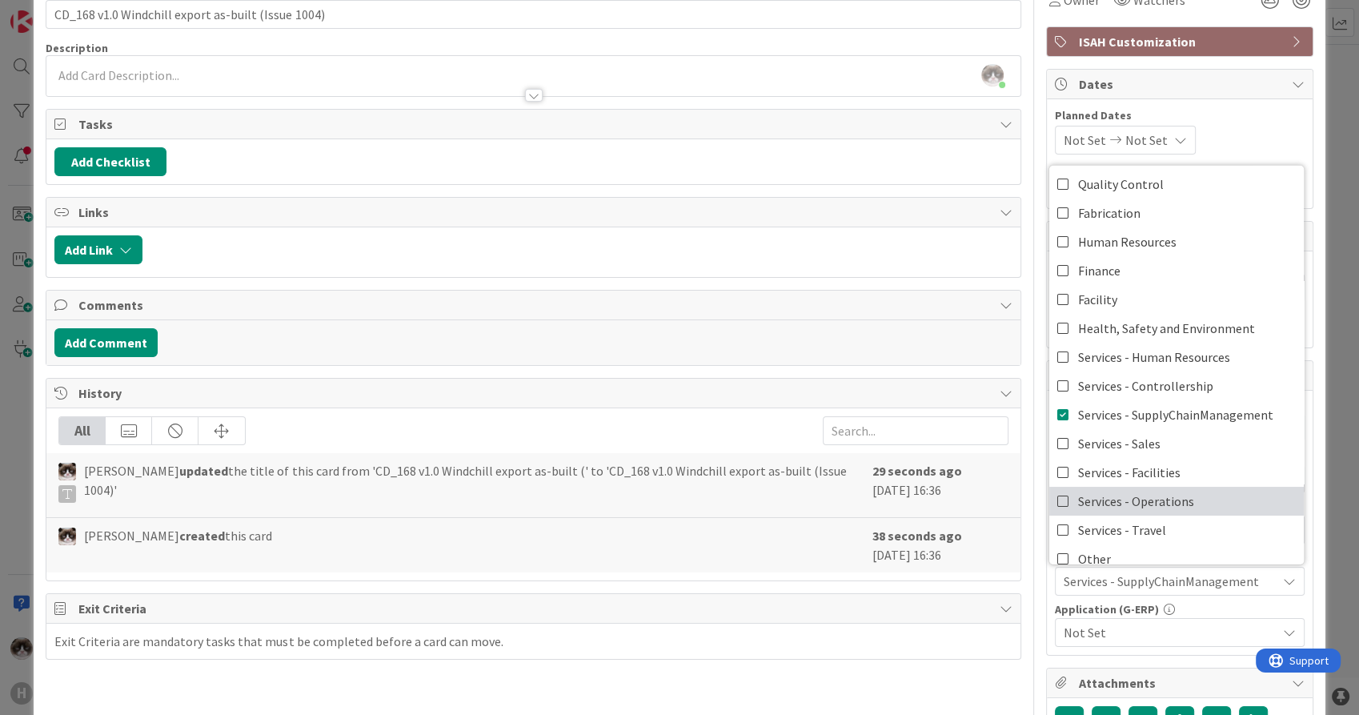
click at [1197, 511] on link "Services - Operations" at bounding box center [1176, 501] width 255 height 29
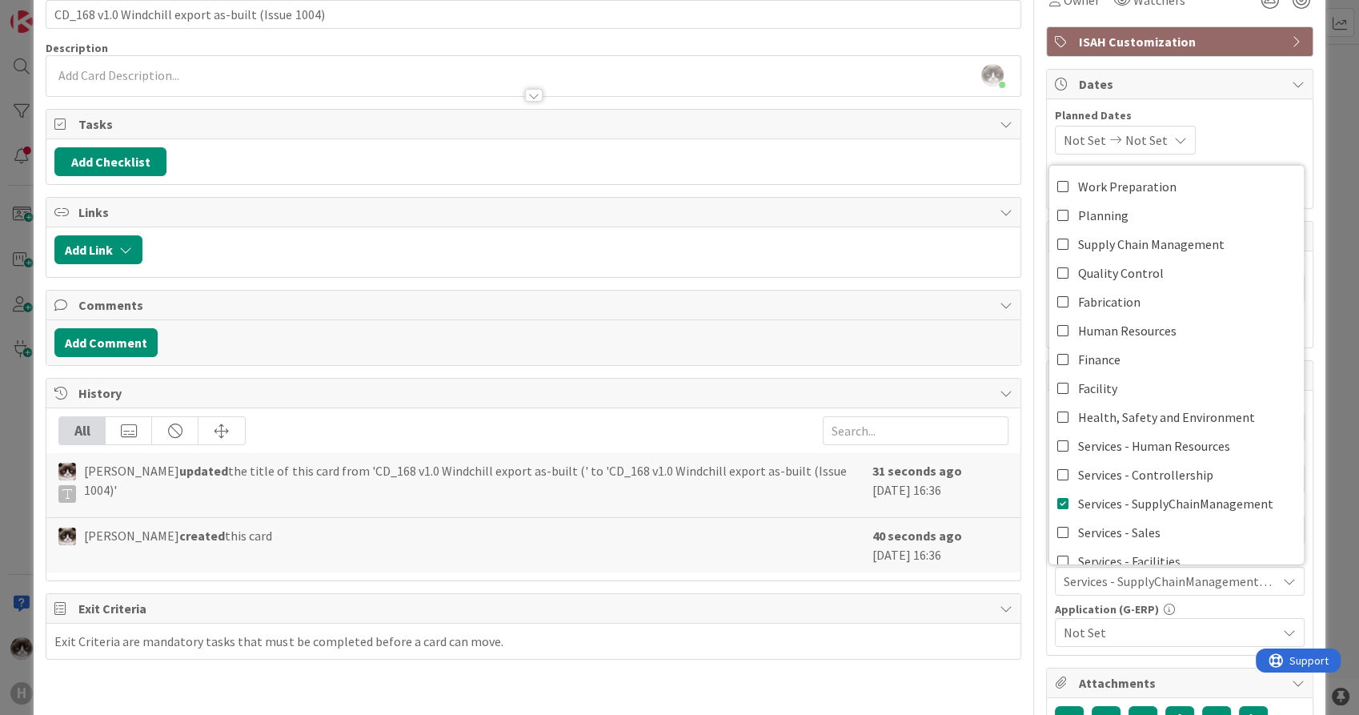
click at [1138, 634] on span "Not Set" at bounding box center [1170, 632] width 213 height 19
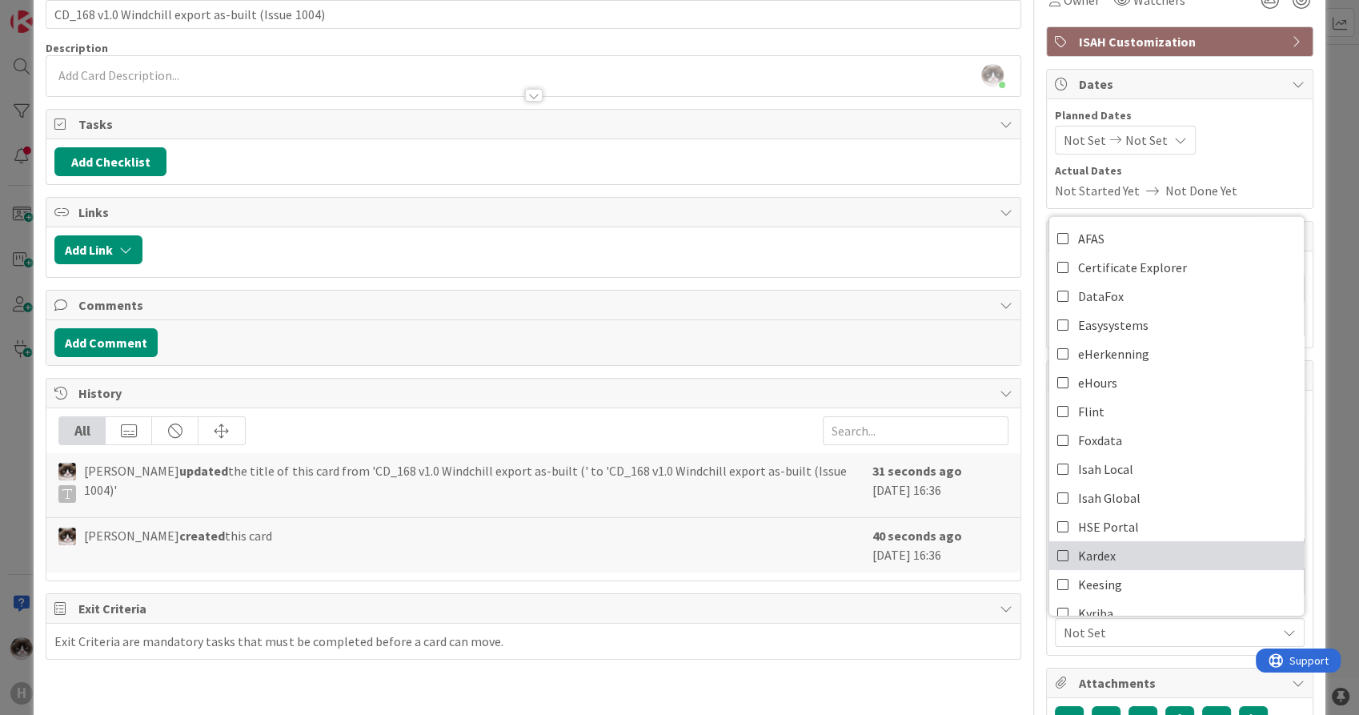
scroll to position [178, 0]
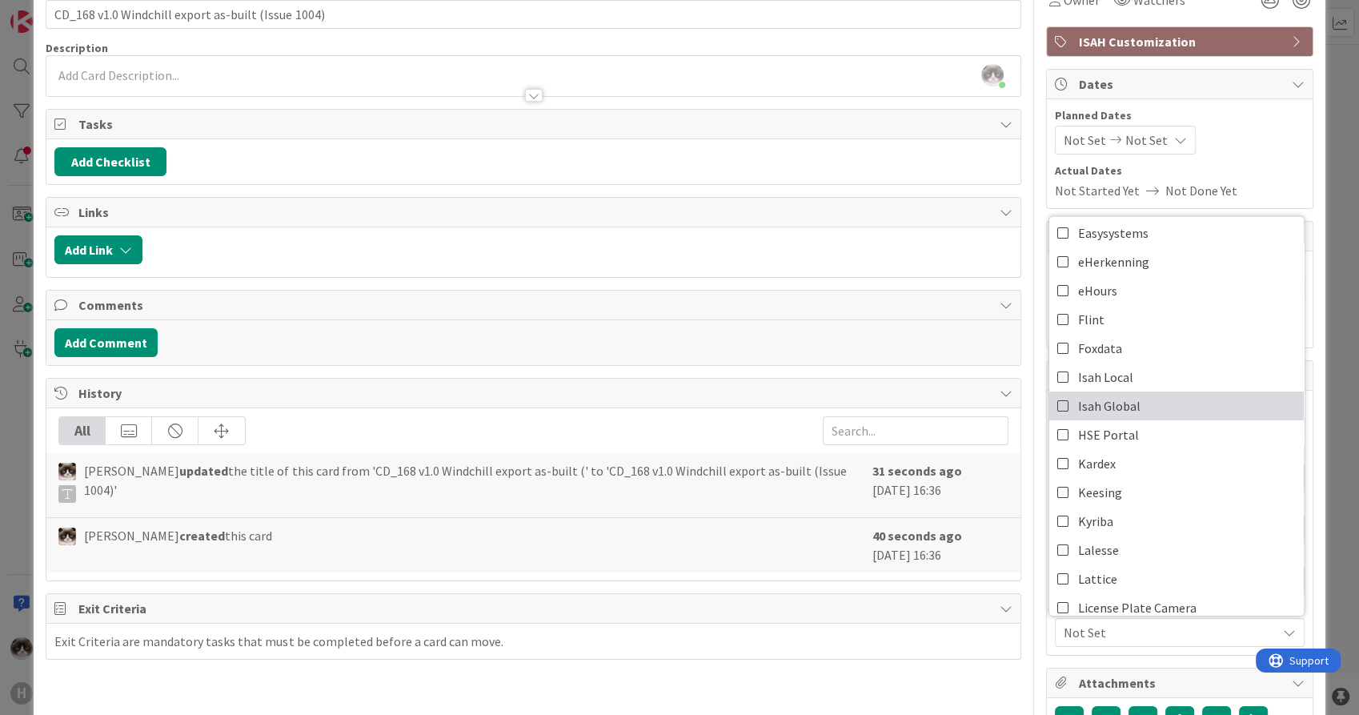
click at [1151, 395] on link "Isah Global" at bounding box center [1176, 405] width 255 height 29
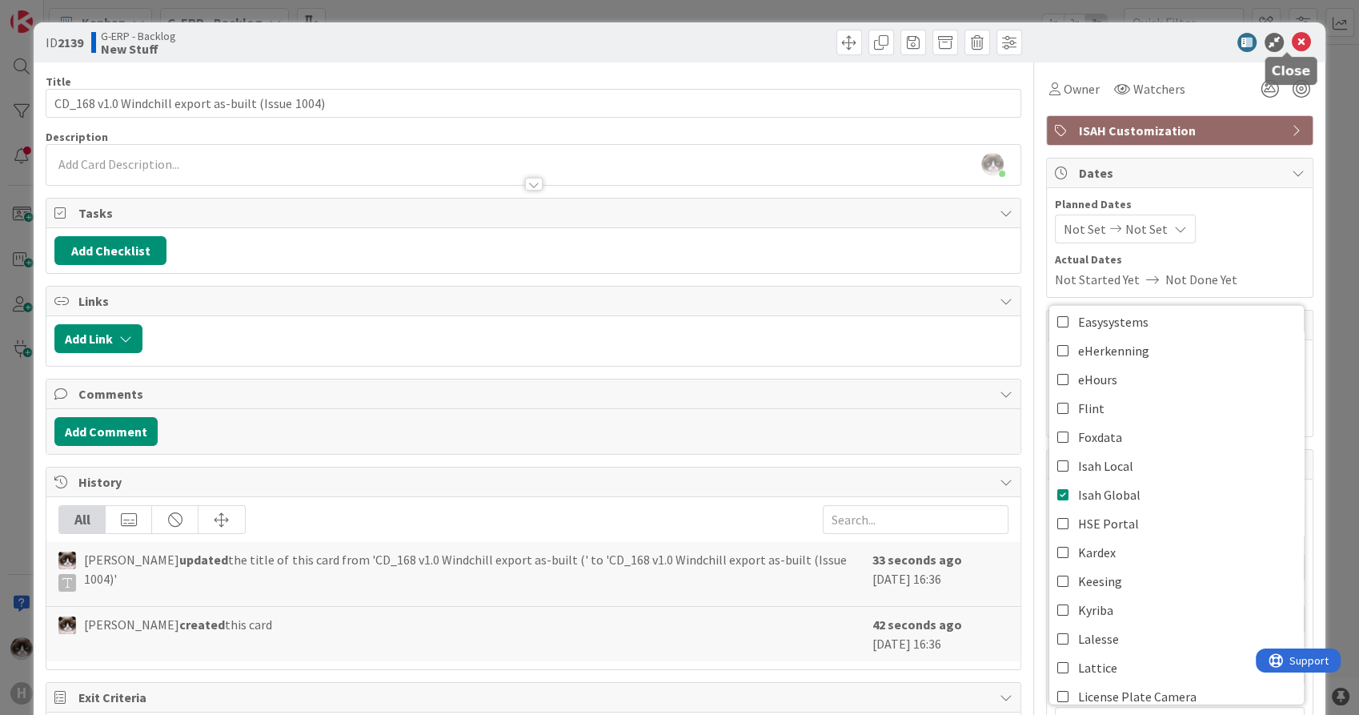
click at [1292, 42] on icon at bounding box center [1301, 42] width 19 height 19
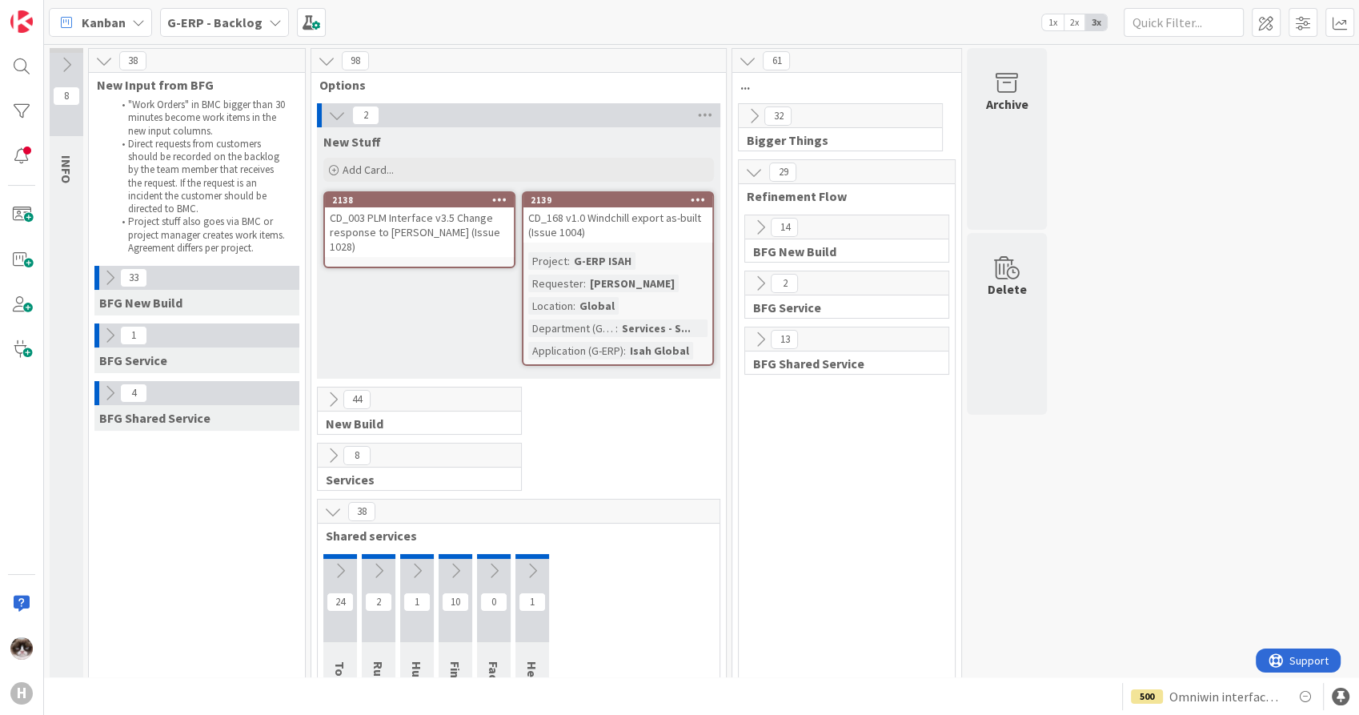
click at [457, 235] on div "CD_003 PLM Interface v3.5 Change response to [PERSON_NAME] (Issue 1028)" at bounding box center [419, 232] width 189 height 50
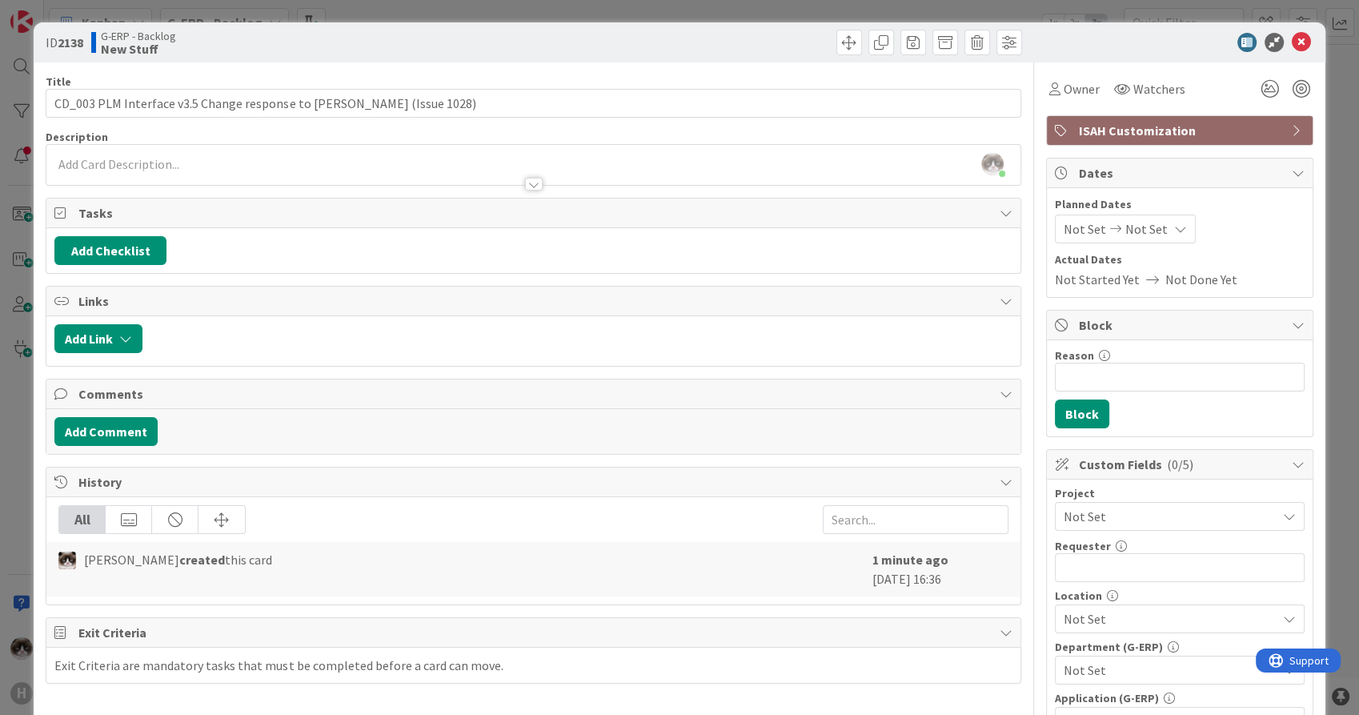
click at [1097, 505] on span "Not Set" at bounding box center [1166, 516] width 205 height 22
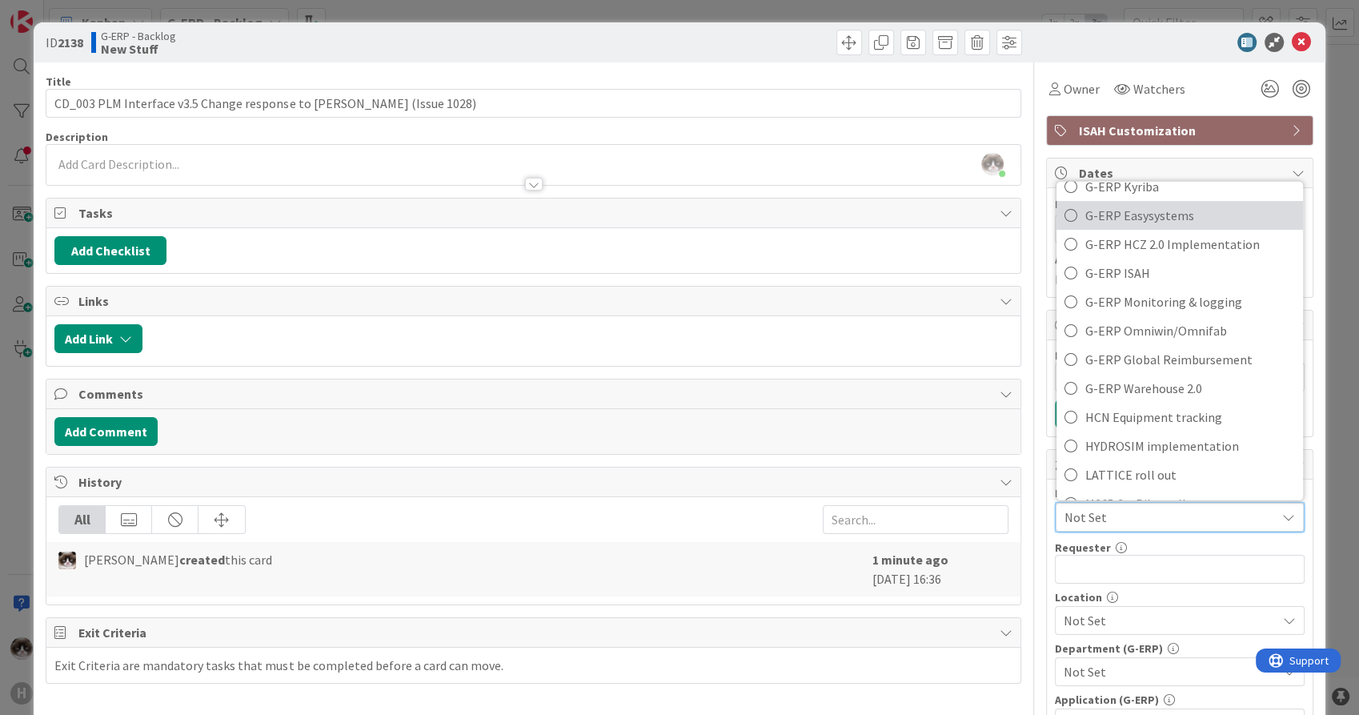
scroll to position [622, 0]
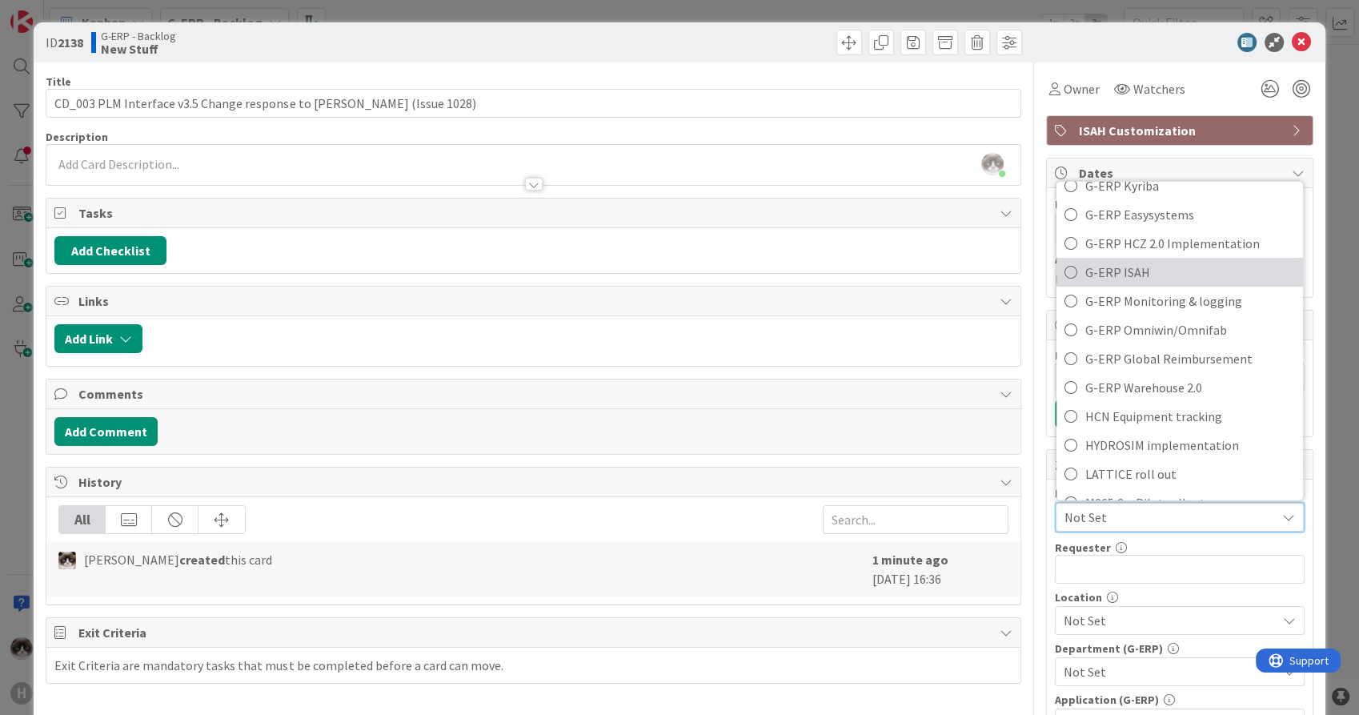
drag, startPoint x: 1174, startPoint y: 267, endPoint x: 1169, endPoint y: 287, distance: 20.0
click at [1174, 267] on span "G-ERP ISAH" at bounding box center [1190, 272] width 210 height 24
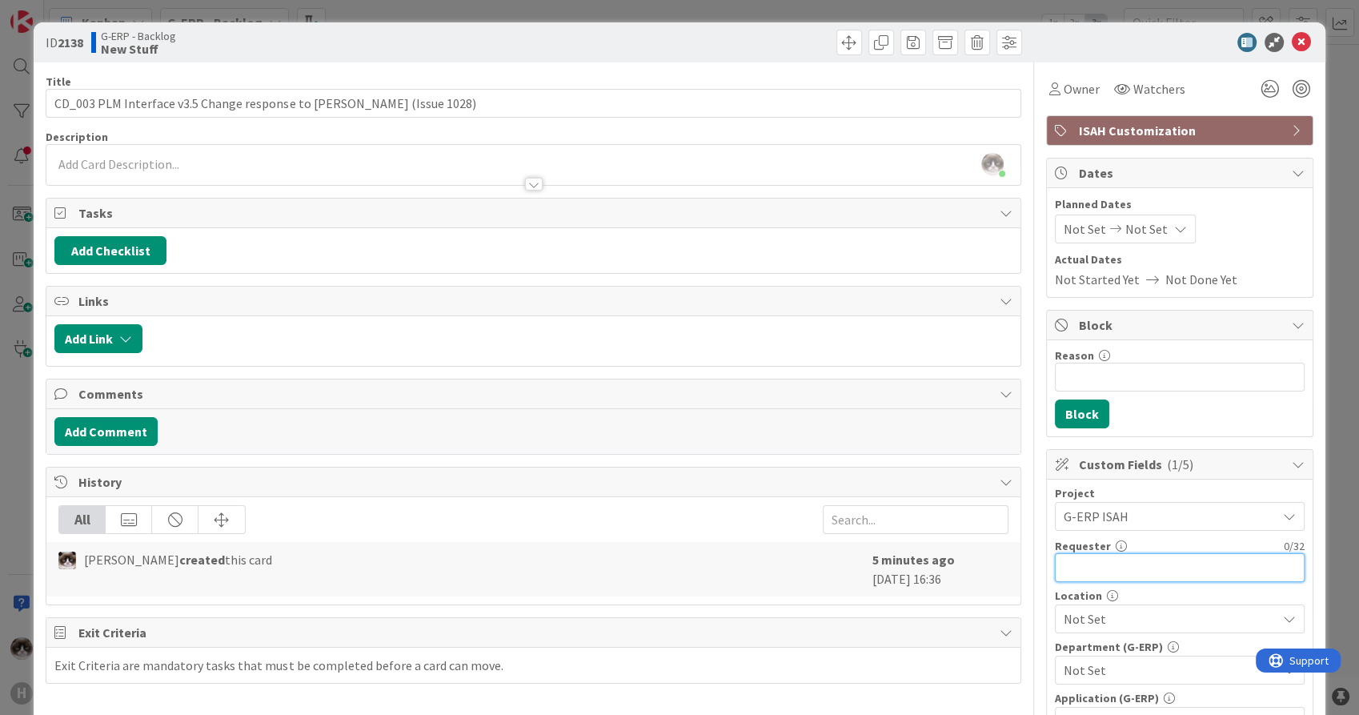
click at [1165, 569] on input "text" at bounding box center [1180, 567] width 250 height 29
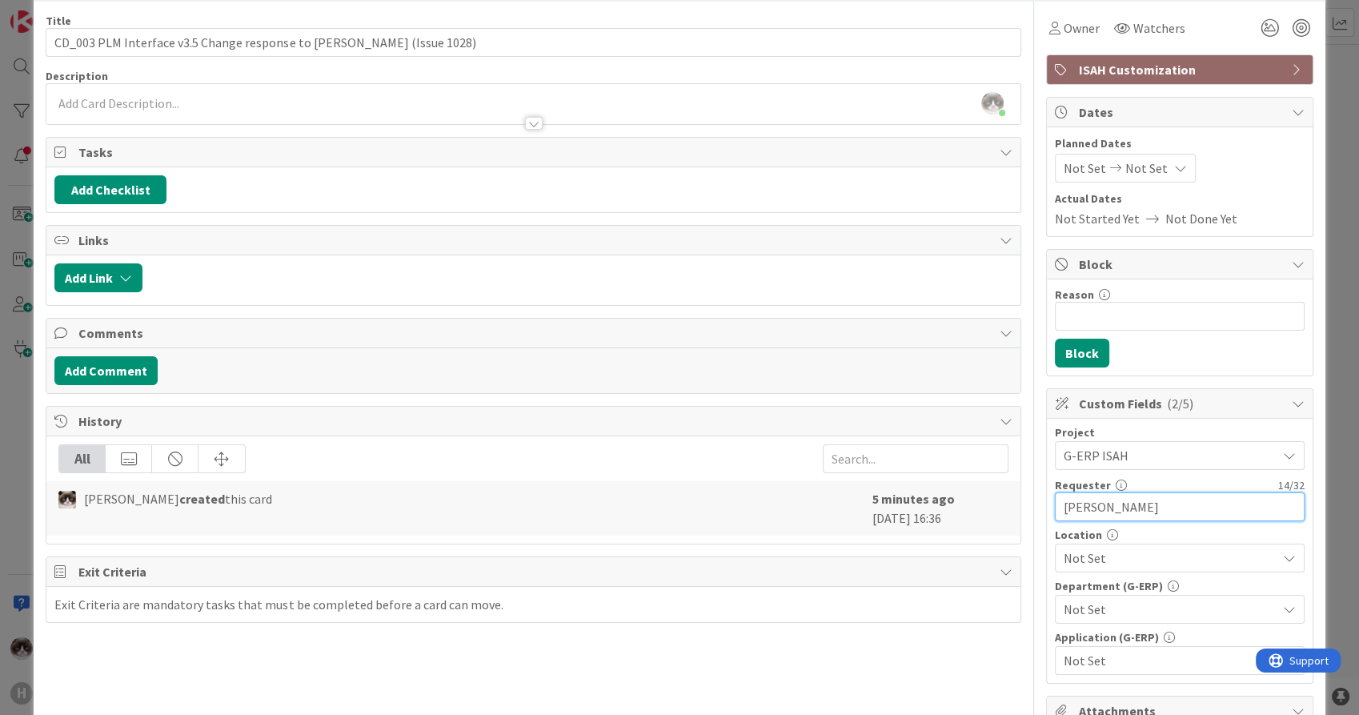
scroll to position [89, 0]
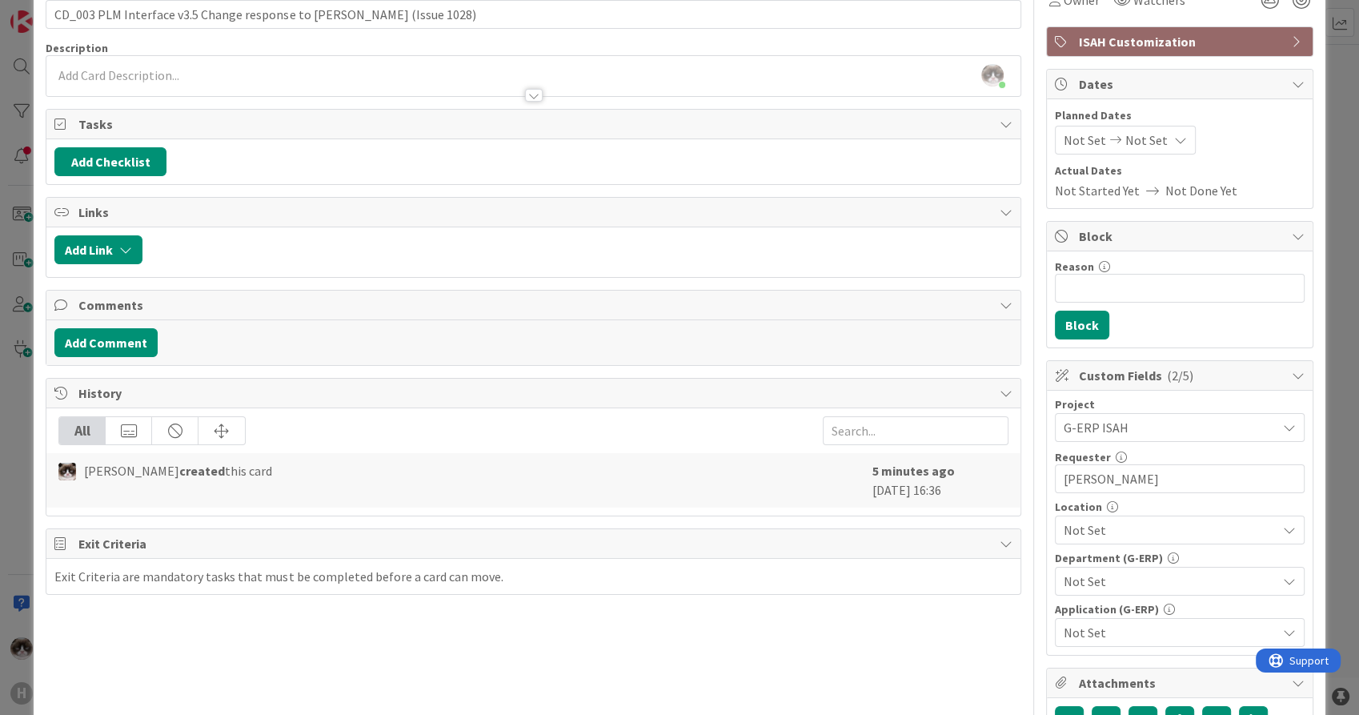
click at [1138, 537] on span "Not Set" at bounding box center [1170, 529] width 213 height 19
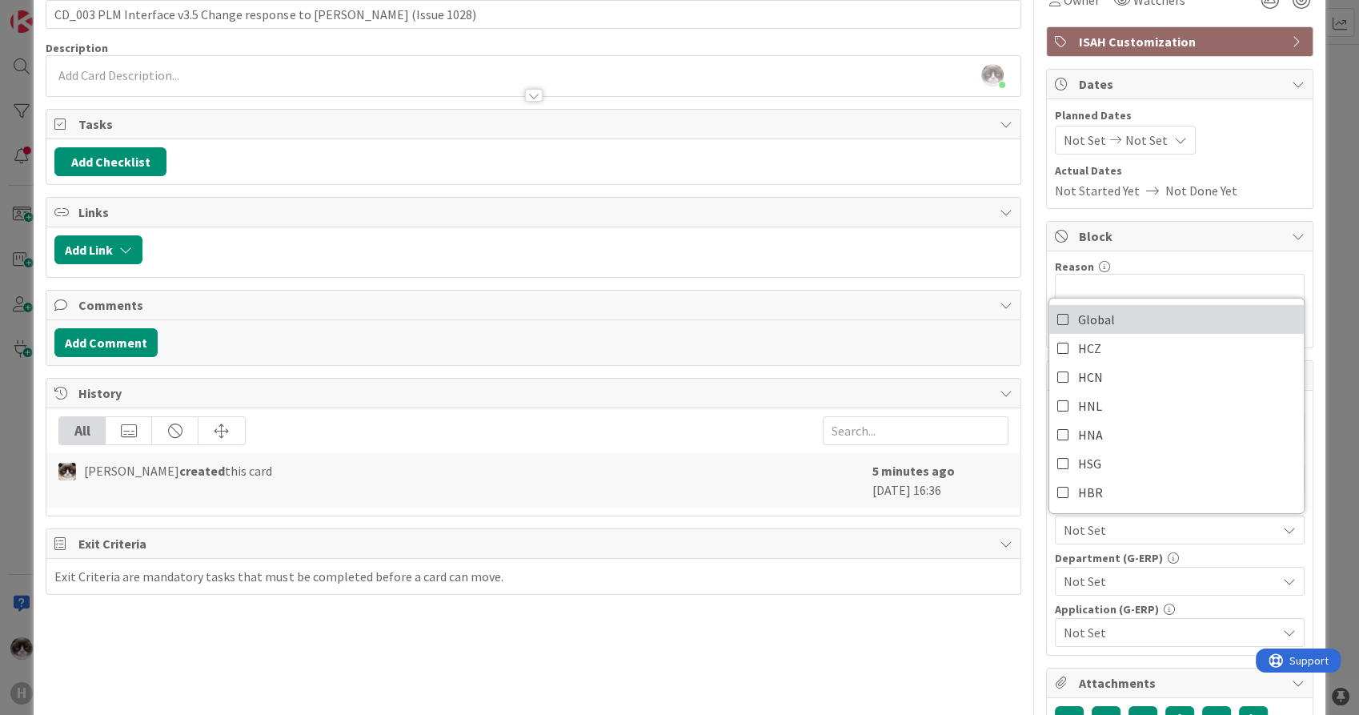
click at [1127, 326] on link "Global" at bounding box center [1176, 319] width 255 height 29
click at [1146, 580] on span "Not Set" at bounding box center [1170, 580] width 213 height 19
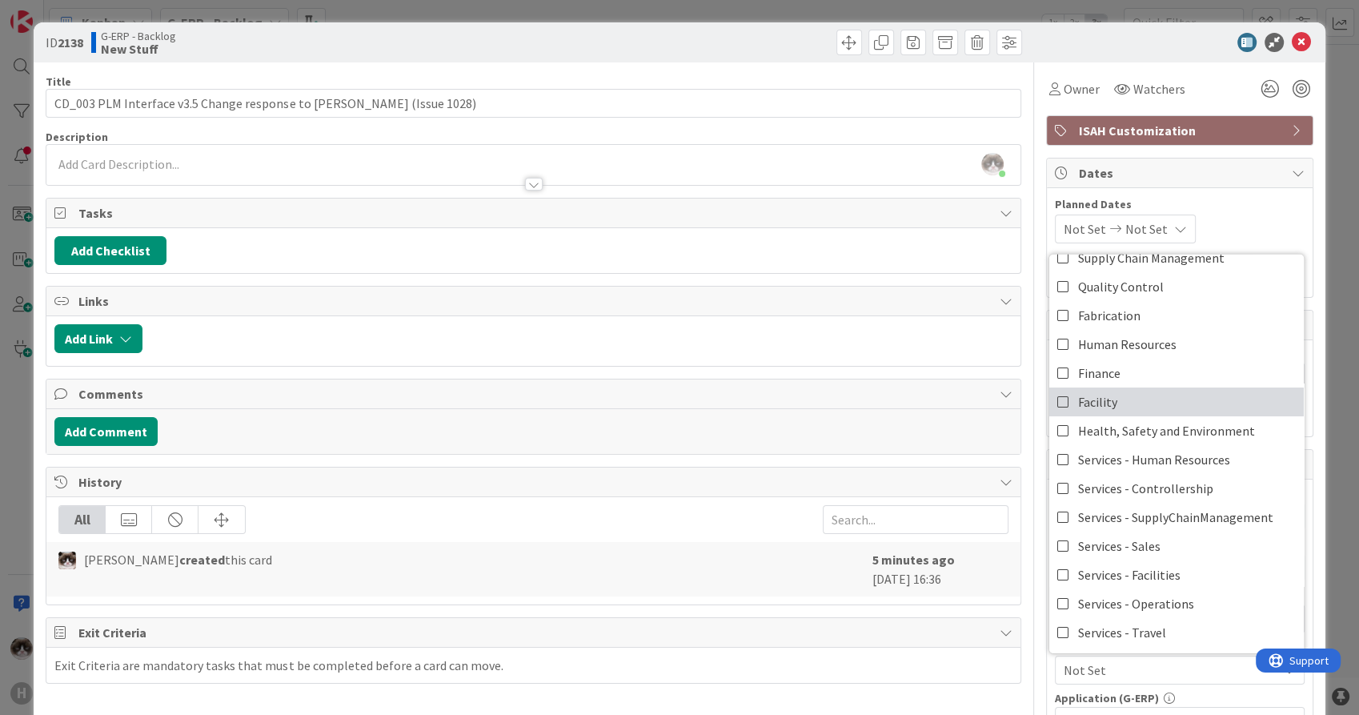
scroll to position [132, 0]
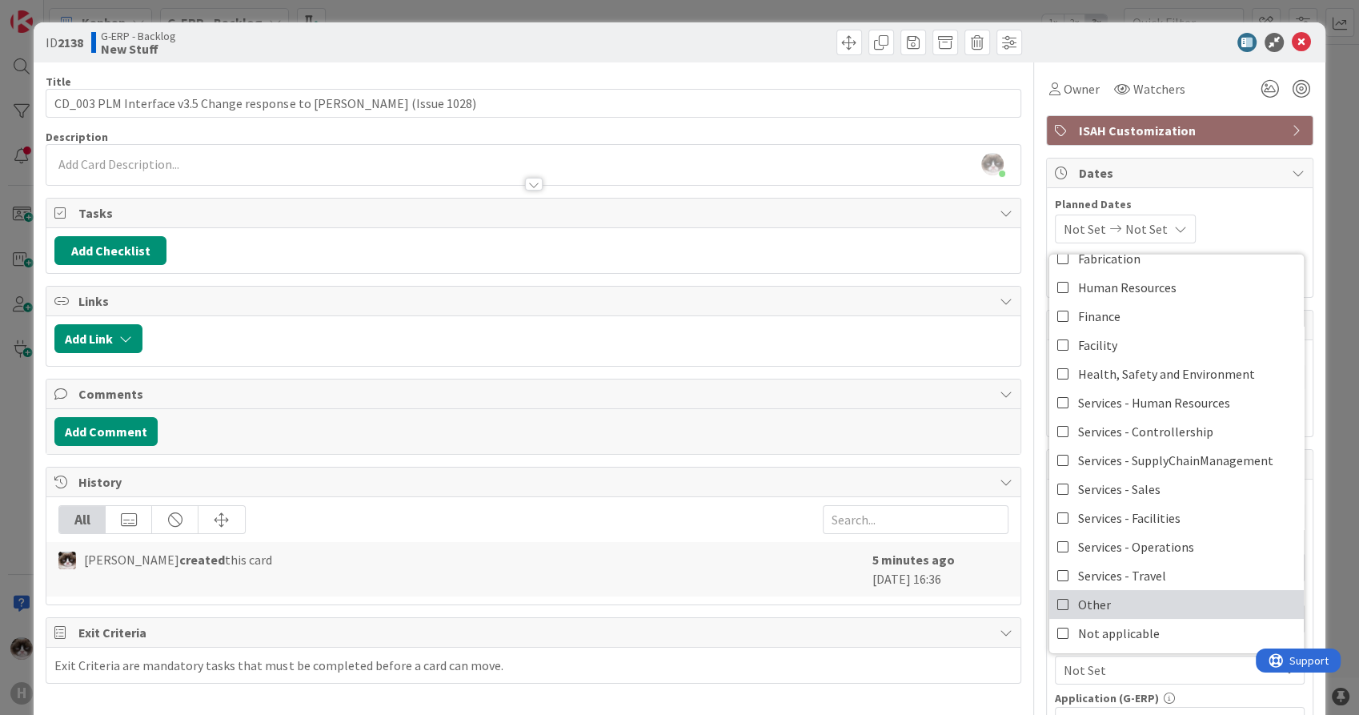
click at [1157, 593] on link "Other" at bounding box center [1176, 604] width 255 height 29
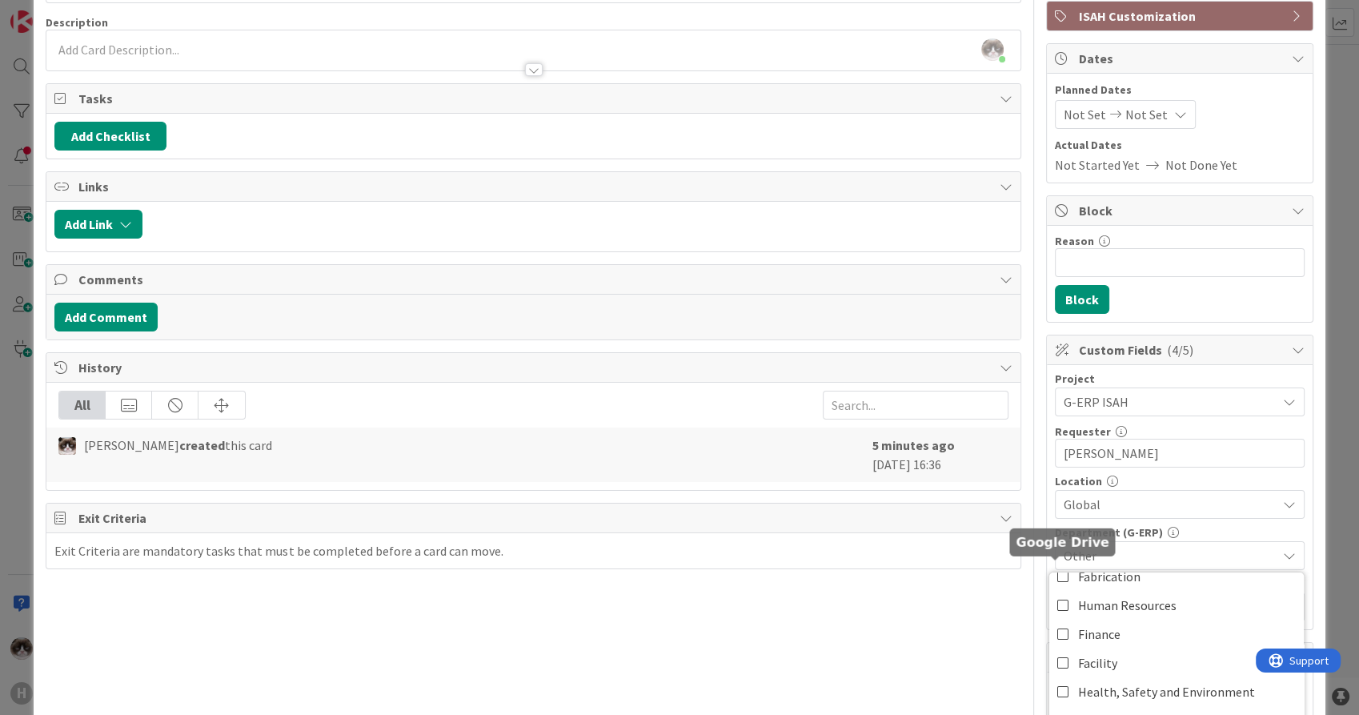
scroll to position [355, 0]
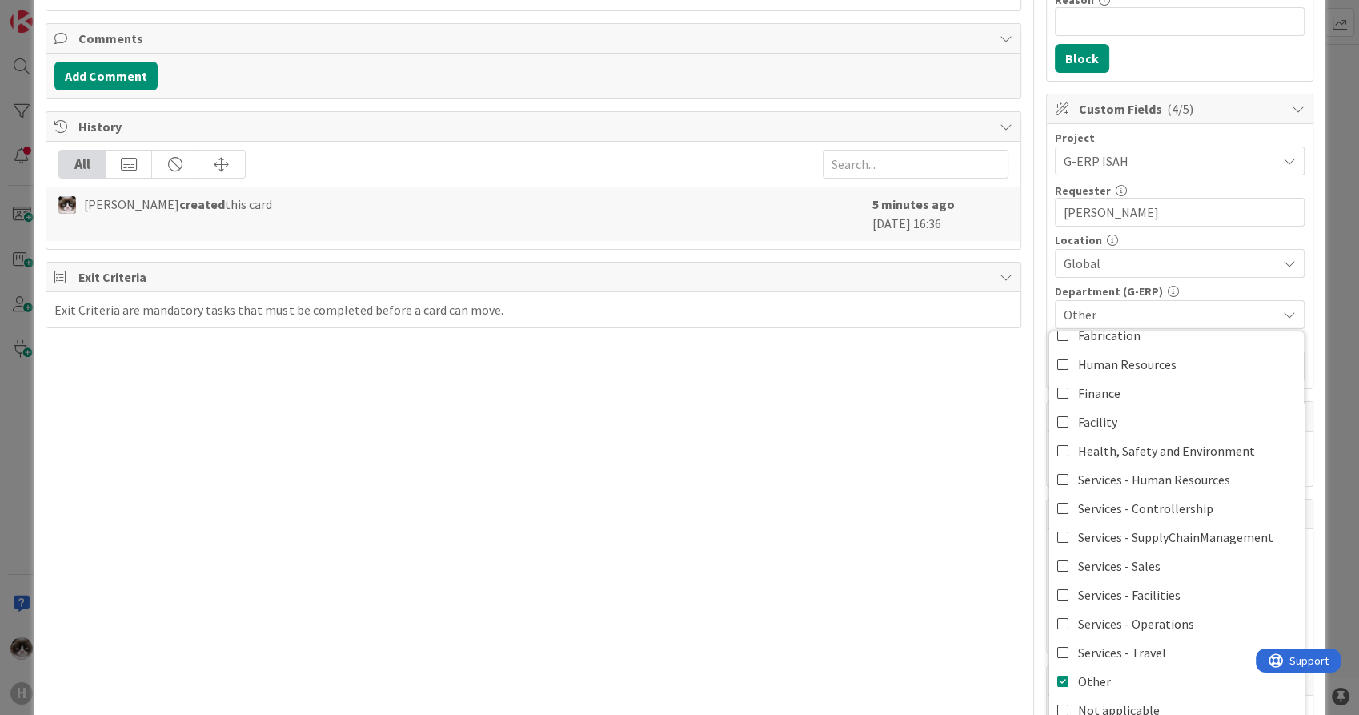
click at [964, 543] on div "Title 67 / 128 CD_003 PLM Interface v3.5 Change response to [PERSON_NAME] (Issu…" at bounding box center [533, 337] width 975 height 1261
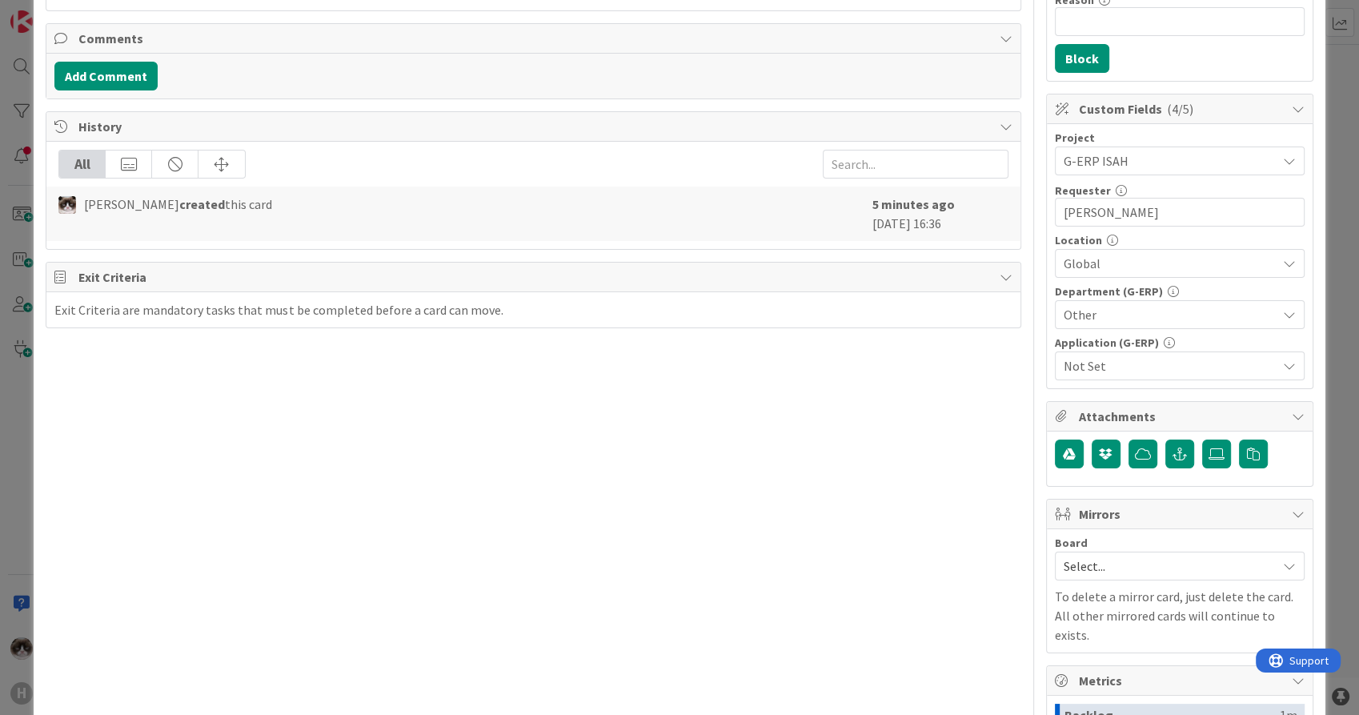
click at [1130, 352] on div "Not Set" at bounding box center [1180, 365] width 250 height 29
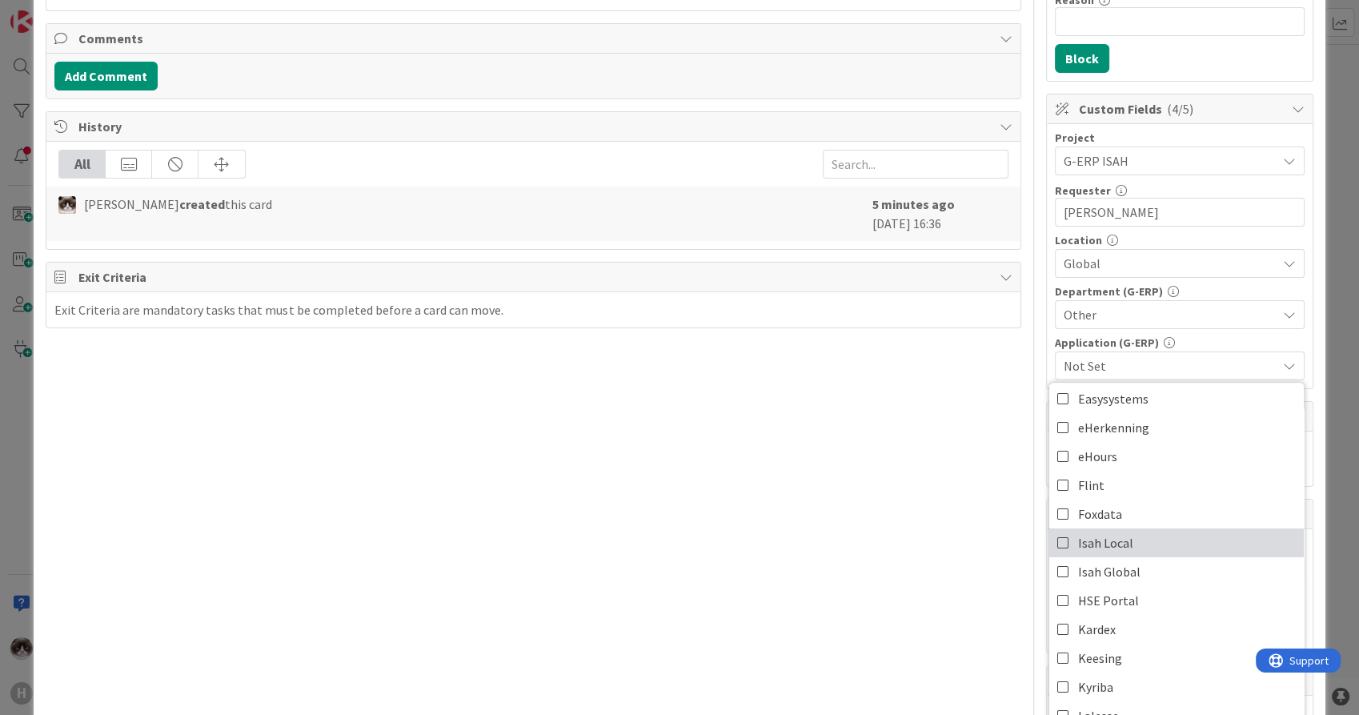
scroll to position [267, 0]
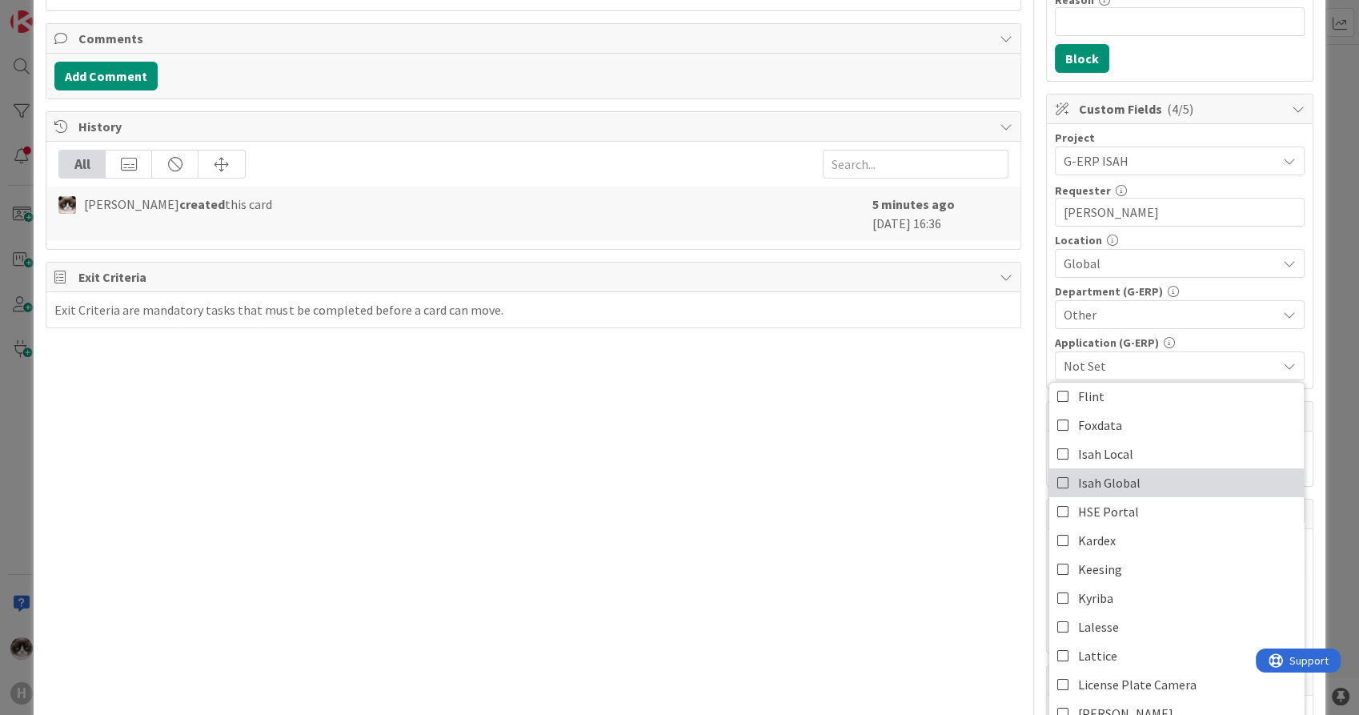
click at [1139, 468] on link "Isah Global" at bounding box center [1176, 482] width 255 height 29
click at [909, 559] on div "Title 67 / 128 CD_003 PLM Interface v3.5 Change response to [PERSON_NAME] (Issu…" at bounding box center [533, 337] width 975 height 1261
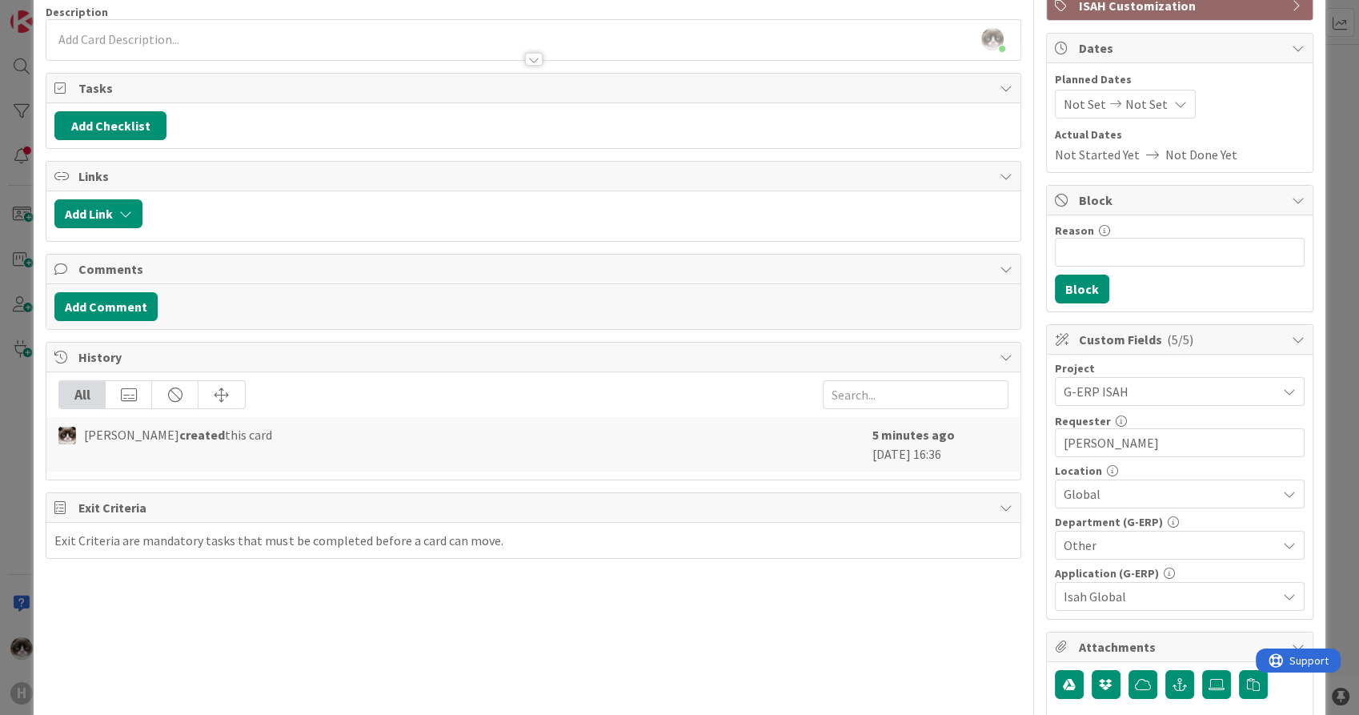
scroll to position [0, 0]
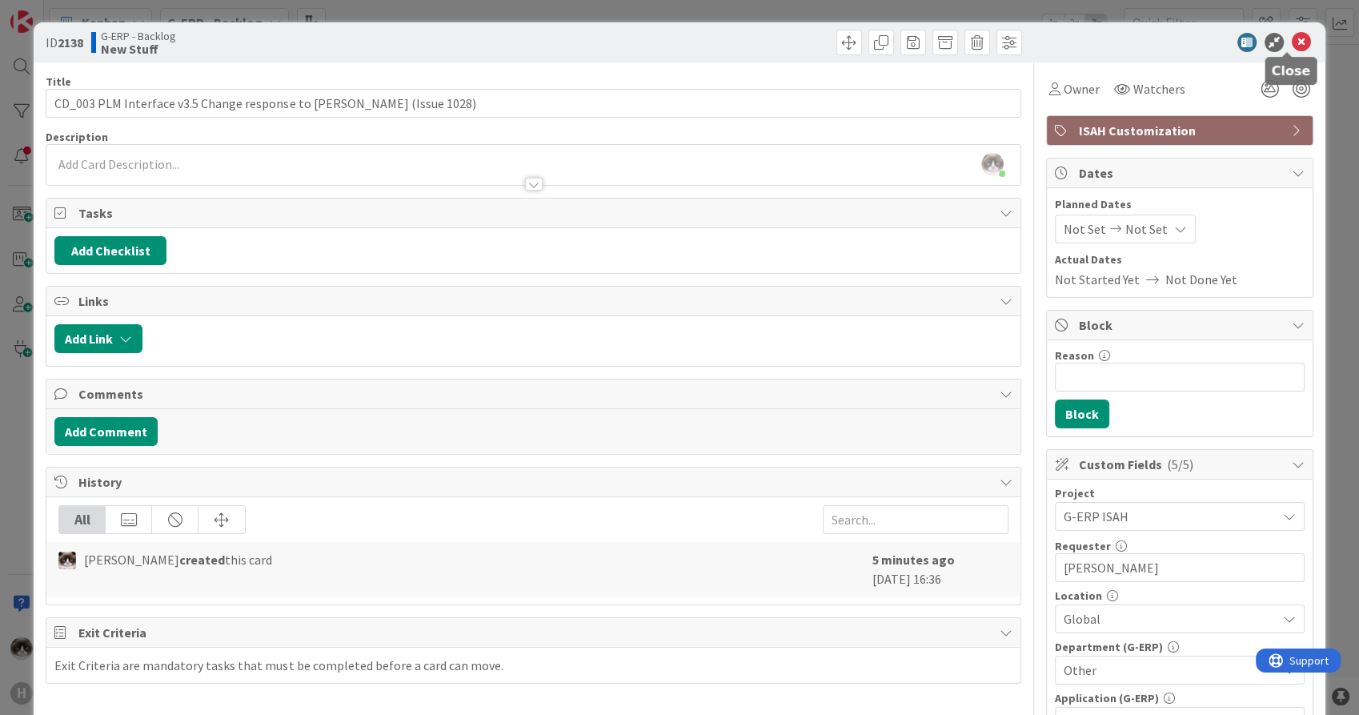
click at [1292, 39] on icon at bounding box center [1301, 42] width 19 height 19
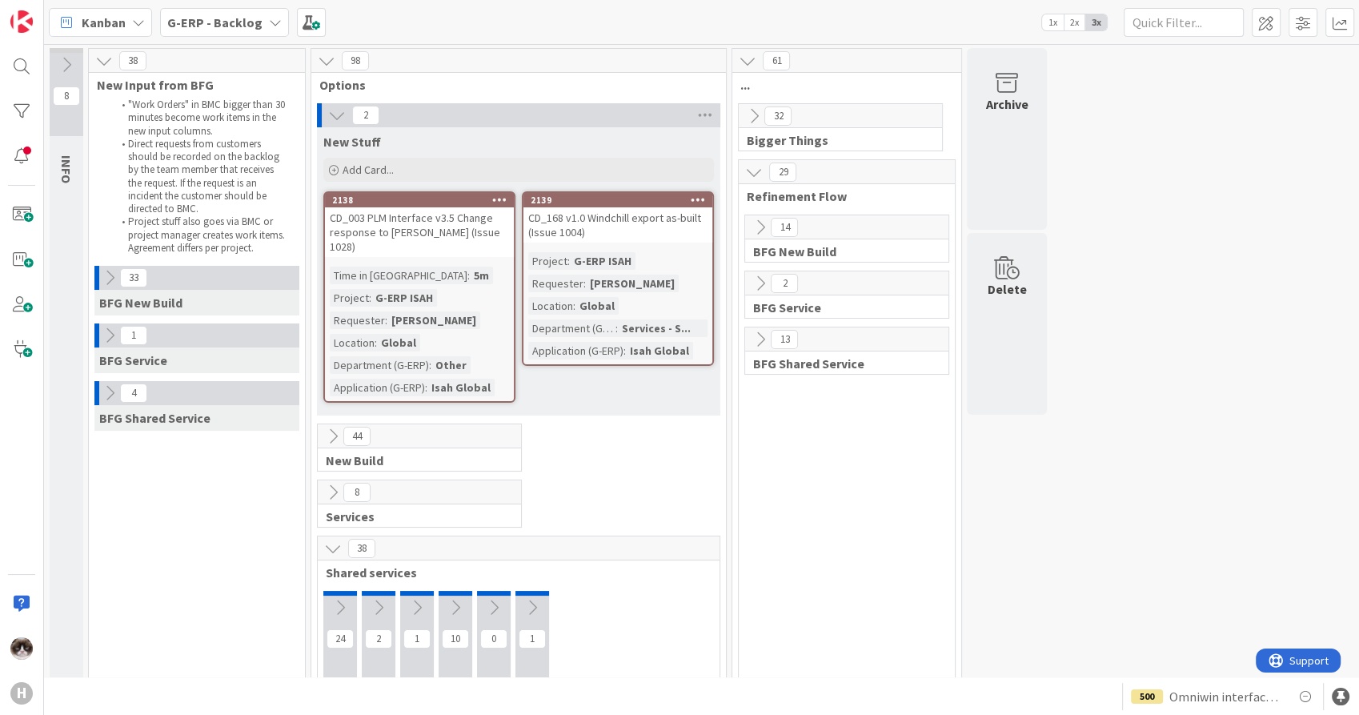
click at [652, 479] on div "8 Services" at bounding box center [519, 507] width 408 height 56
